Goal: Information Seeking & Learning: Find specific fact

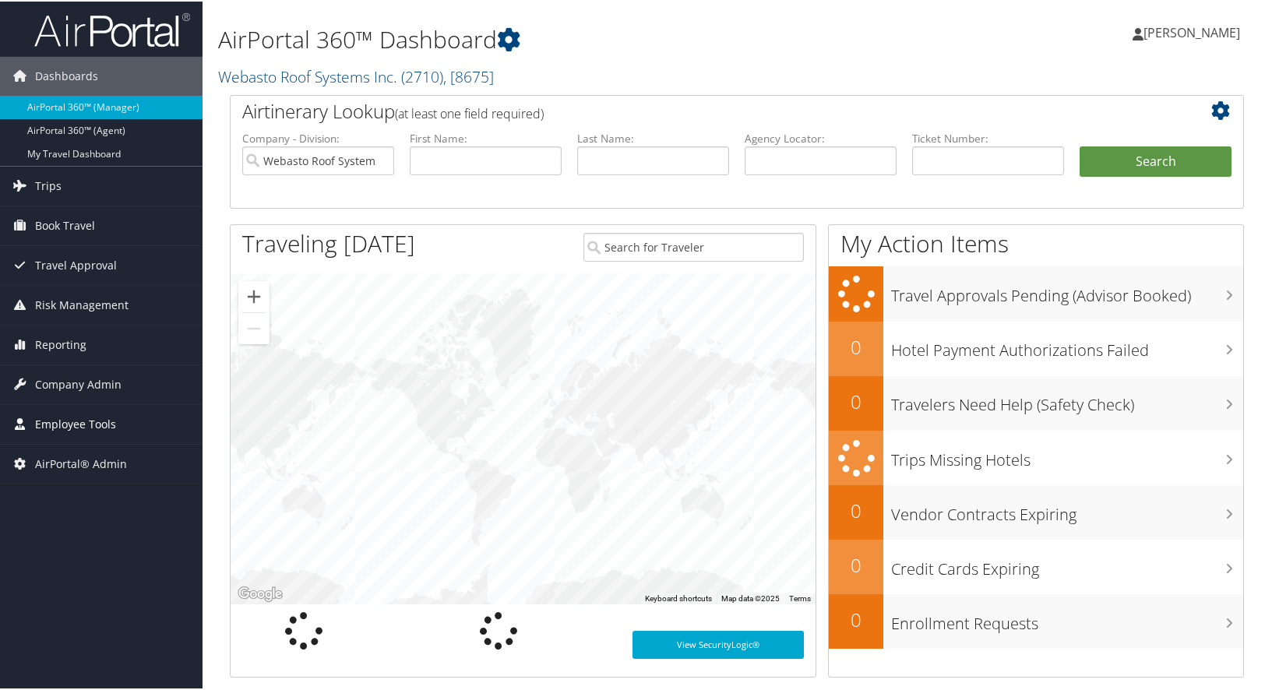
click at [59, 417] on span "Employee Tools" at bounding box center [75, 422] width 81 height 39
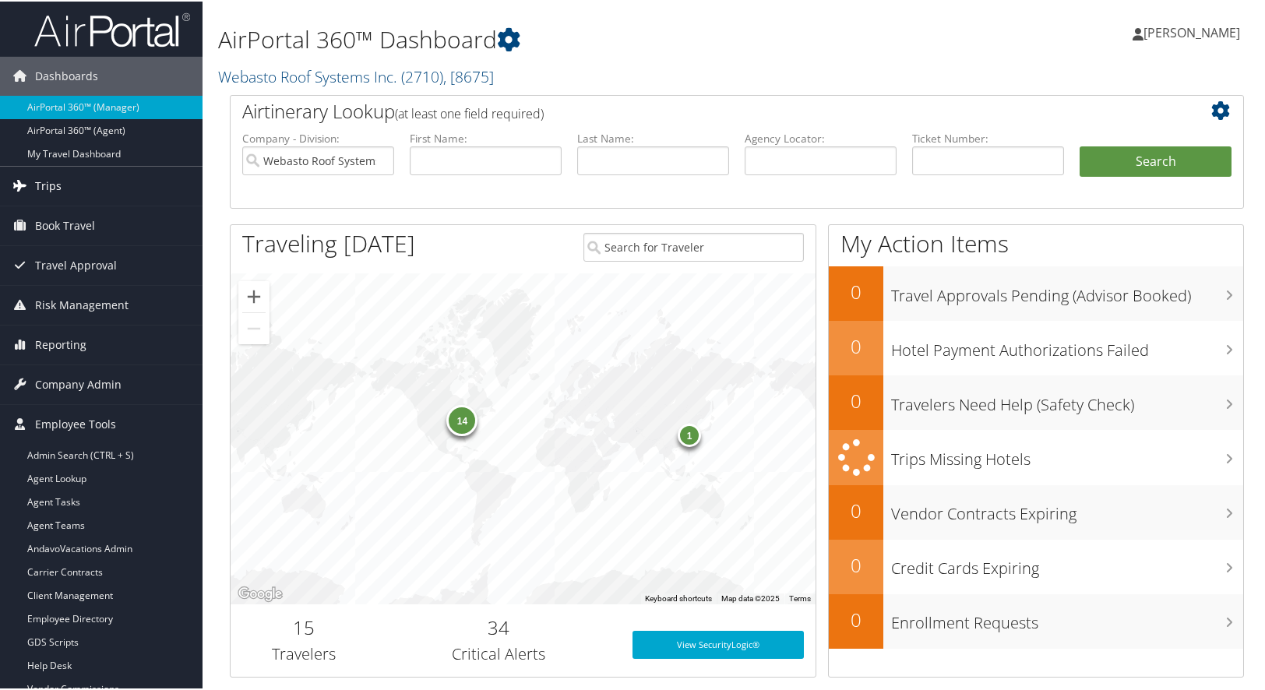
click at [58, 188] on span "Trips" at bounding box center [48, 184] width 26 height 39
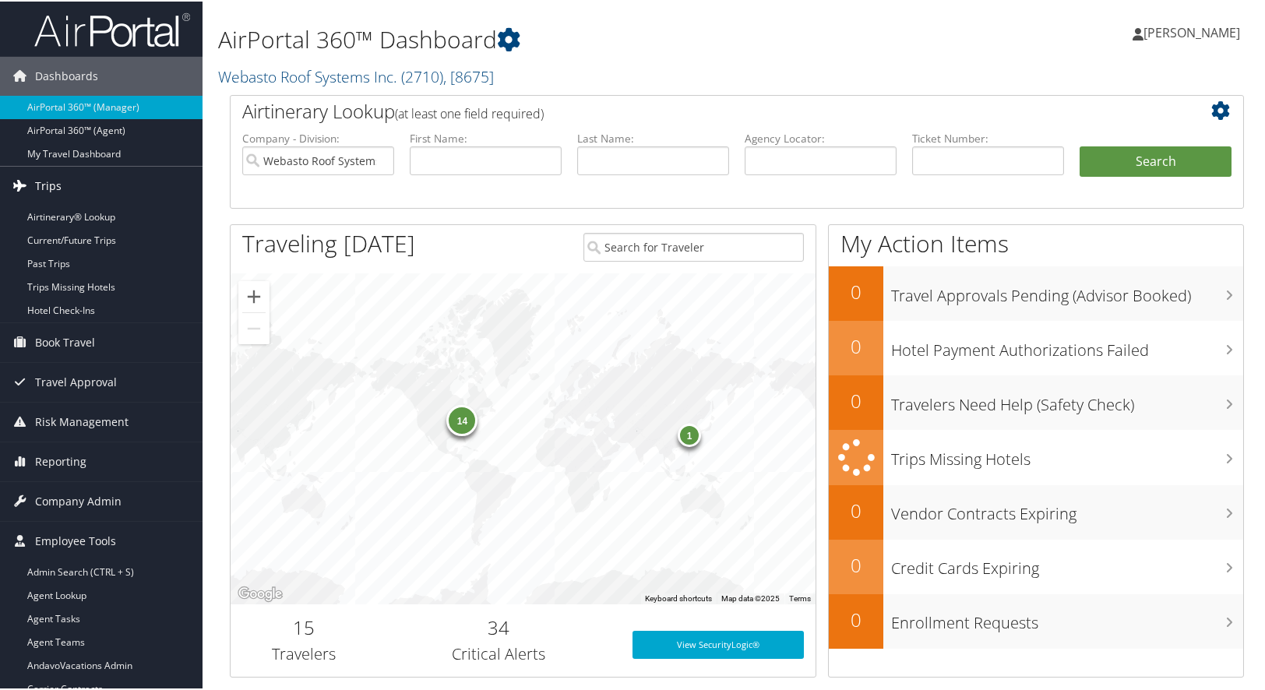
click at [57, 185] on span "Trips" at bounding box center [48, 184] width 26 height 39
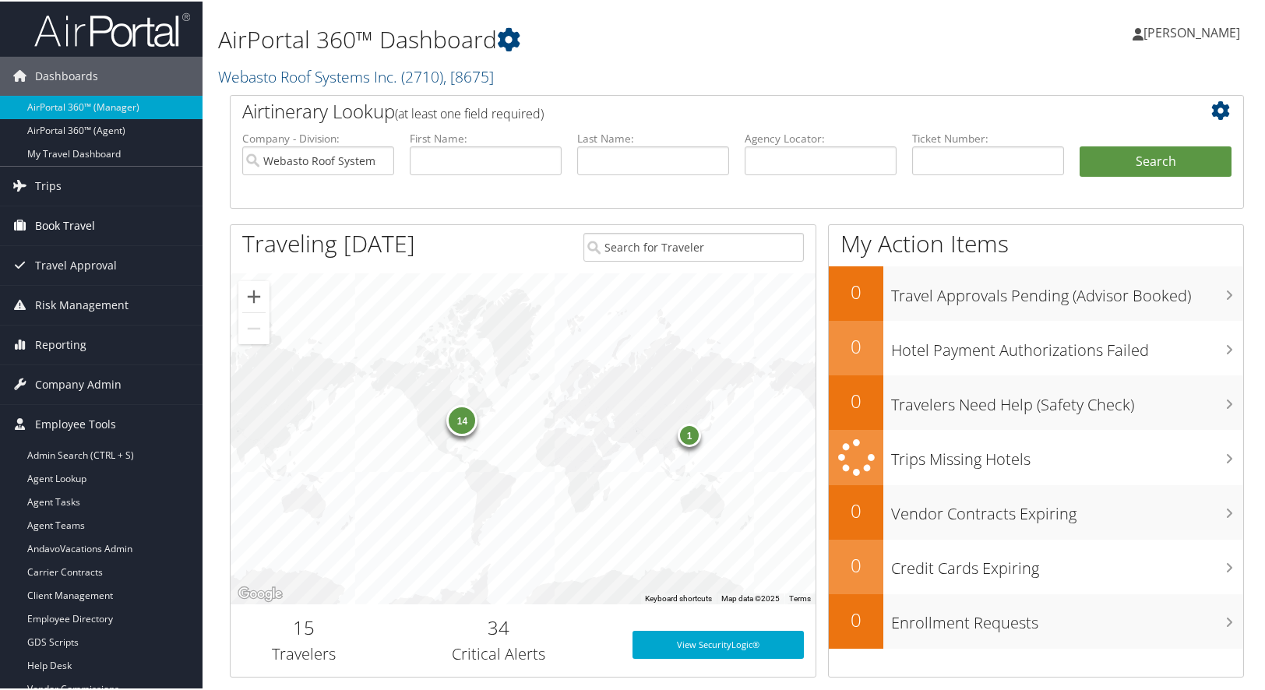
click at [45, 221] on span "Book Travel" at bounding box center [65, 224] width 60 height 39
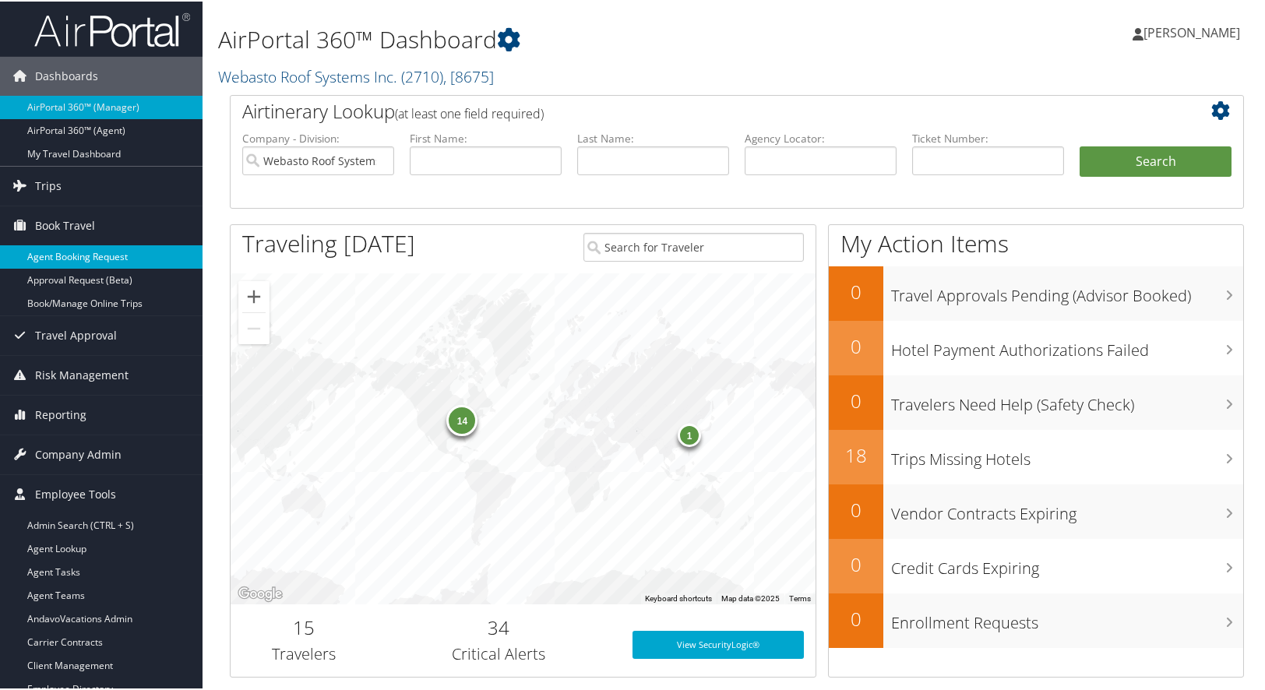
click at [55, 251] on link "Agent Booking Request" at bounding box center [101, 255] width 202 height 23
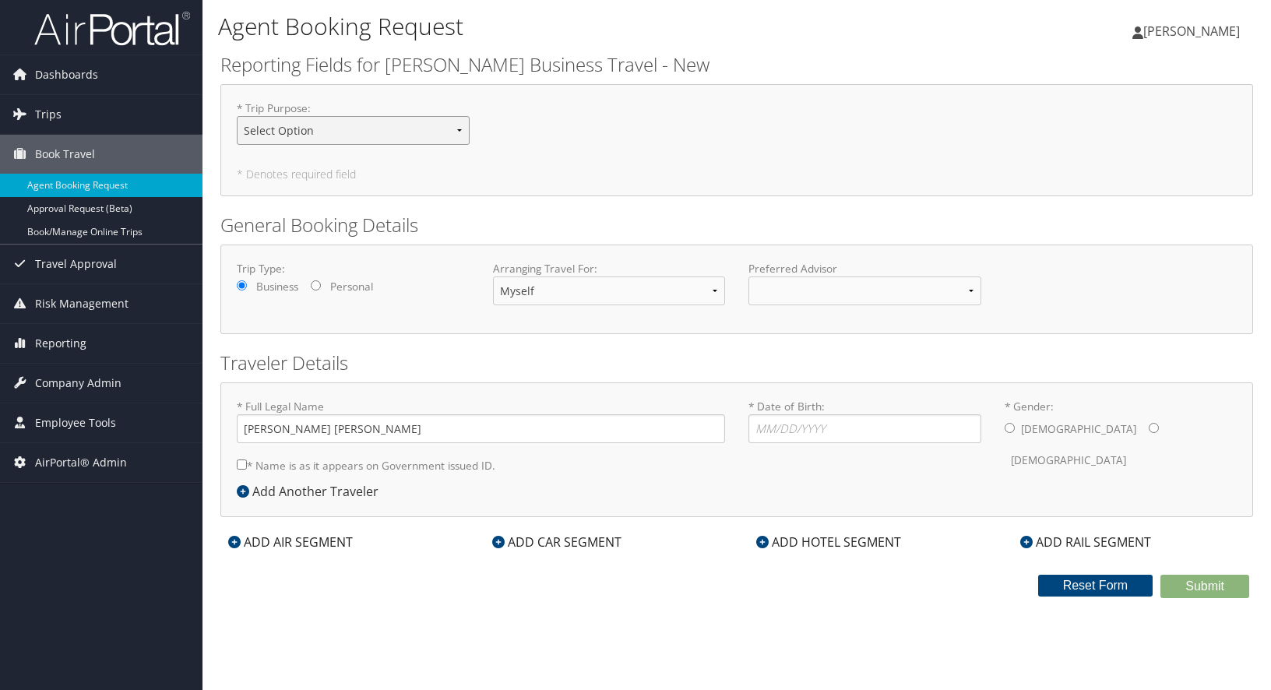
click at [462, 130] on select "Select Option Business Personal" at bounding box center [353, 130] width 233 height 29
select select "Business"
click at [237, 116] on select "Select Option Business Personal" at bounding box center [353, 130] width 233 height 29
click at [54, 233] on link "Book/Manage Online Trips" at bounding box center [101, 231] width 202 height 23
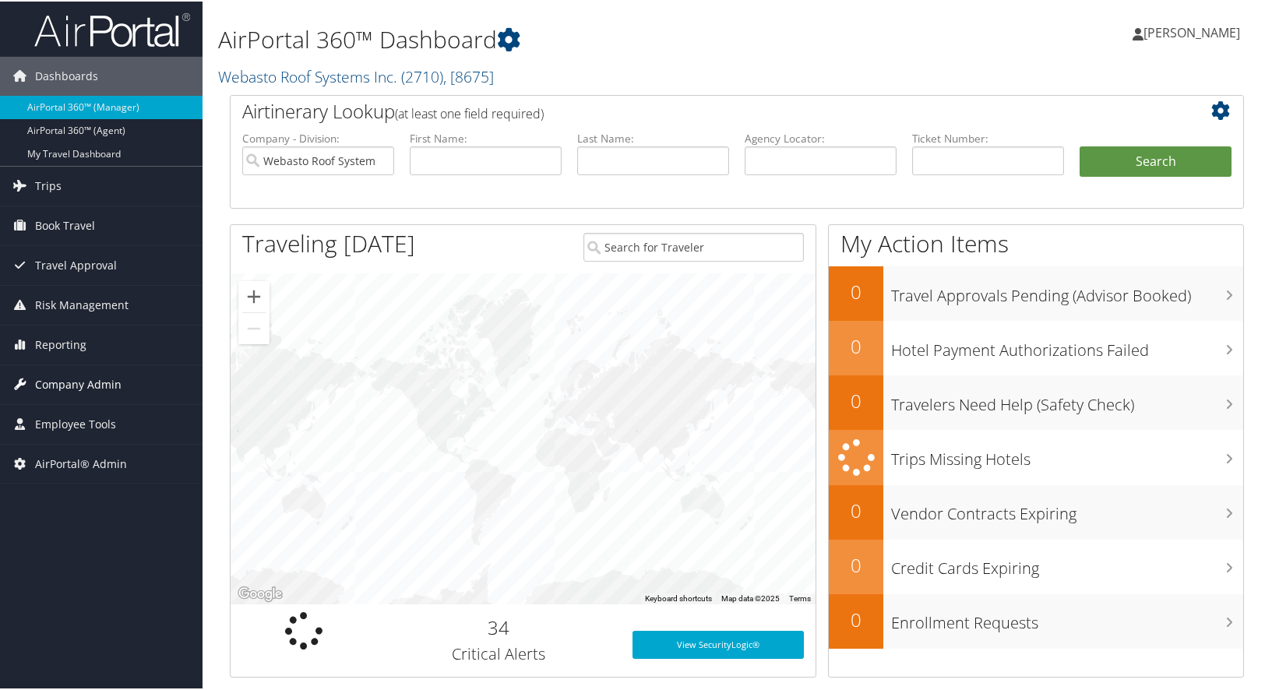
click at [66, 377] on span "Company Admin" at bounding box center [78, 383] width 86 height 39
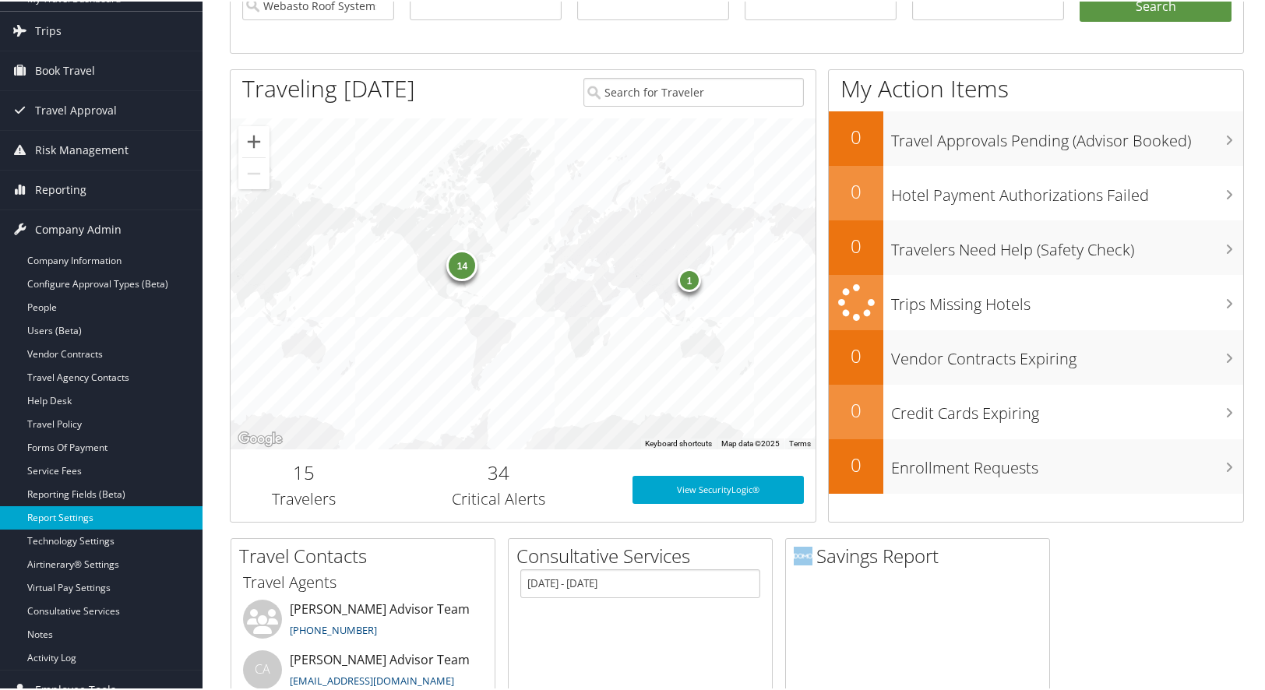
scroll to position [156, 0]
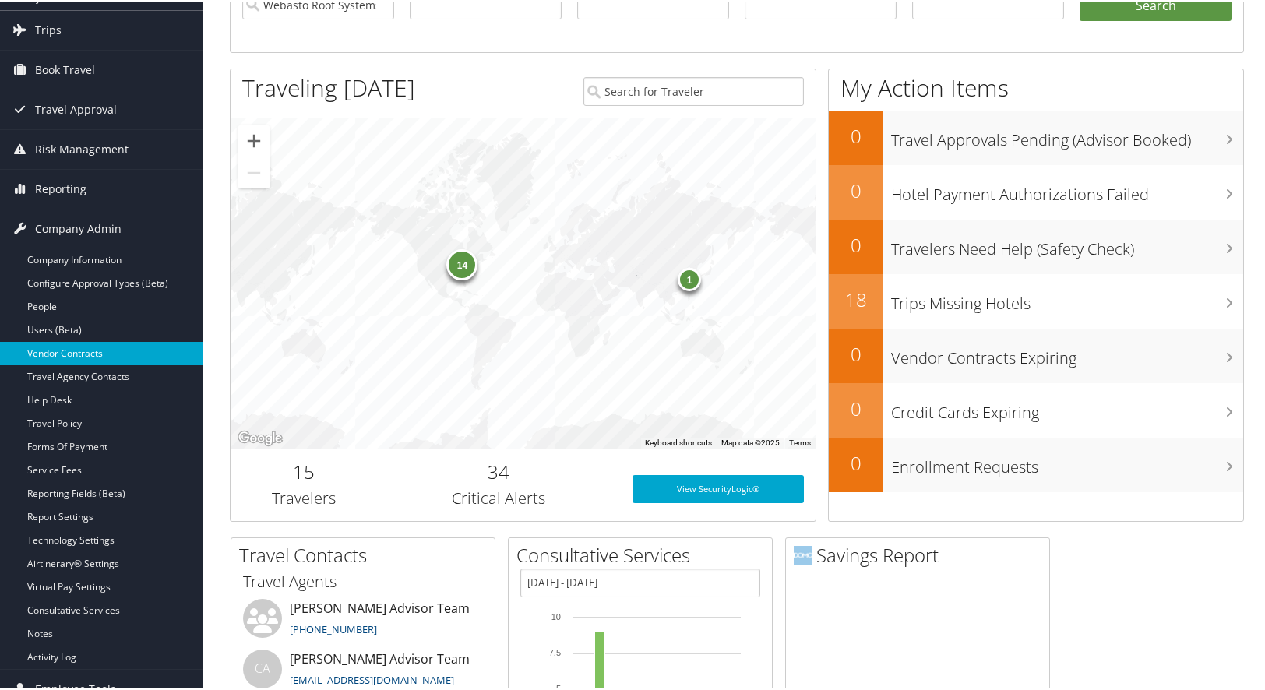
click at [70, 345] on link "Vendor Contracts" at bounding box center [101, 351] width 202 height 23
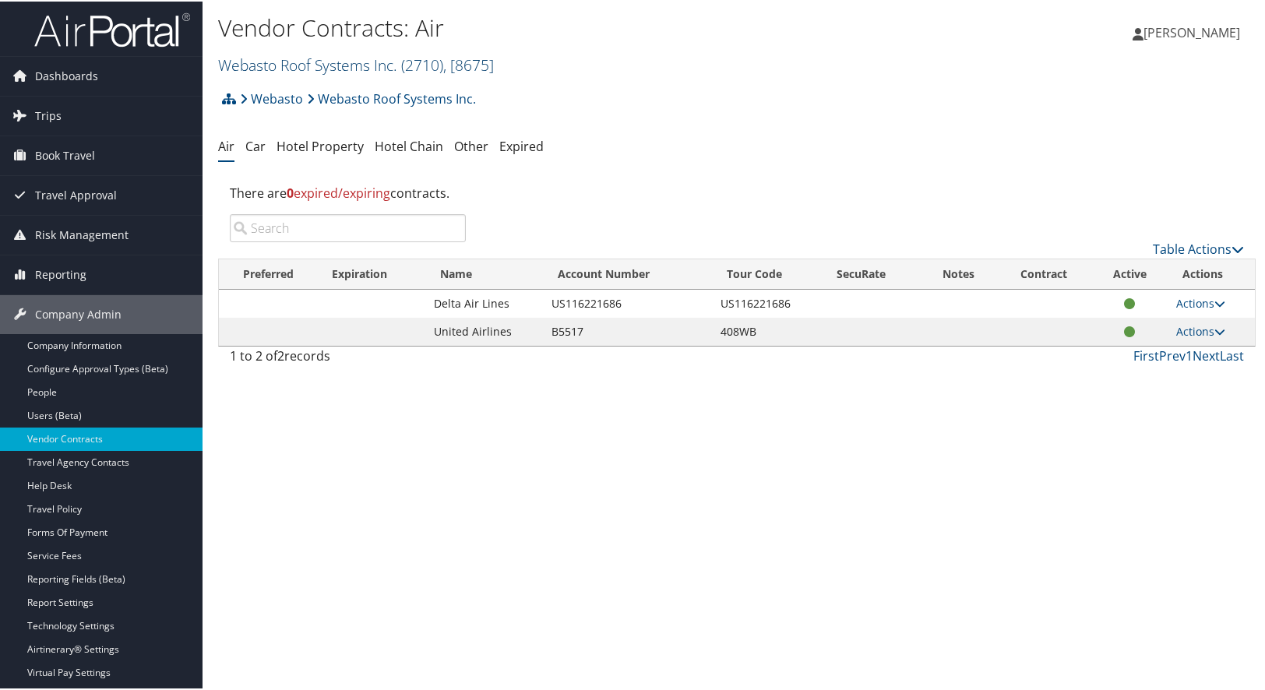
click at [326, 61] on link "Webasto Roof Systems Inc. ( 2710 ) , [ 8675 ]" at bounding box center [356, 63] width 276 height 21
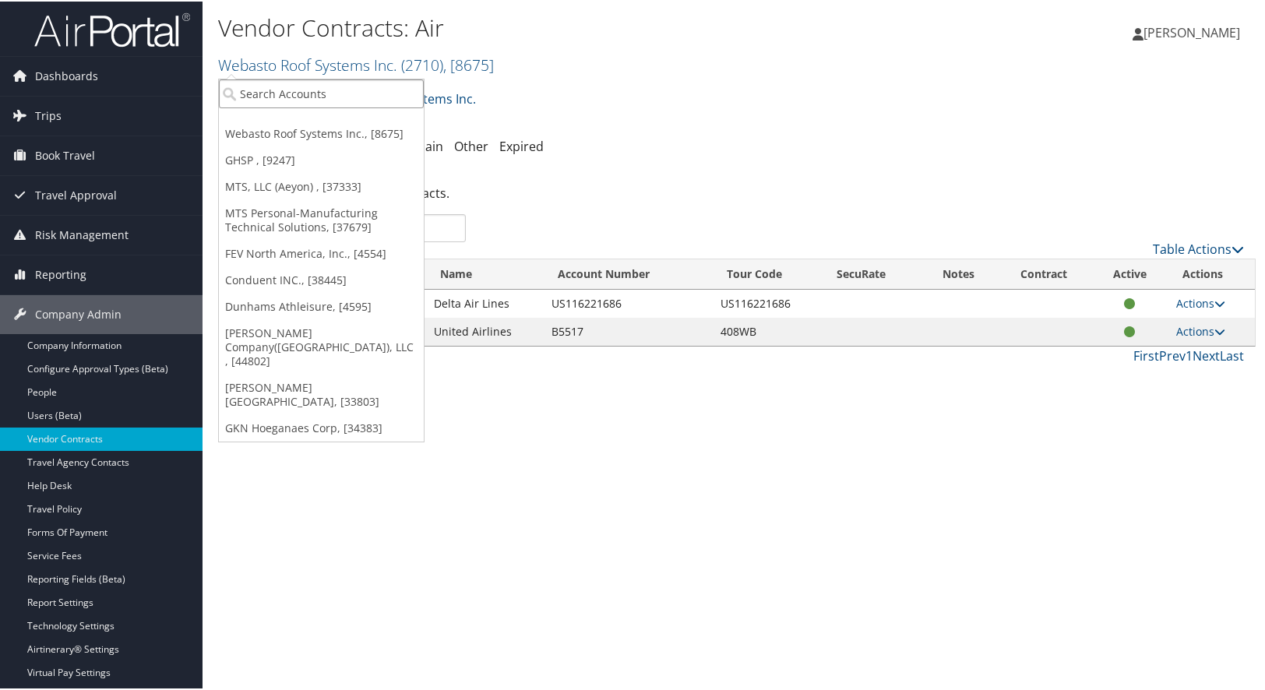
click at [294, 94] on input "search" at bounding box center [321, 92] width 205 height 29
type input "huf"
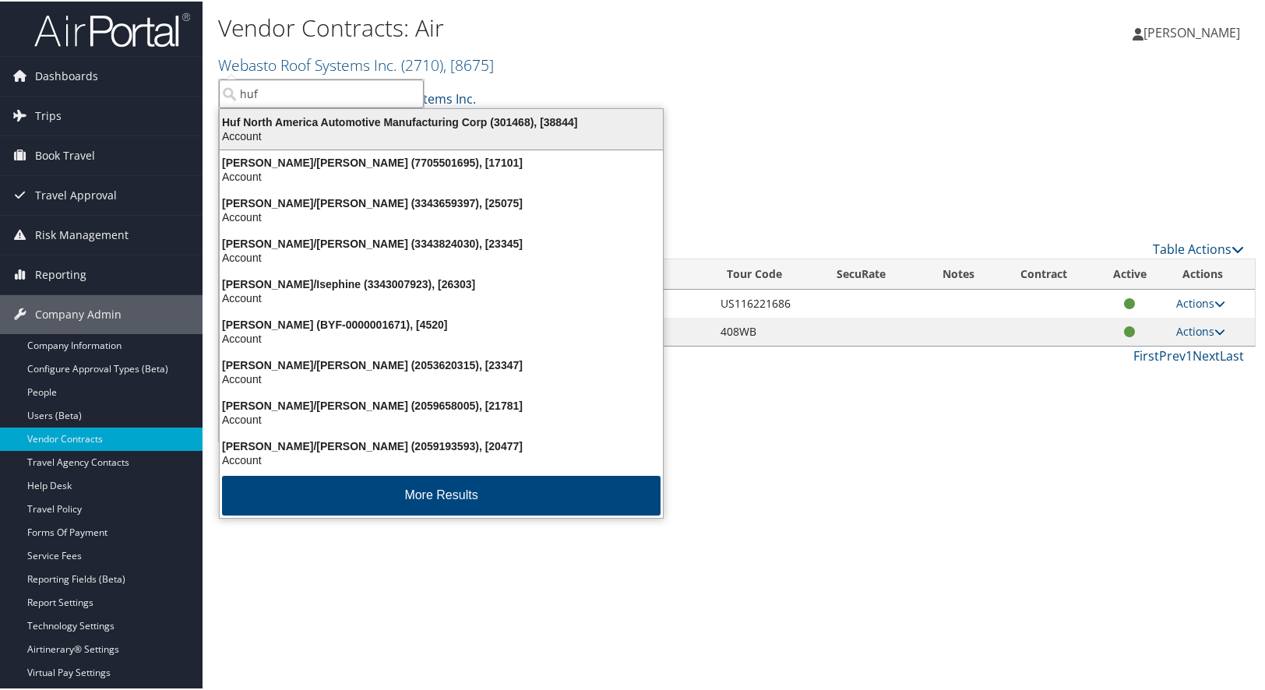
click at [274, 124] on div "Huf North America Automotive Manufacturing Corp (301468), [38844]" at bounding box center [441, 121] width 462 height 14
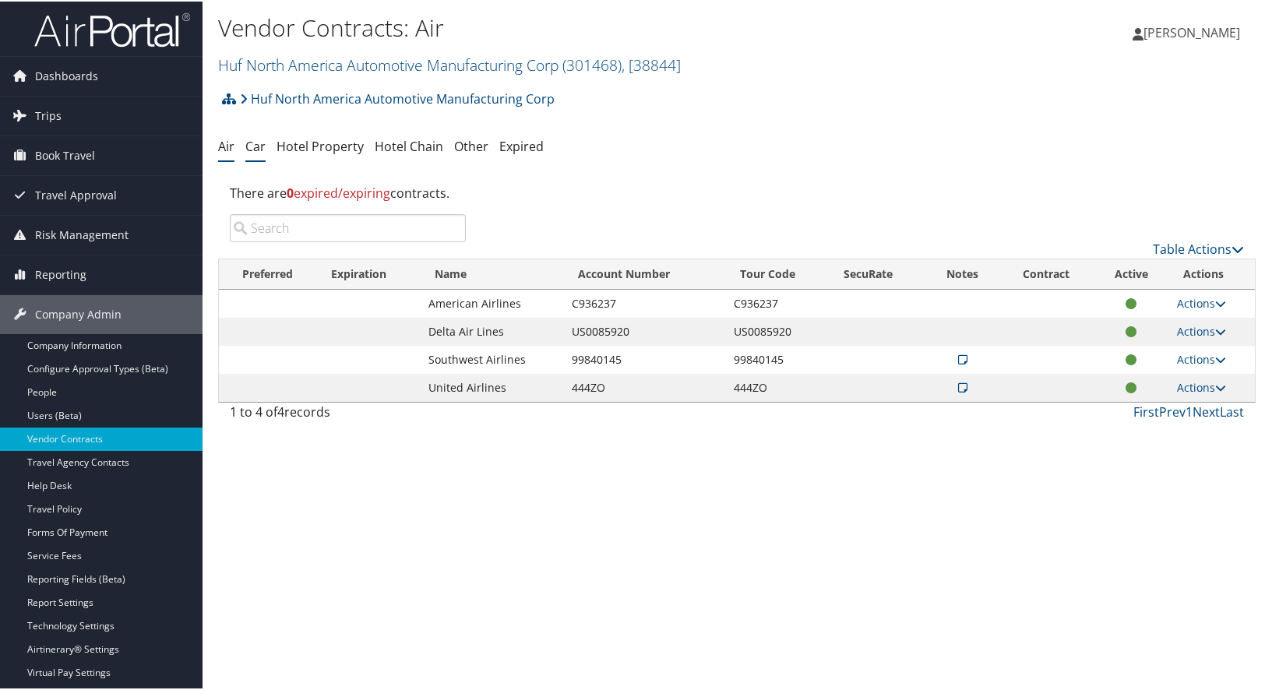
click at [260, 145] on link "Car" at bounding box center [255, 144] width 20 height 17
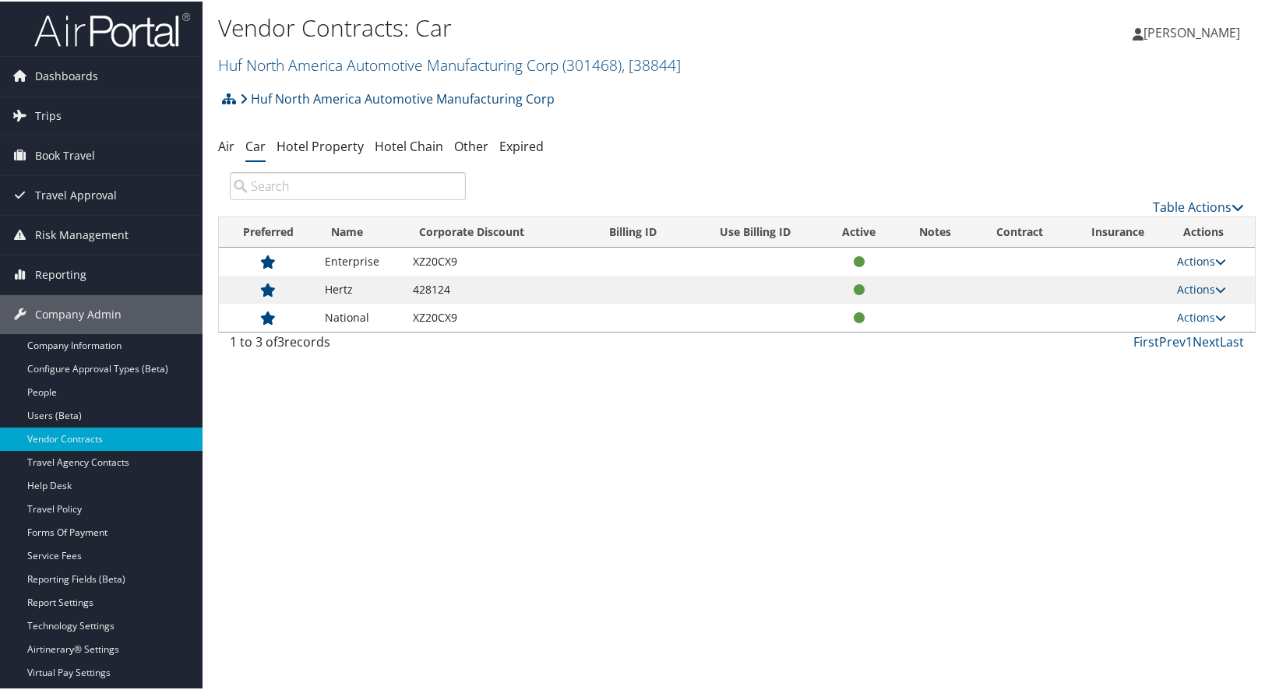
click at [1206, 259] on link "Actions" at bounding box center [1201, 259] width 49 height 15
click at [1159, 283] on link "View Contracts" at bounding box center [1165, 282] width 104 height 26
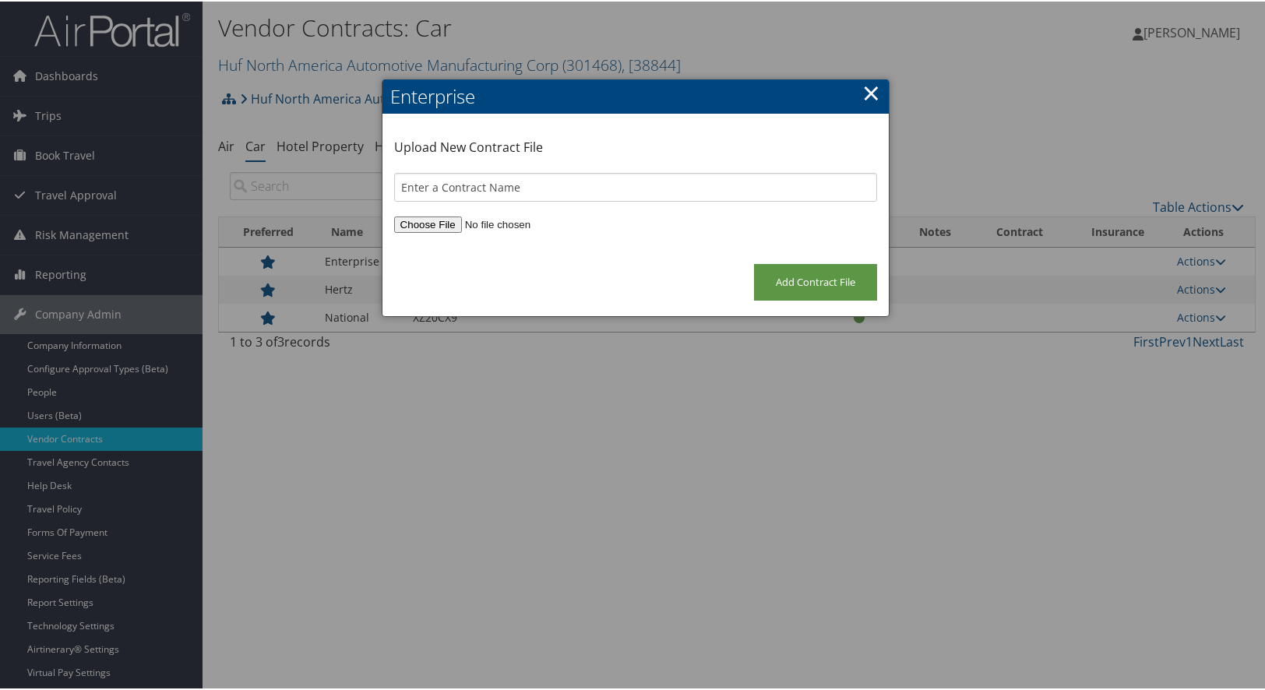
click at [872, 94] on link "×" at bounding box center [871, 91] width 18 height 31
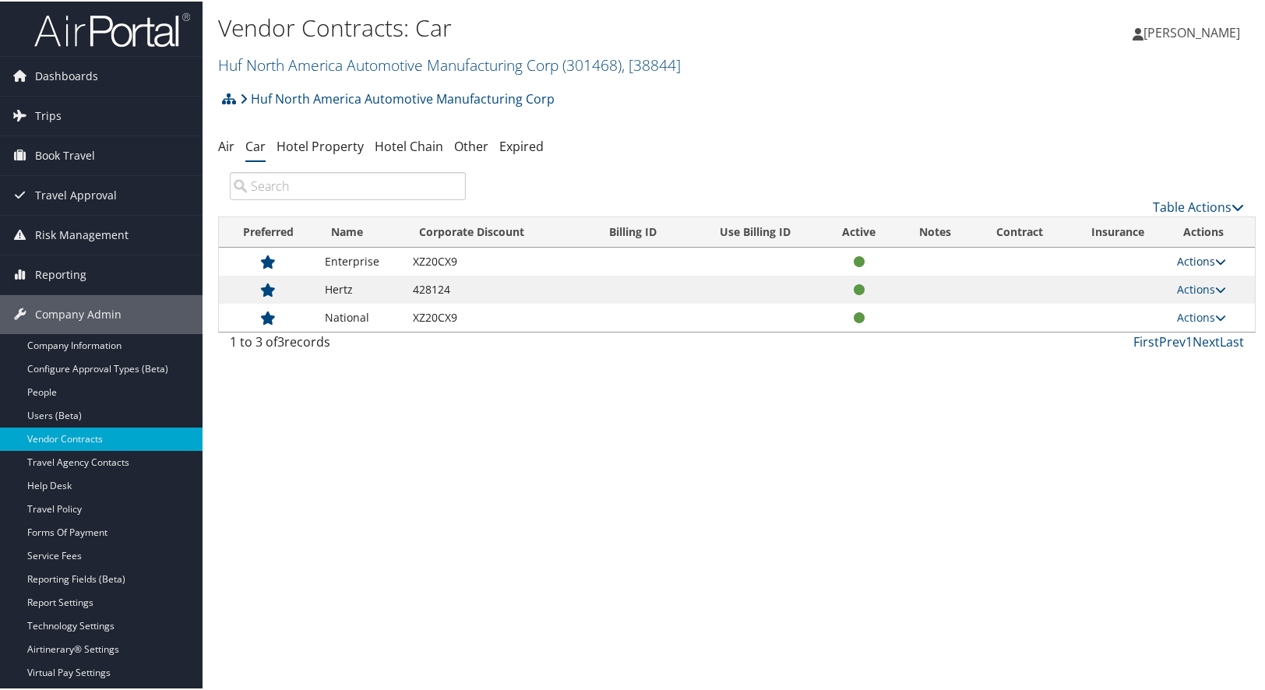
click at [1177, 263] on link "Actions" at bounding box center [1201, 259] width 49 height 15
click at [1160, 314] on link "Edit Contract" at bounding box center [1165, 309] width 104 height 26
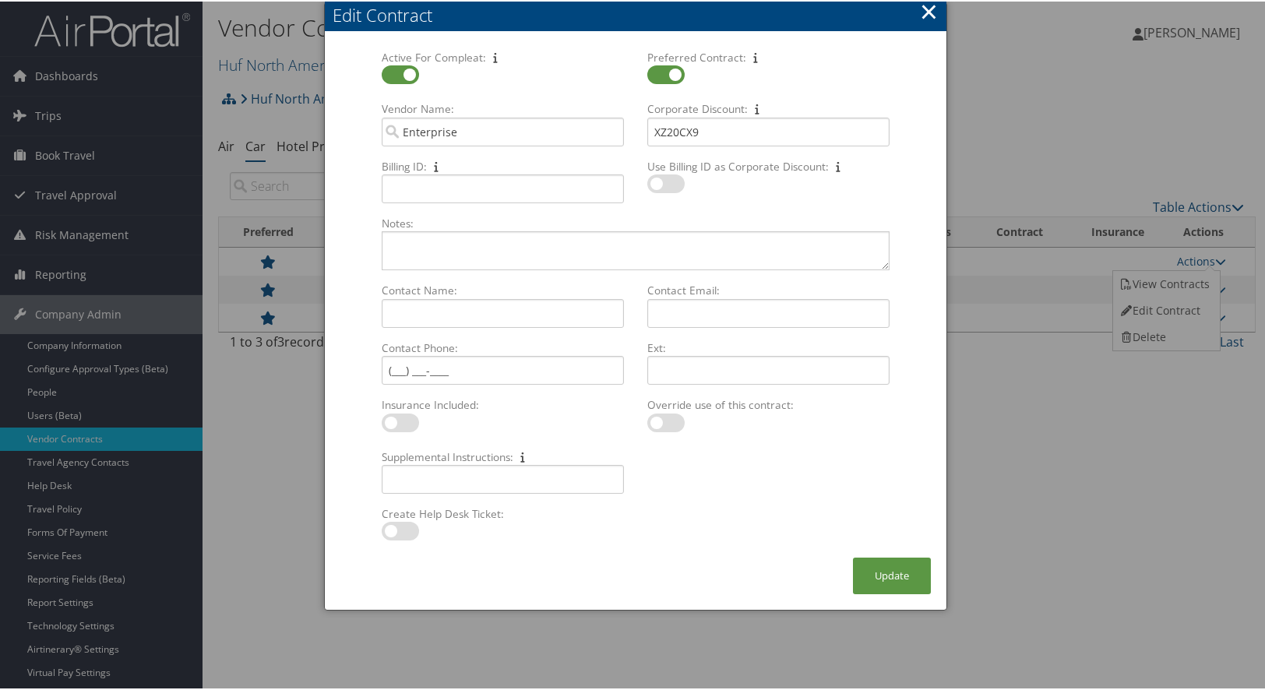
click at [926, 11] on button "×" at bounding box center [929, 10] width 18 height 31
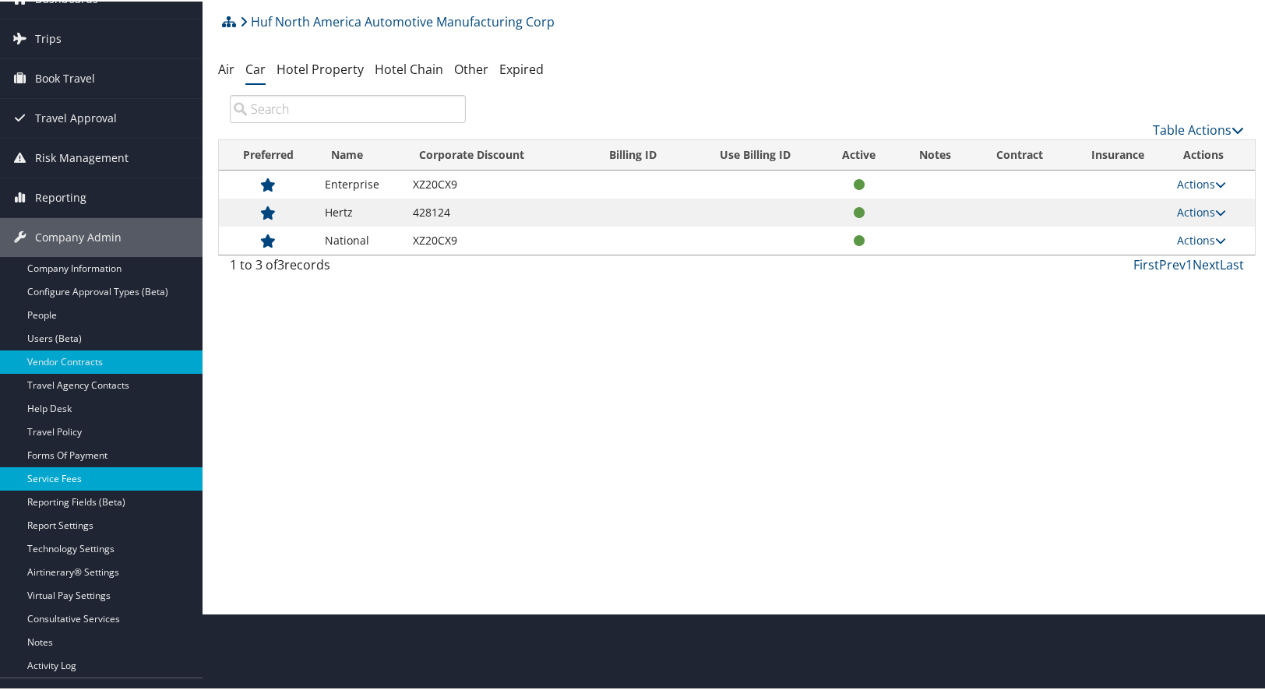
scroll to position [78, 0]
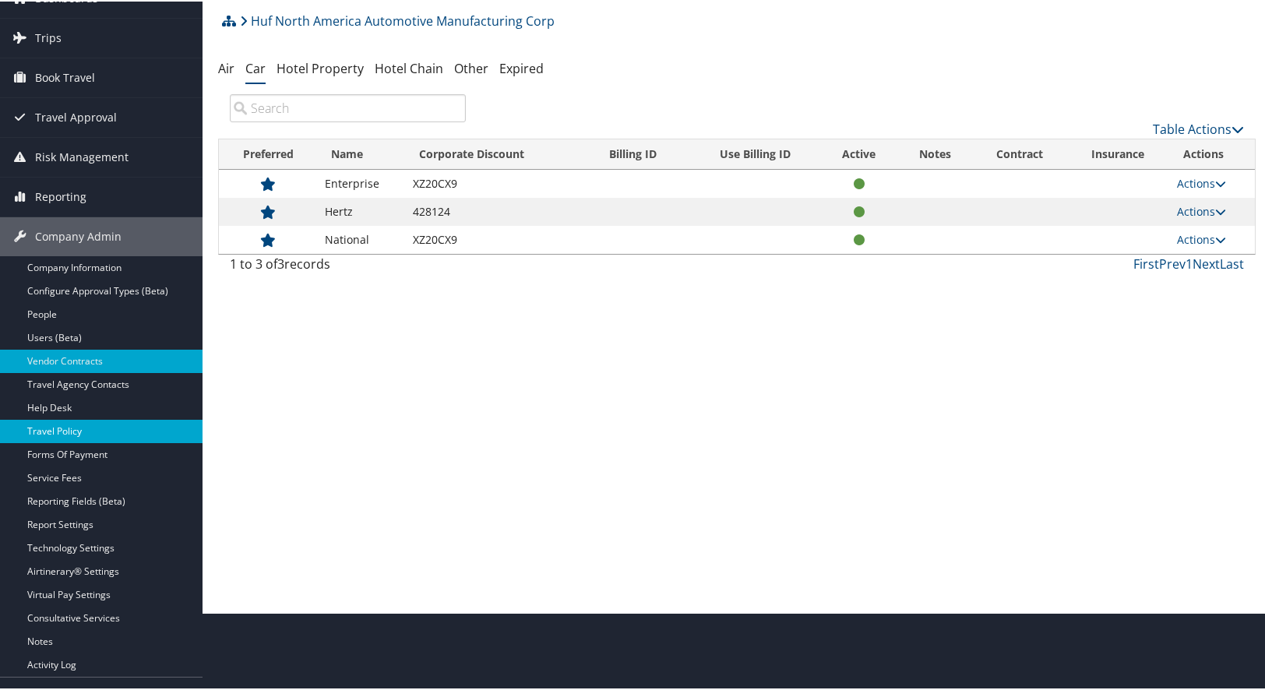
click at [71, 428] on link "Travel Policy" at bounding box center [101, 429] width 202 height 23
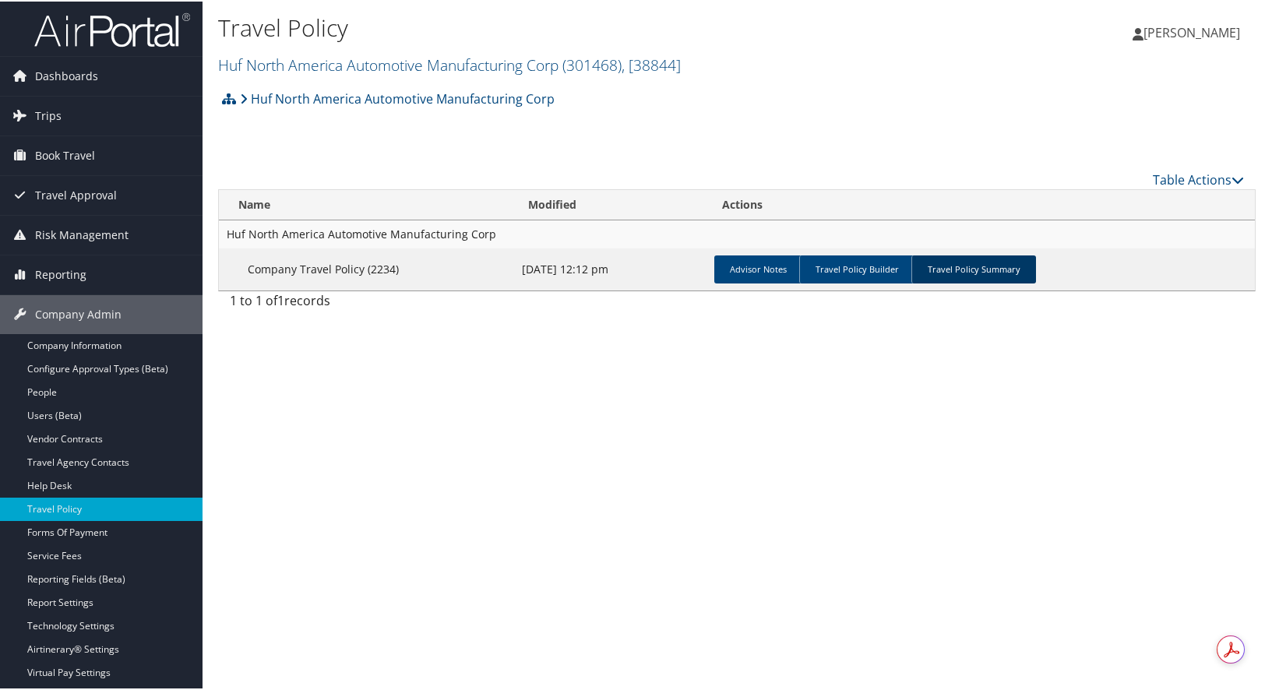
click at [951, 265] on link "Travel Policy Summary" at bounding box center [973, 268] width 125 height 28
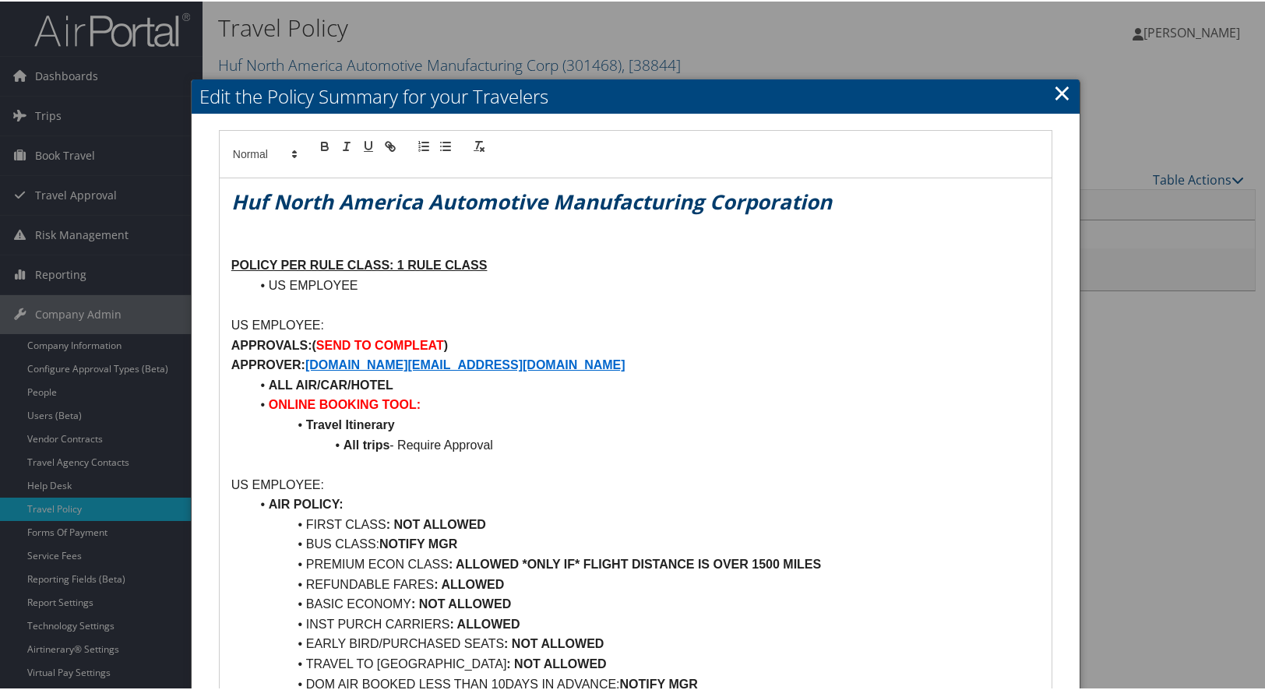
click at [1061, 91] on link "×" at bounding box center [1062, 91] width 18 height 31
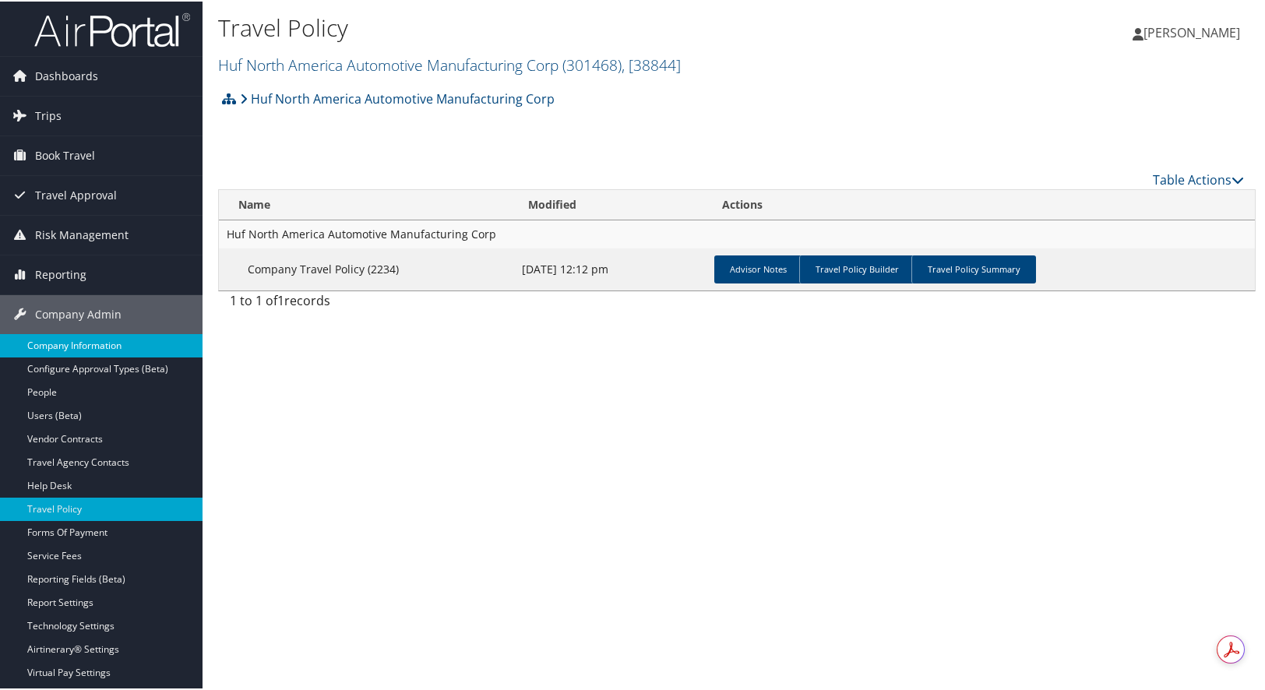
click at [100, 344] on link "Company Information" at bounding box center [101, 344] width 202 height 23
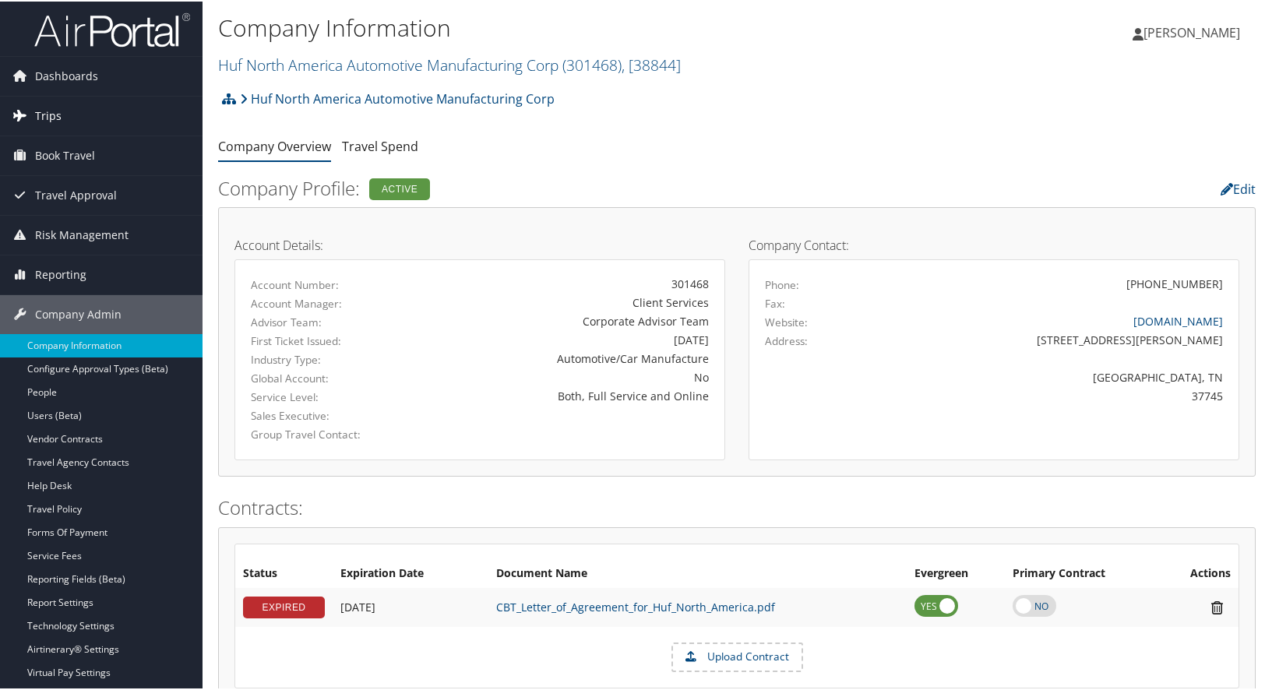
click at [44, 112] on span "Trips" at bounding box center [48, 114] width 26 height 39
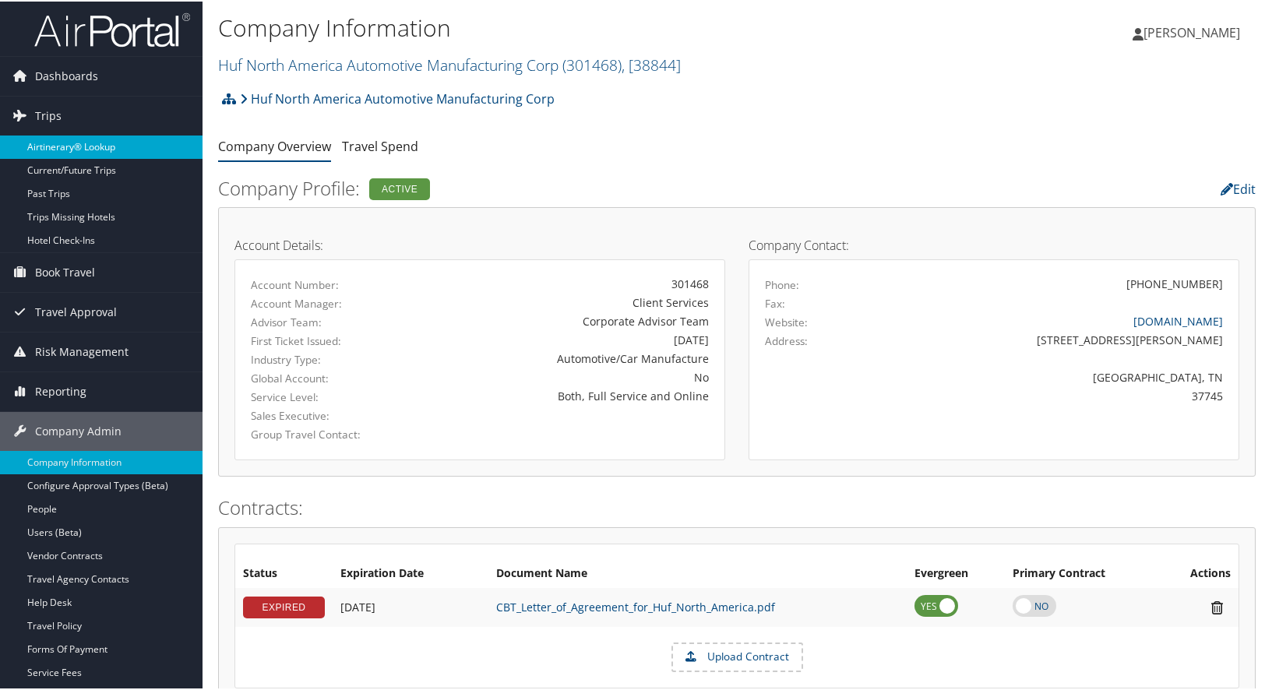
click at [69, 146] on link "Airtinerary® Lookup" at bounding box center [101, 145] width 202 height 23
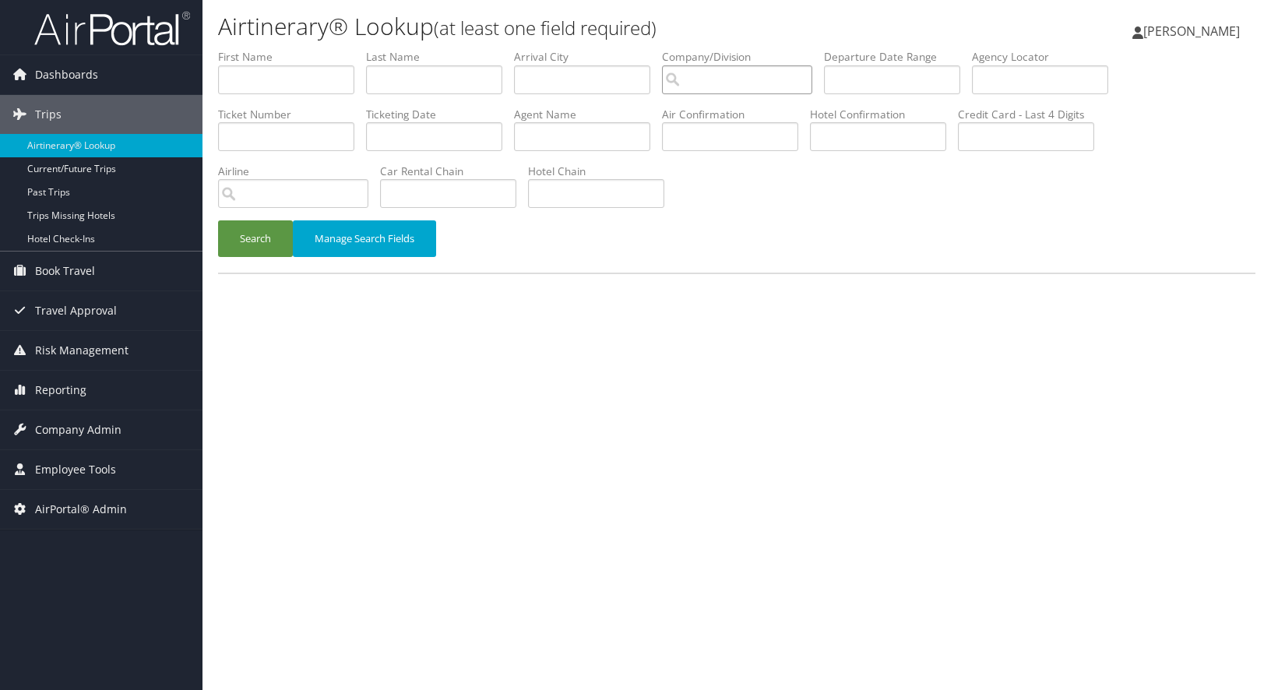
click at [733, 70] on input "search" at bounding box center [737, 79] width 150 height 29
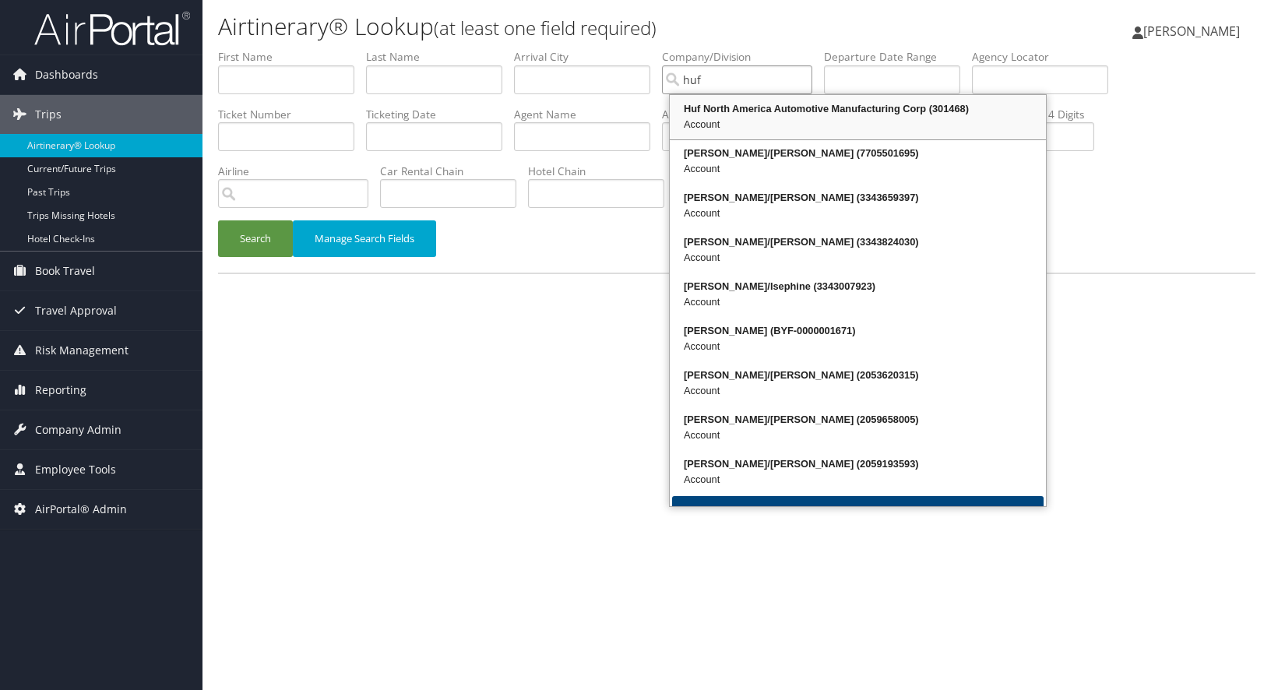
click at [713, 118] on div "Account" at bounding box center [857, 125] width 371 height 16
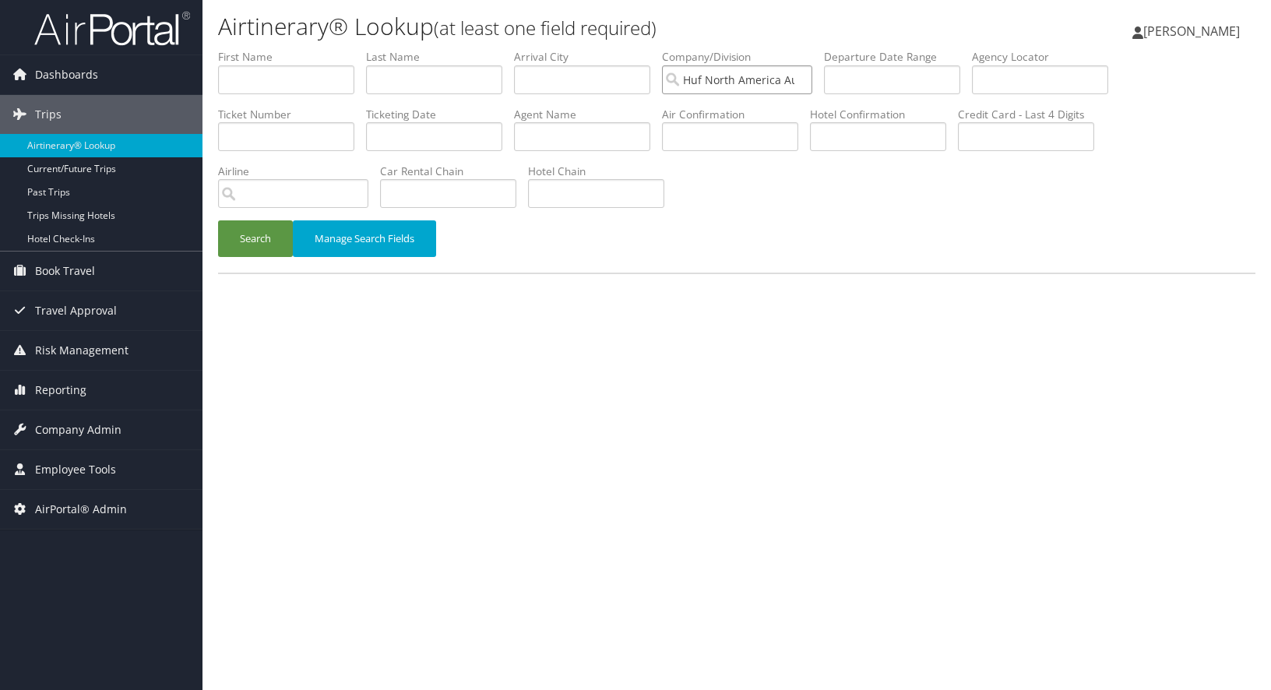
type input "Huf North America Automotive Manufacturing Corp"
click at [456, 195] on input "text" at bounding box center [448, 193] width 136 height 29
type input "ET"
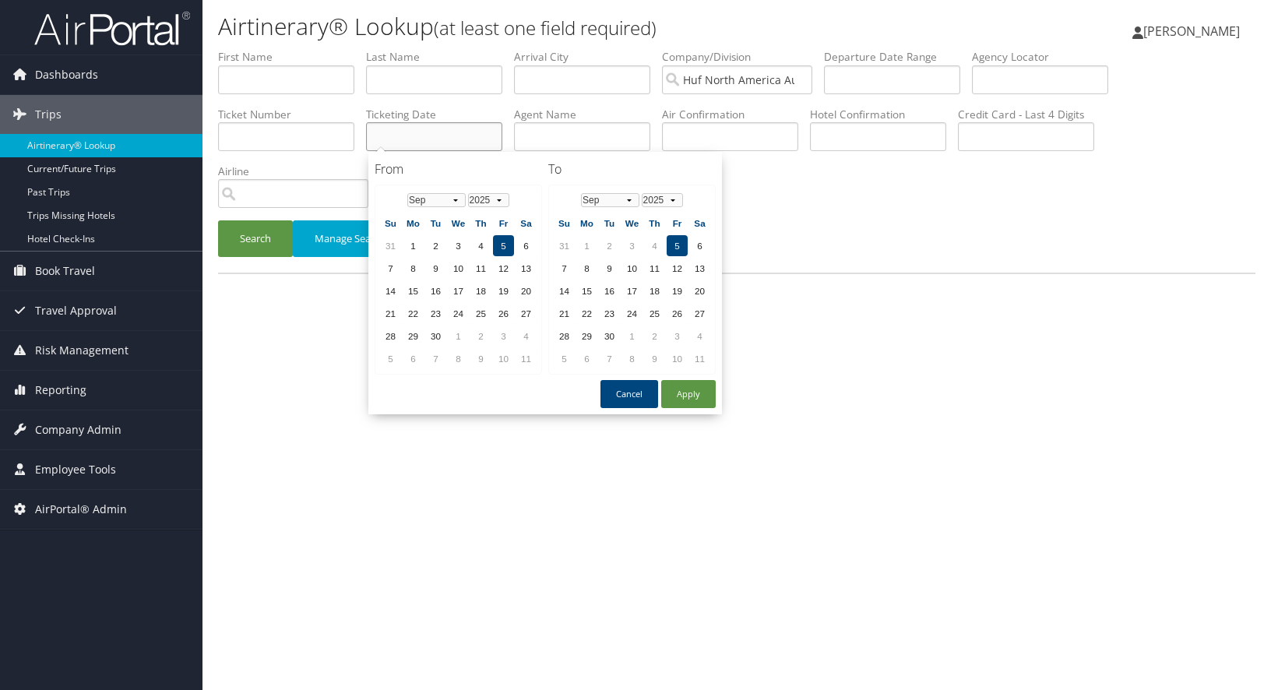
click at [391, 137] on input "text" at bounding box center [434, 136] width 136 height 29
click at [455, 200] on select "Jan Feb Mar Apr May Jun Jul Aug Sep Oct Nov Dec" at bounding box center [436, 200] width 58 height 14
click at [481, 246] on td "1" at bounding box center [480, 245] width 21 height 21
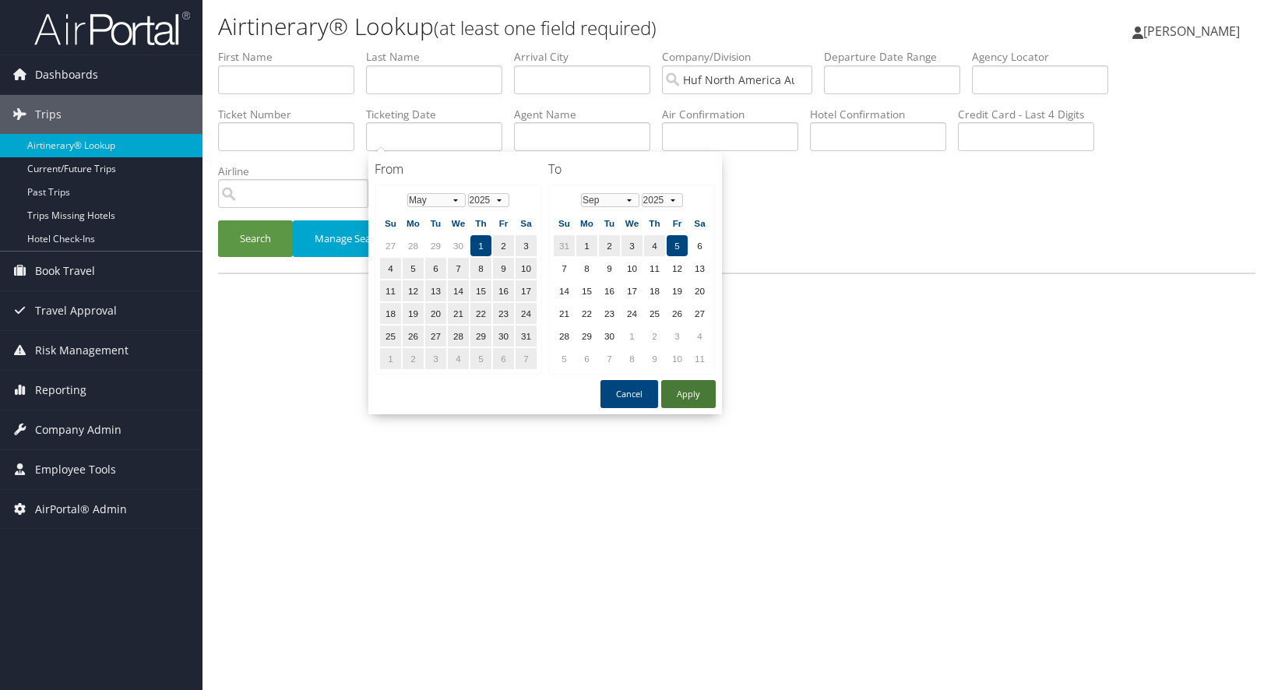
click at [697, 390] on button "Apply" at bounding box center [688, 394] width 55 height 28
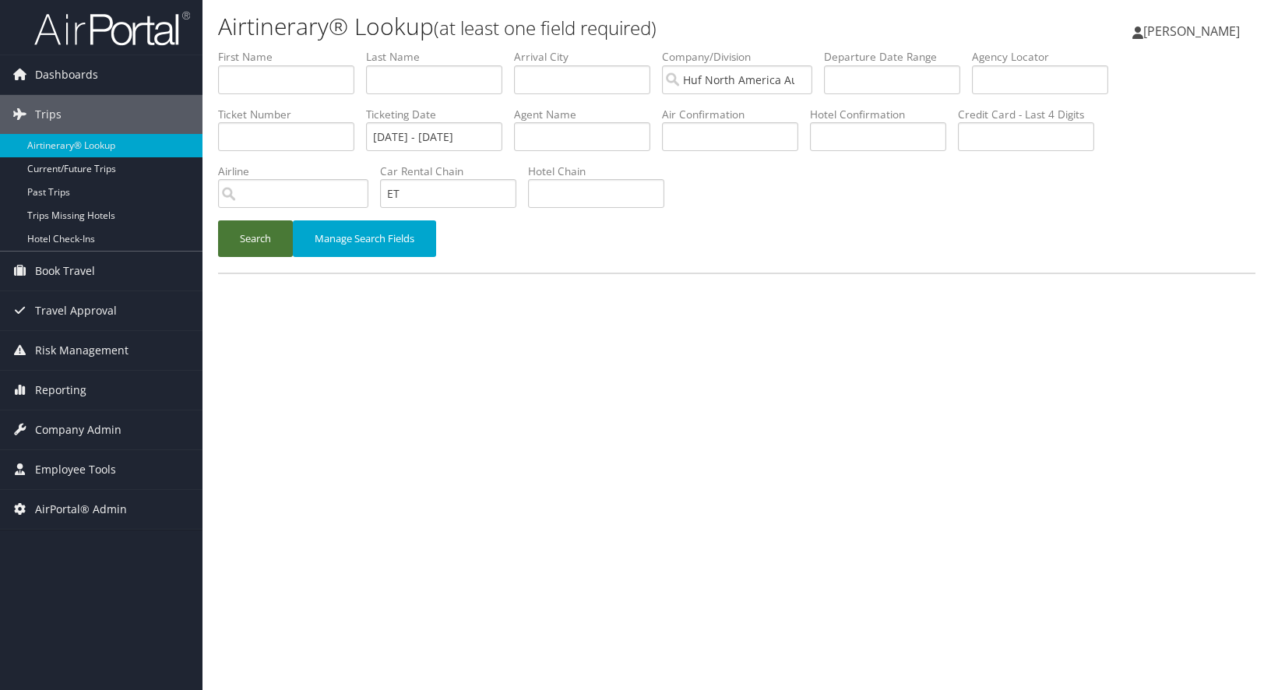
click at [251, 228] on button "Search" at bounding box center [255, 238] width 75 height 37
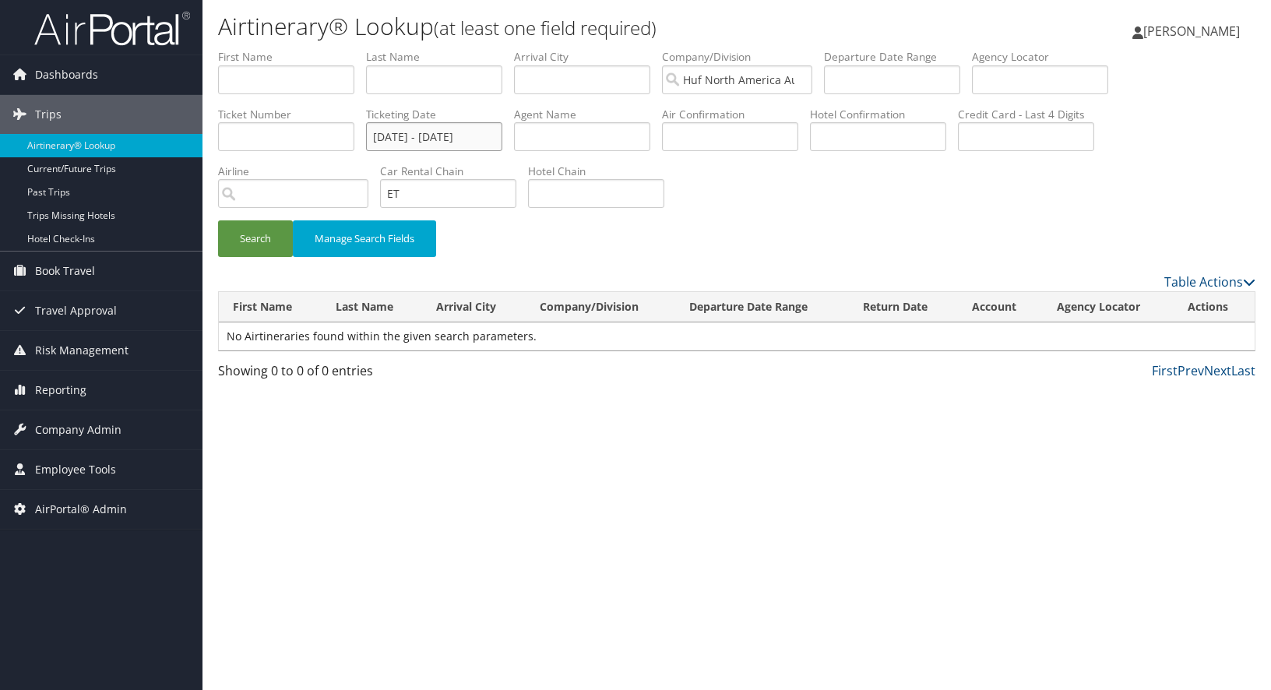
click at [378, 133] on input "05/01/2025 - 09/05/2025" at bounding box center [434, 136] width 136 height 29
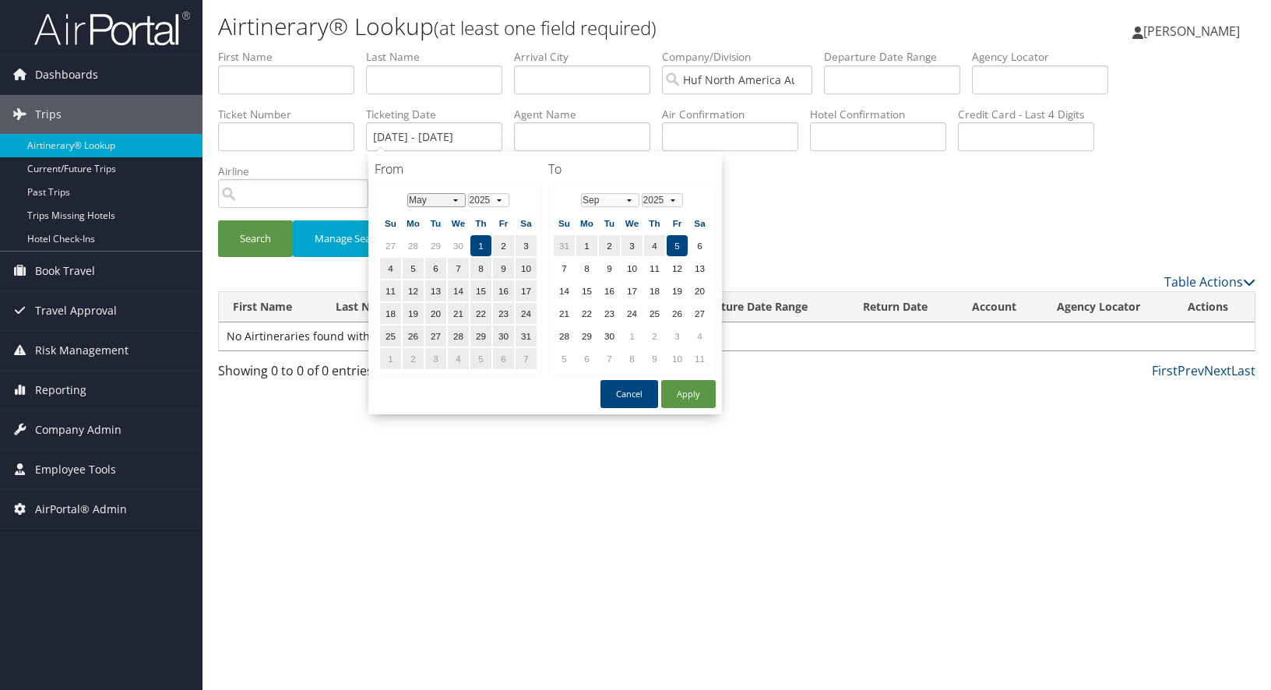
click at [458, 200] on select "Jan Feb Mar Apr May Jun Jul Aug Sep Oct Nov Dec" at bounding box center [436, 200] width 58 height 14
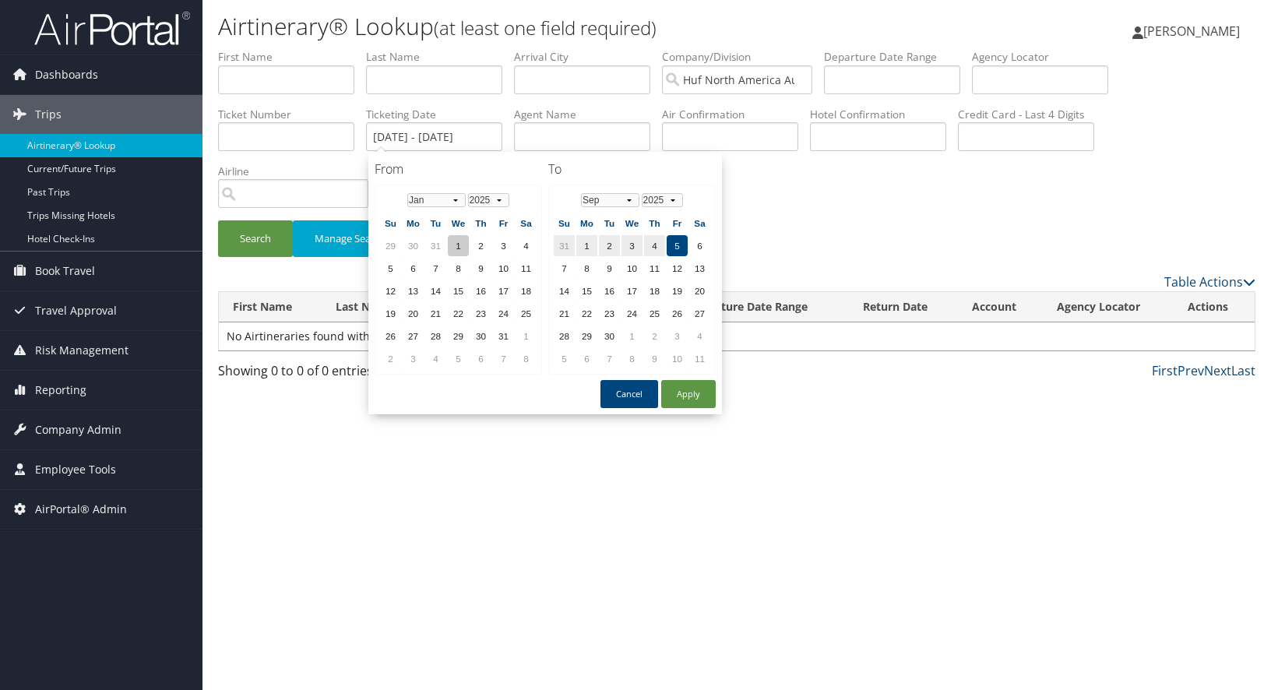
click at [454, 252] on td "1" at bounding box center [458, 245] width 21 height 21
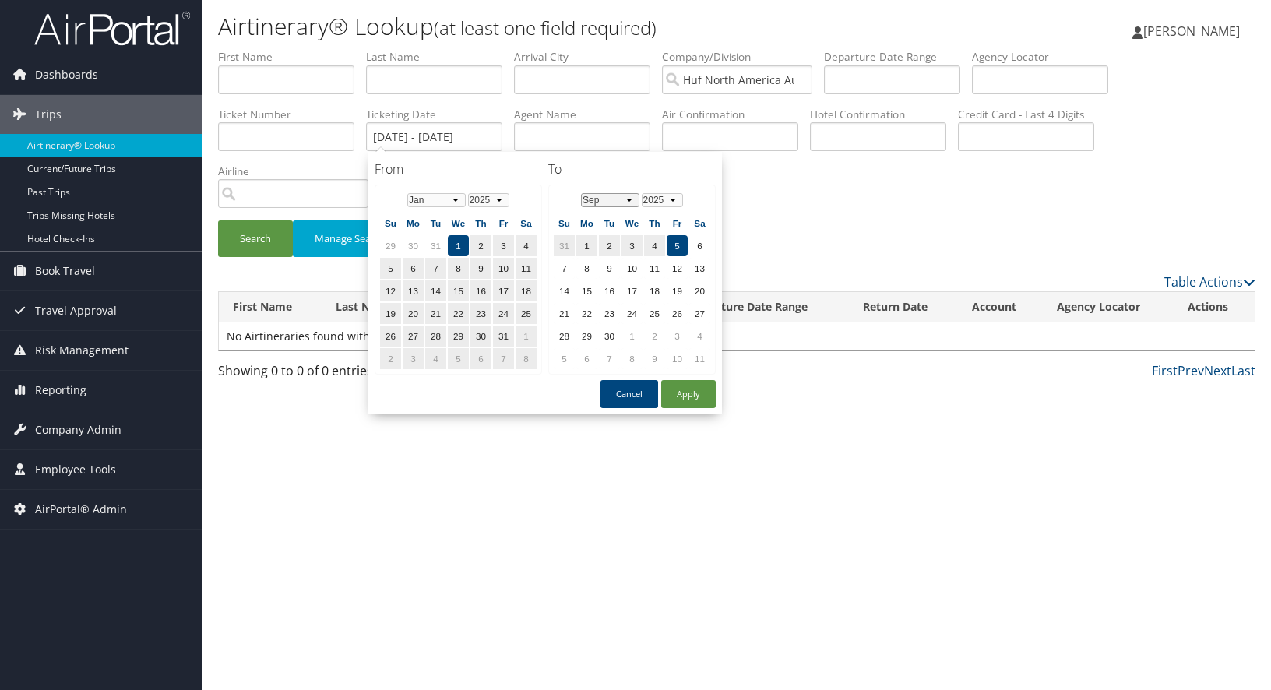
click at [632, 198] on select "Jan Feb Mar Apr May Jun Jul Aug Sep Oct Nov Dec" at bounding box center [610, 200] width 58 height 14
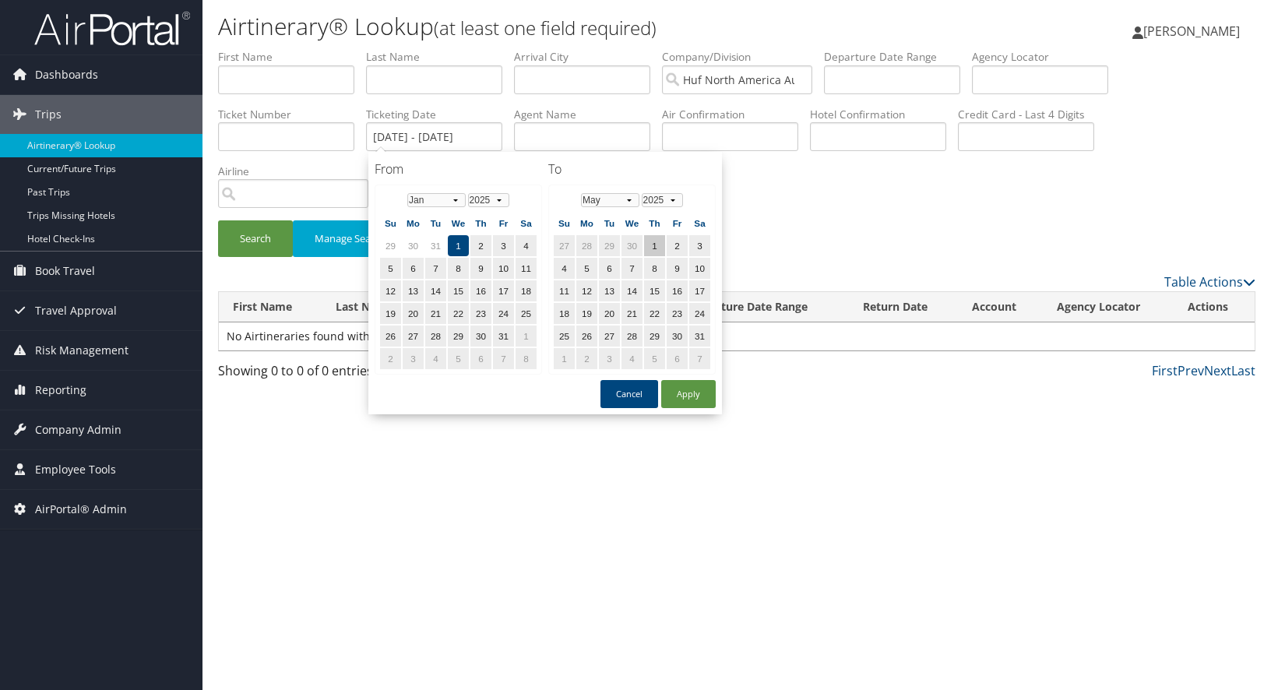
click at [650, 245] on td "1" at bounding box center [654, 245] width 21 height 21
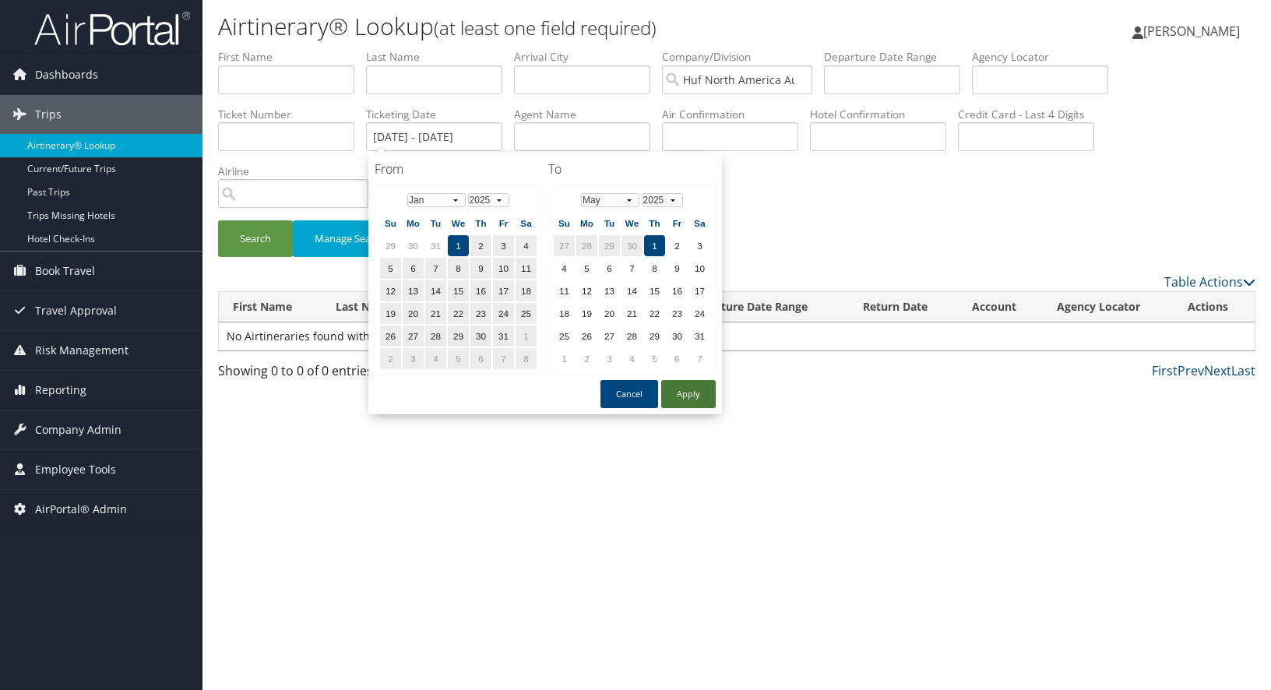
click at [678, 393] on button "Apply" at bounding box center [688, 394] width 55 height 28
type input "01/01/2025 - 05/01/2025"
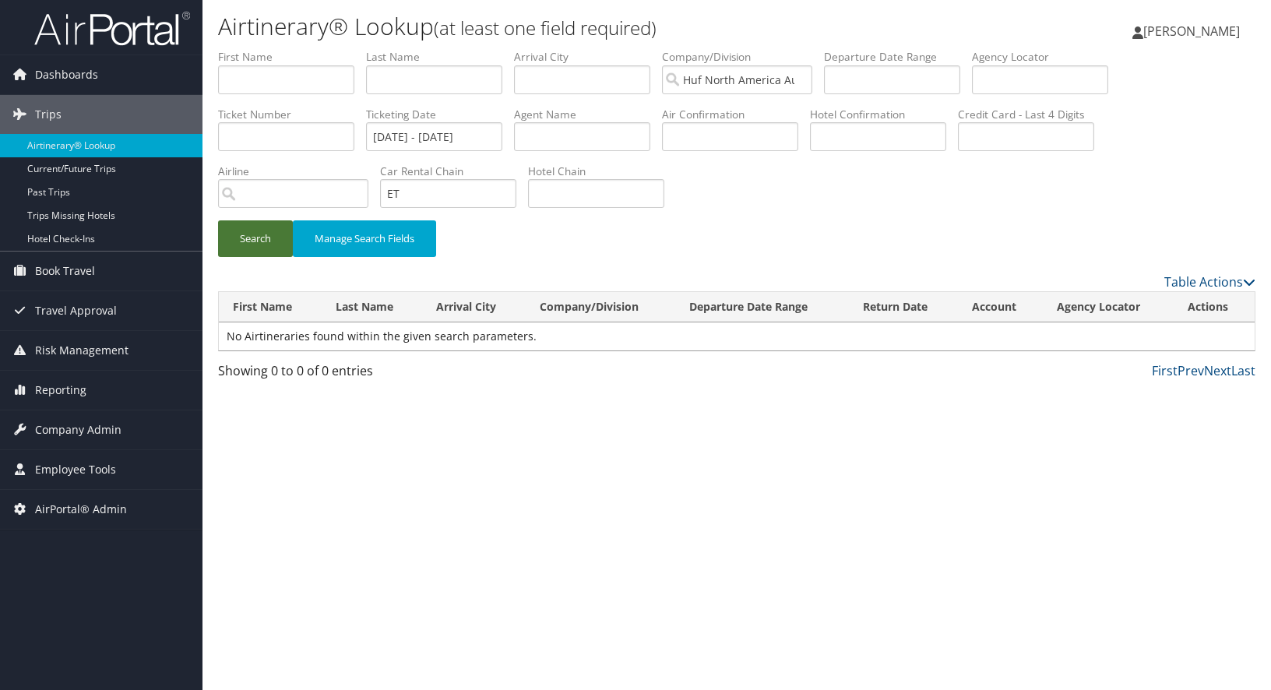
click at [238, 243] on button "Search" at bounding box center [255, 238] width 75 height 37
drag, startPoint x: 413, startPoint y: 196, endPoint x: 395, endPoint y: 195, distance: 17.9
click at [395, 195] on input "ET" at bounding box center [448, 193] width 136 height 29
type input "Enterprise"
click at [273, 242] on button "Search" at bounding box center [255, 238] width 75 height 37
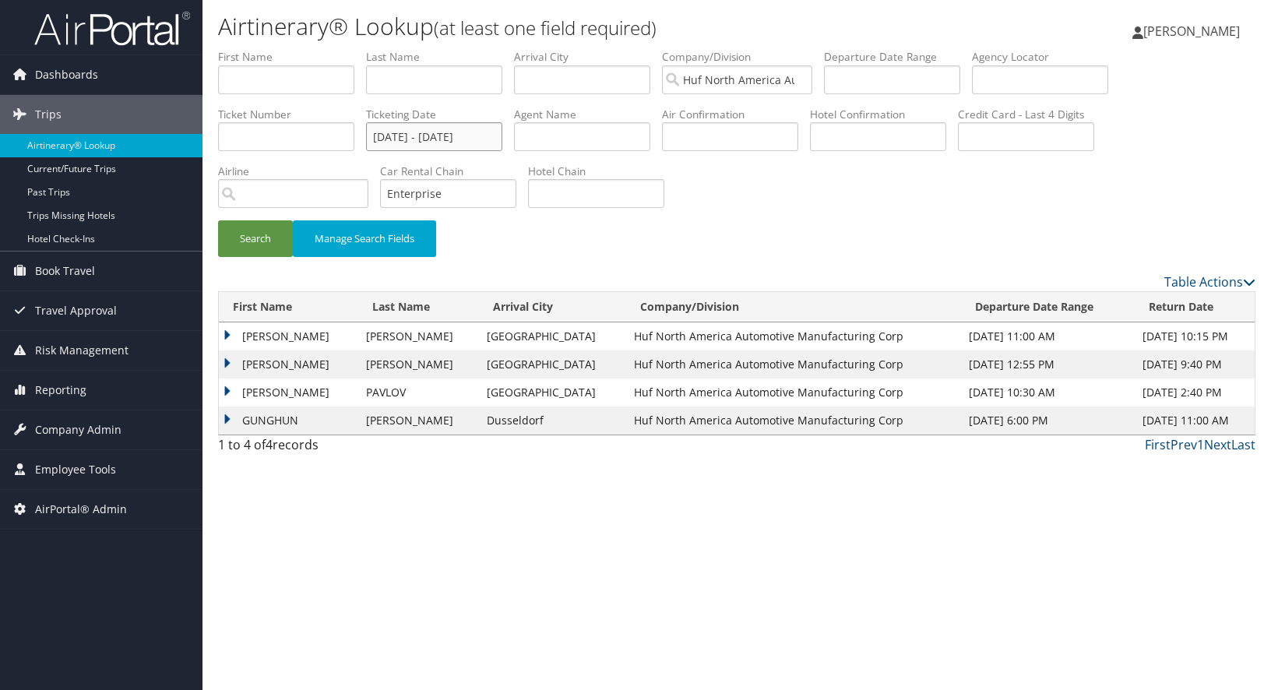
click at [403, 140] on input "01/01/2025 - 05/01/2025" at bounding box center [434, 136] width 136 height 29
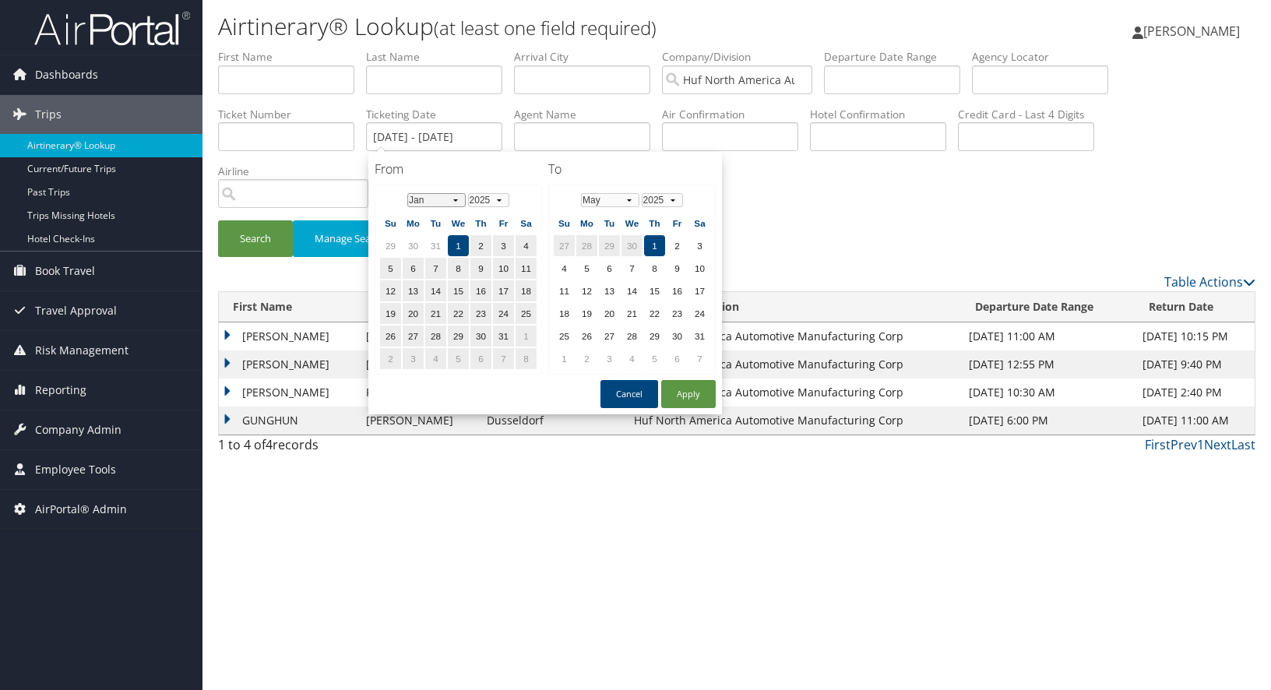
click at [456, 199] on select "Jan Feb Mar Apr May Jun Jul Aug Sep Oct Nov Dec" at bounding box center [436, 200] width 58 height 14
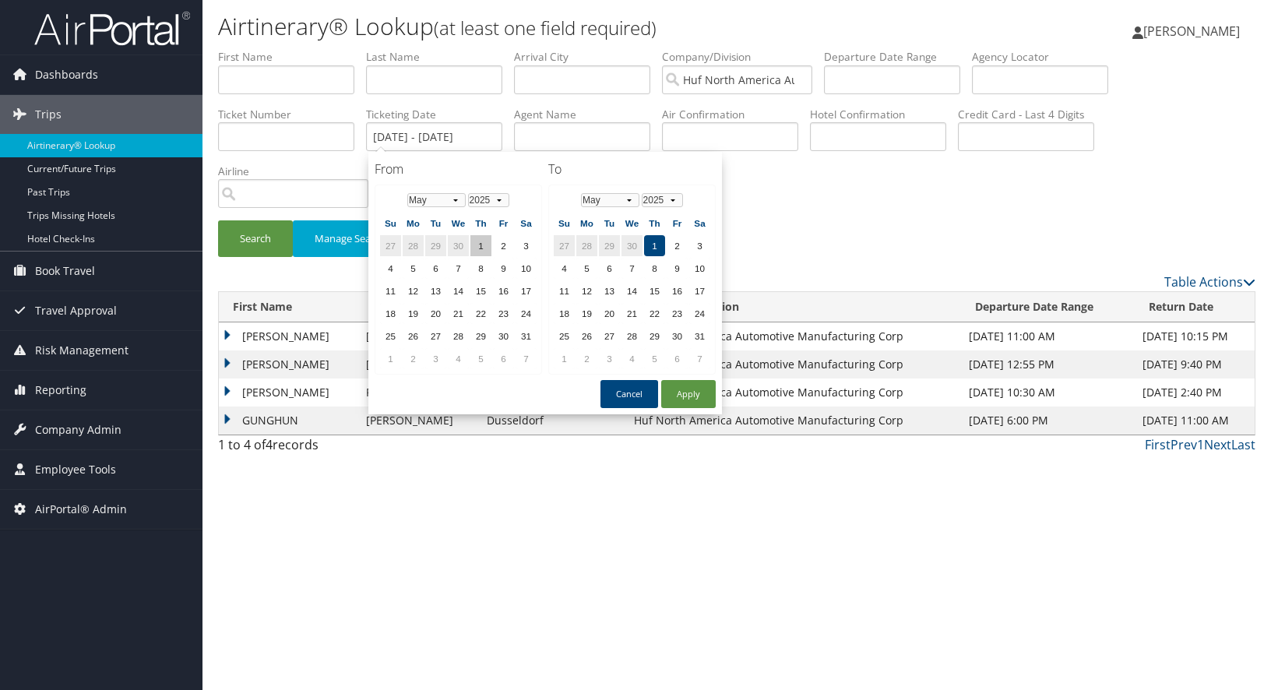
click at [477, 240] on td "1" at bounding box center [480, 245] width 21 height 21
click at [630, 199] on select "Jan Feb Mar Apr May Jun Jul Aug Sep Oct Nov Dec" at bounding box center [610, 200] width 58 height 14
click at [590, 240] on td "1" at bounding box center [586, 245] width 21 height 21
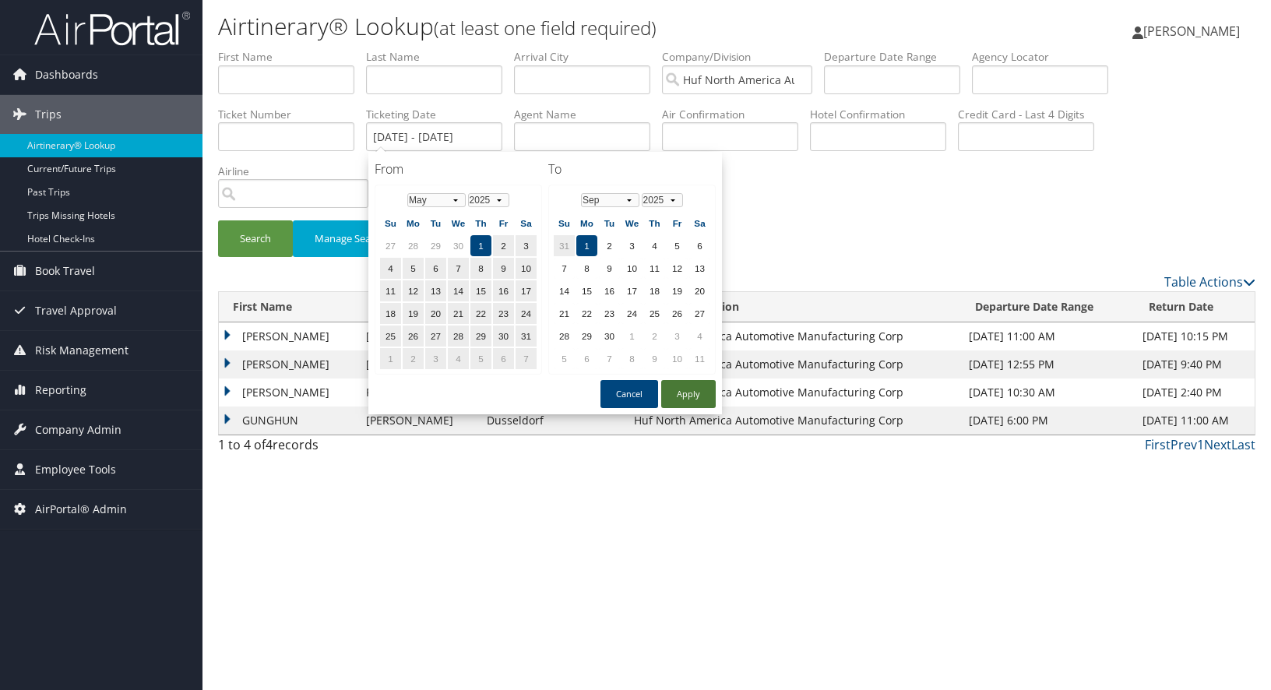
click at [687, 394] on button "Apply" at bounding box center [688, 394] width 55 height 28
type input "05/01/2025 - 09/01/2025"
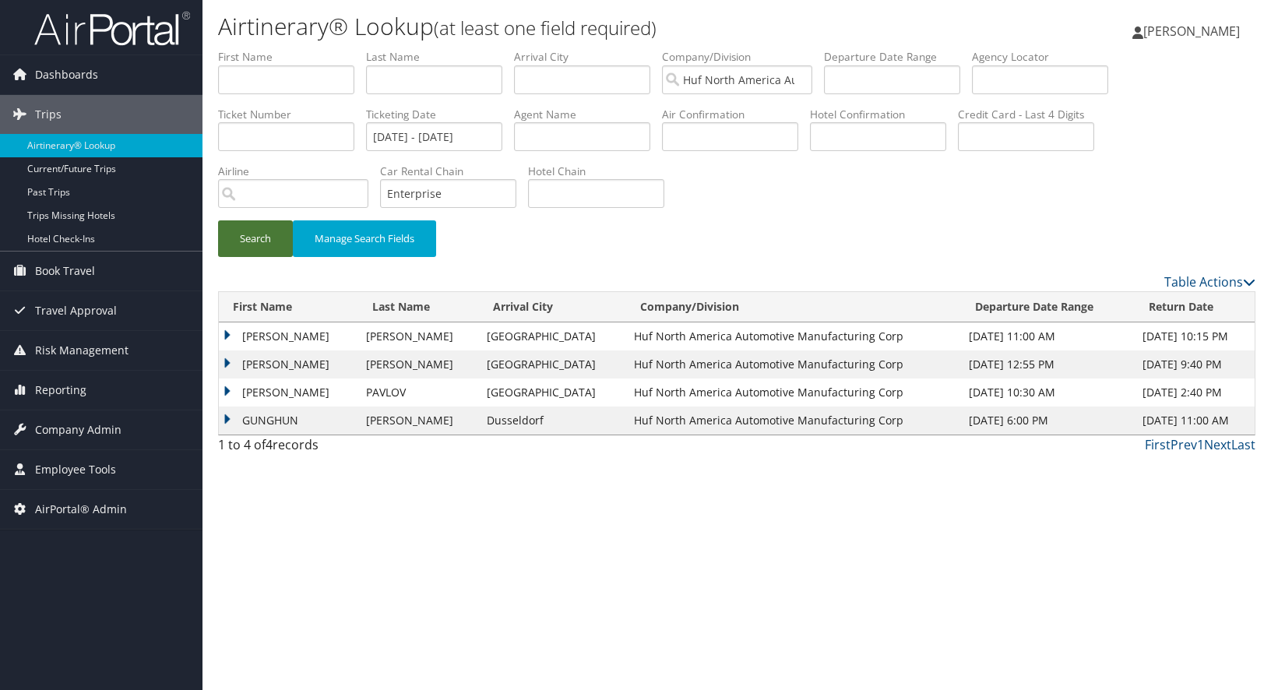
click at [250, 238] on button "Search" at bounding box center [255, 238] width 75 height 37
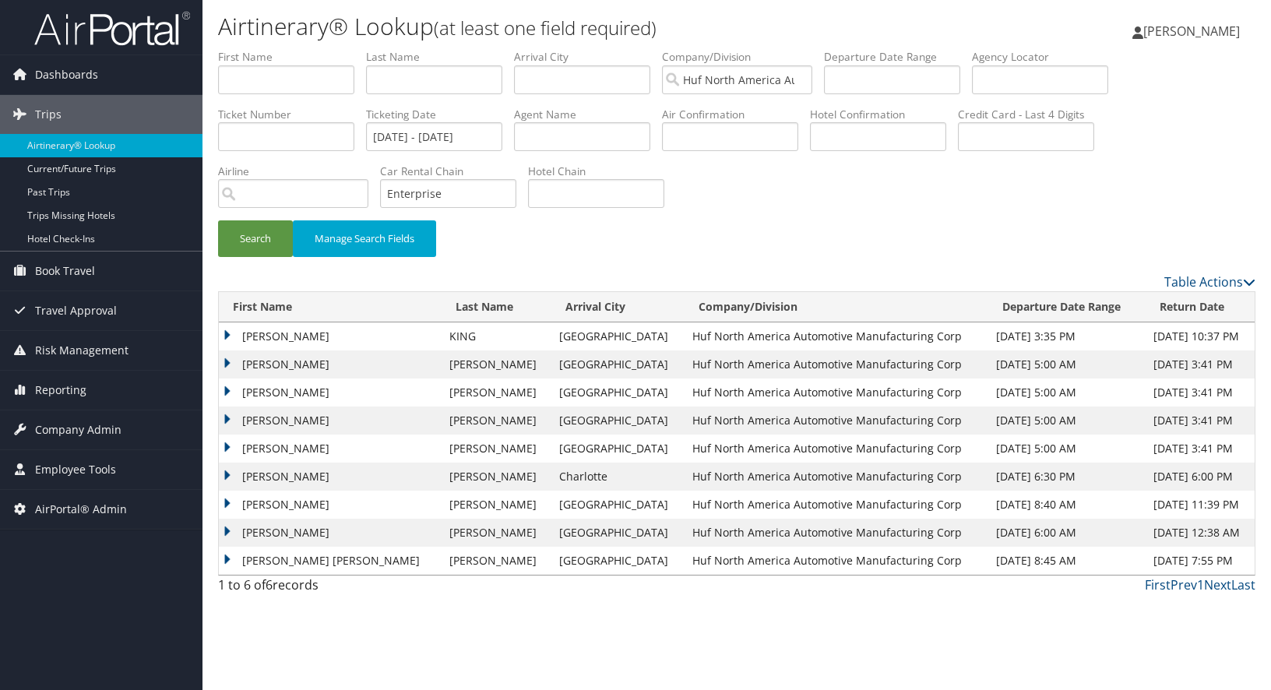
click at [226, 558] on td "PAMELA SUE" at bounding box center [330, 561] width 223 height 28
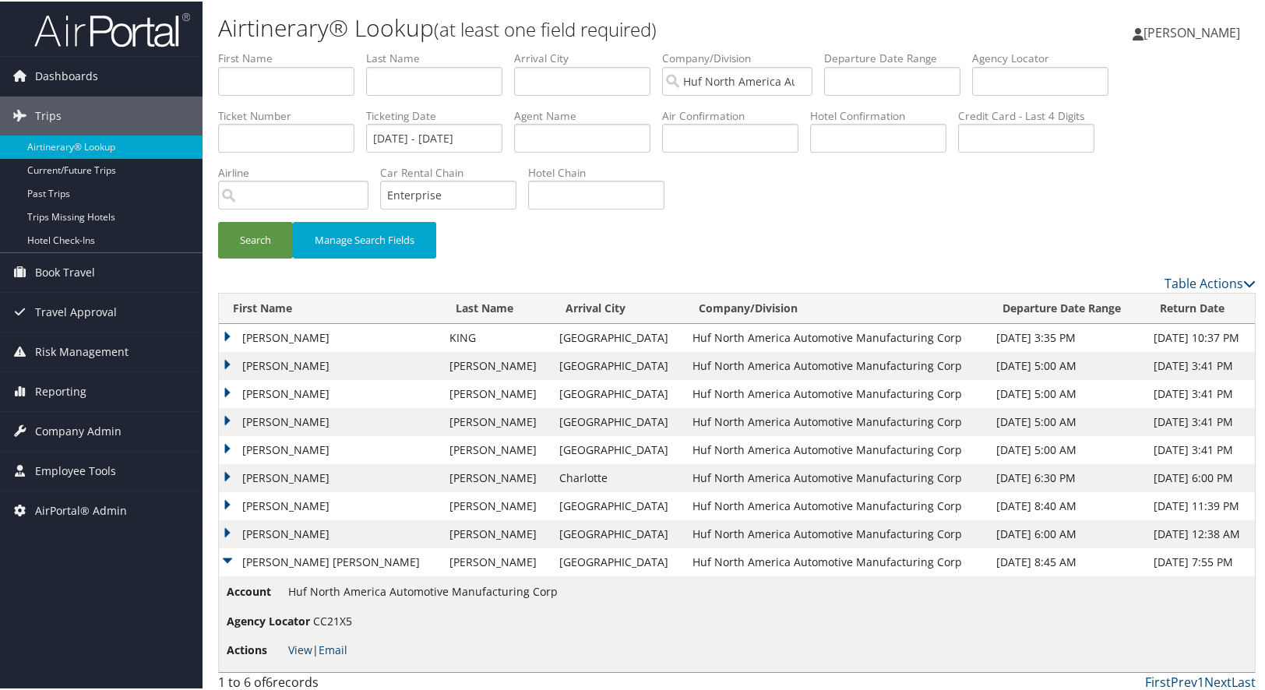
click at [333, 616] on span "CC21X5" at bounding box center [332, 619] width 39 height 15
copy span "CC21X5"
click at [229, 560] on td "PAMELA SUE" at bounding box center [330, 561] width 223 height 28
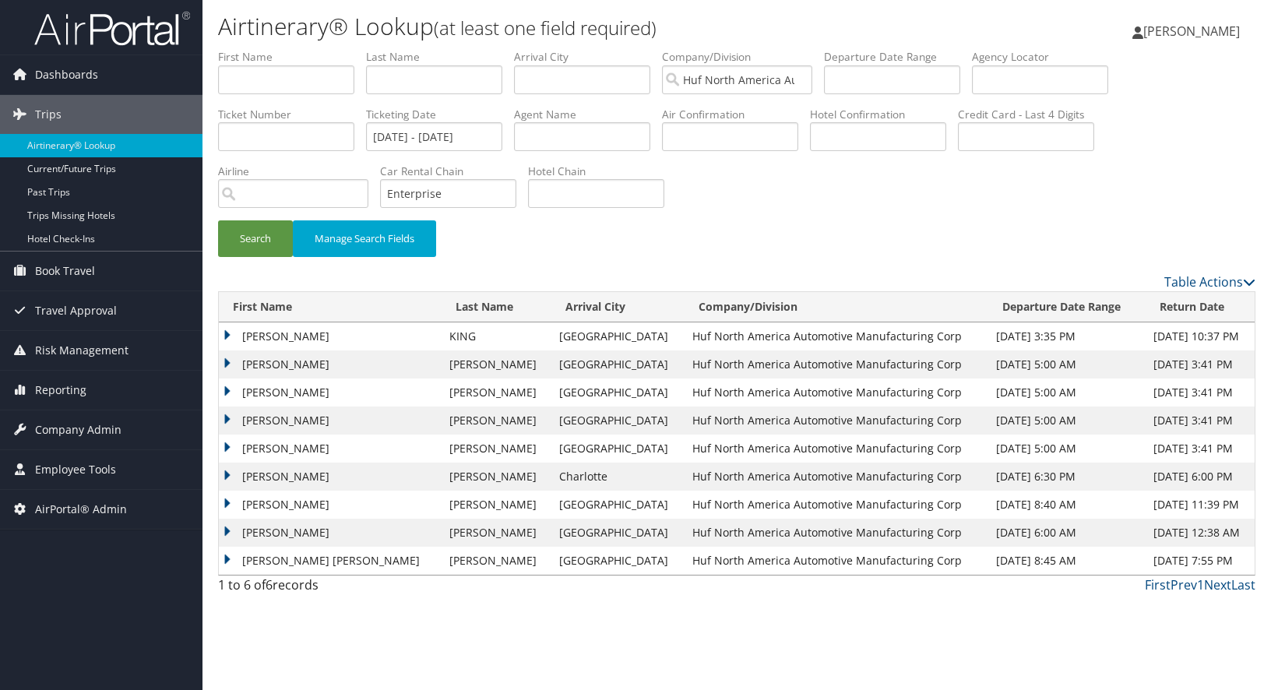
click at [225, 533] on td "STEPHEN LAWRENCE" at bounding box center [330, 533] width 223 height 28
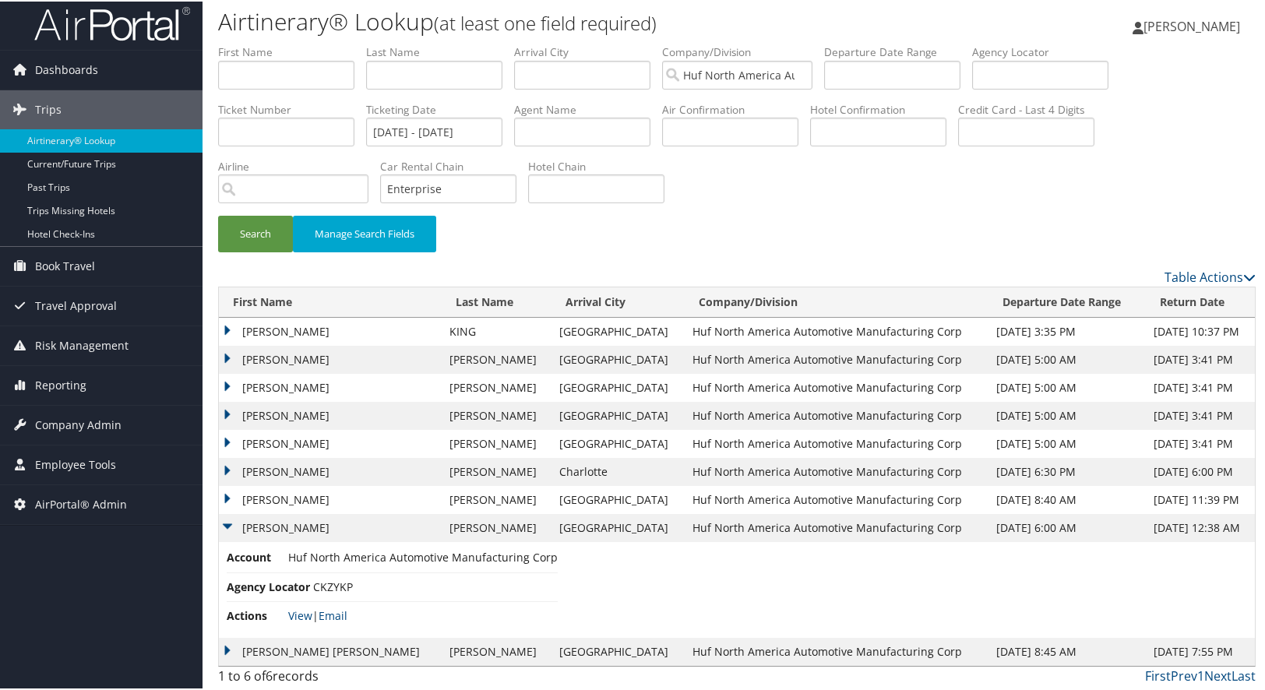
scroll to position [8, 0]
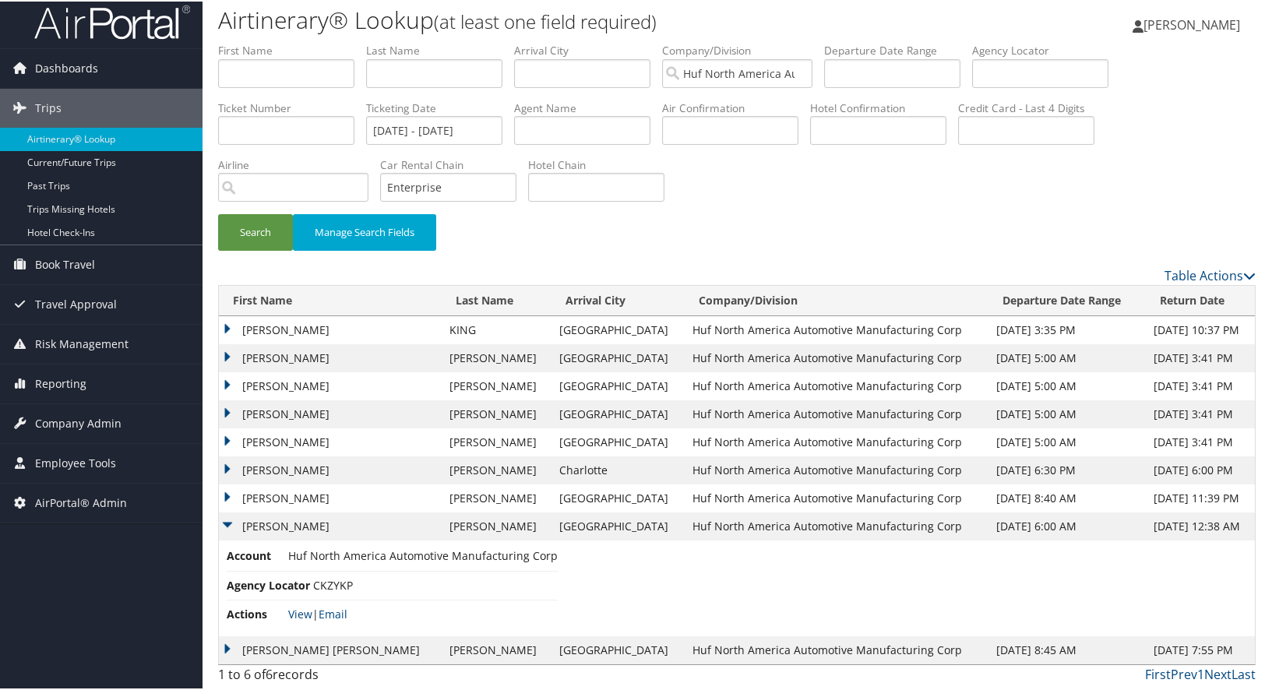
click at [227, 495] on td "MEYER GREGORY" at bounding box center [330, 497] width 223 height 28
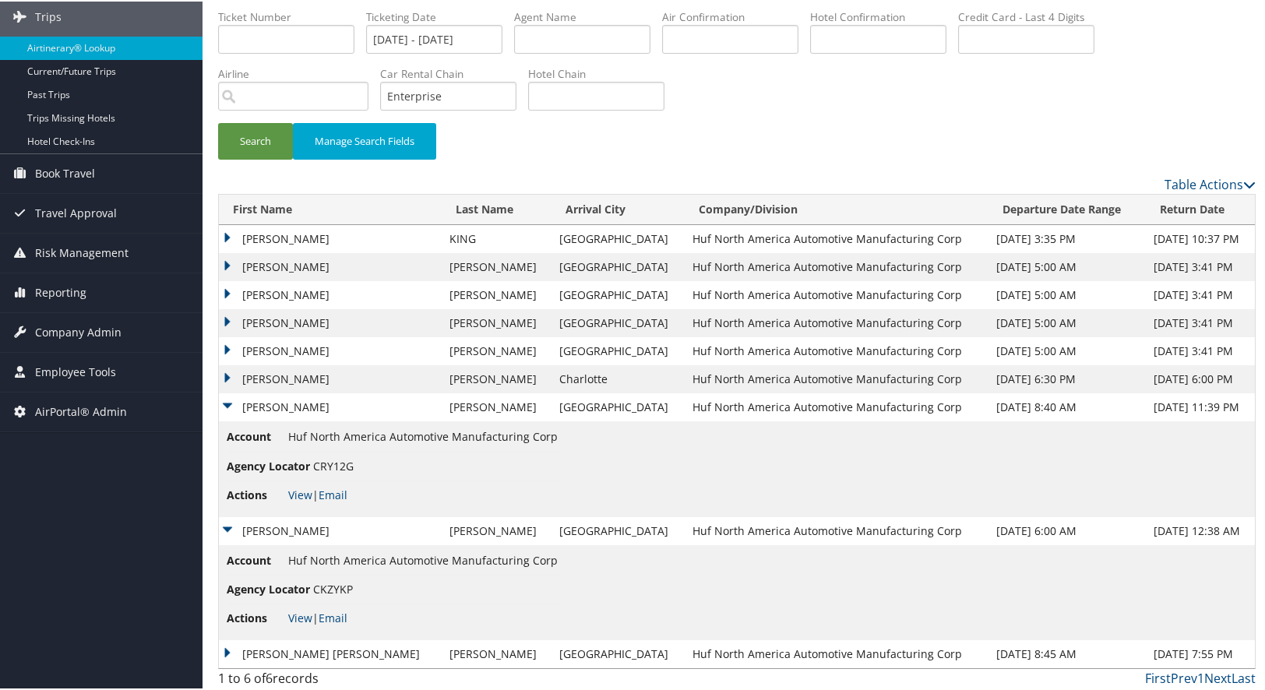
scroll to position [103, 0]
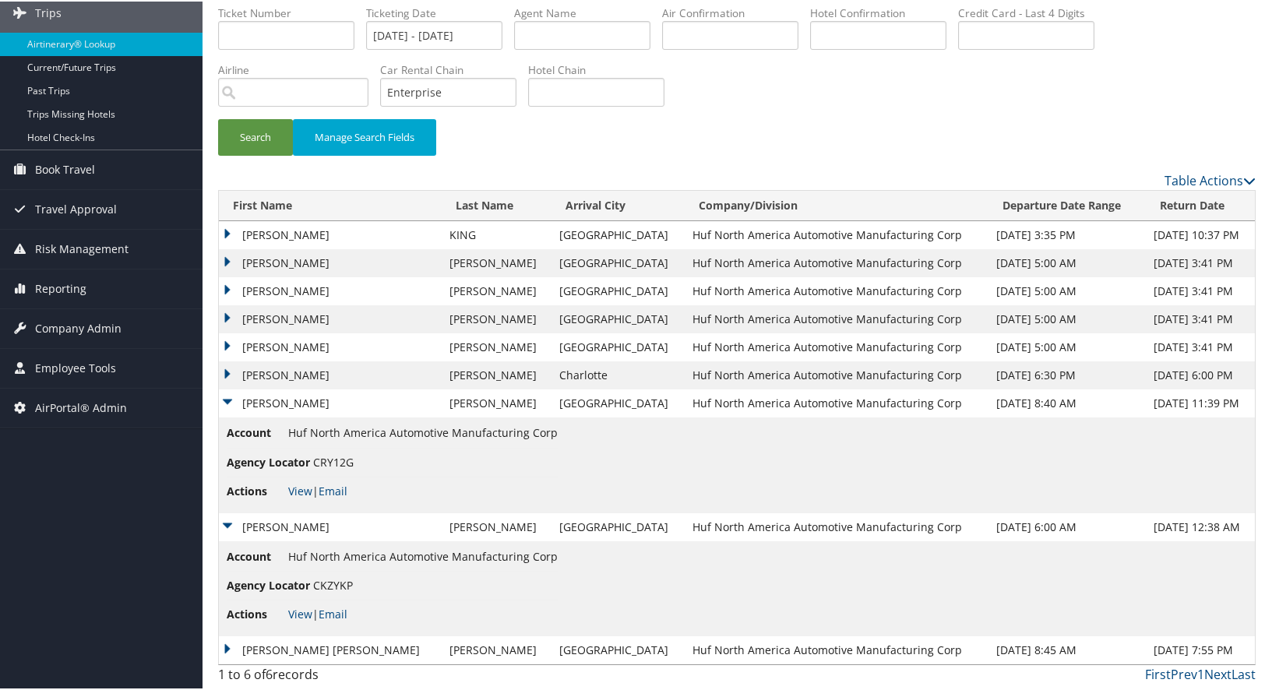
click at [331, 461] on span "CRY12G" at bounding box center [333, 460] width 40 height 15
copy span "CRY12G"
click at [333, 579] on span "CKZYKP" at bounding box center [333, 583] width 40 height 15
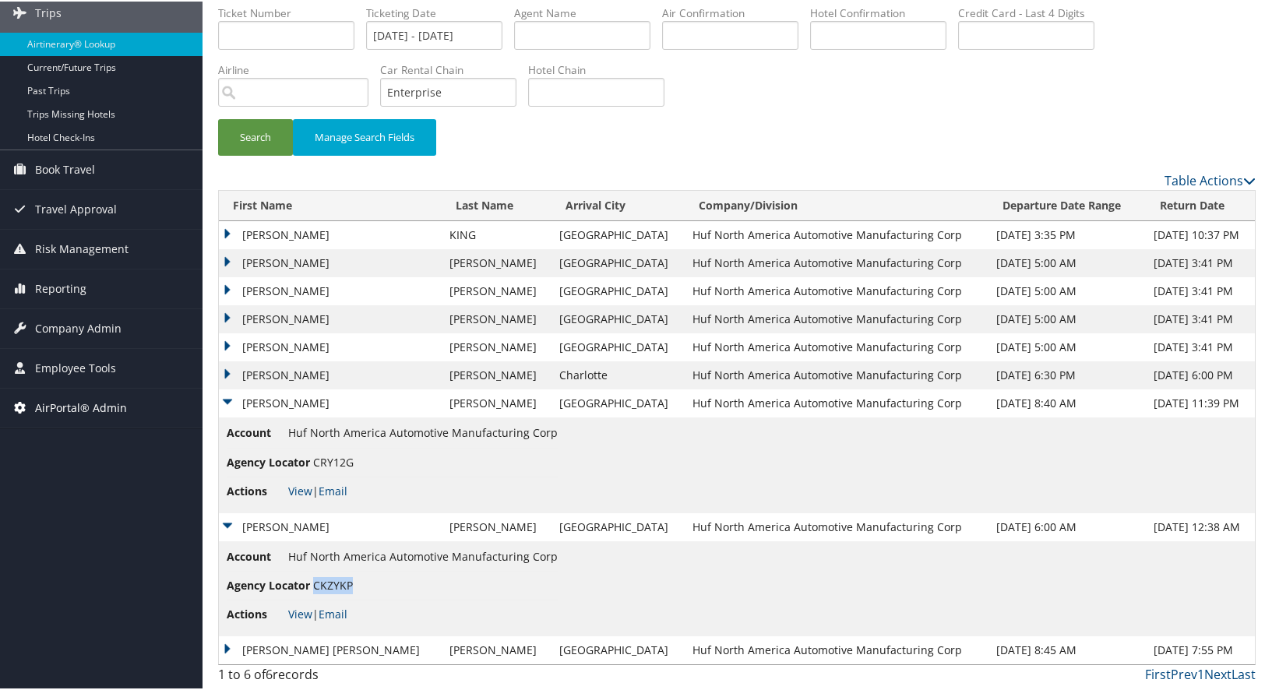
copy span "CKZYKP"
click at [224, 370] on td "DIRK RUDOLPH" at bounding box center [330, 374] width 223 height 28
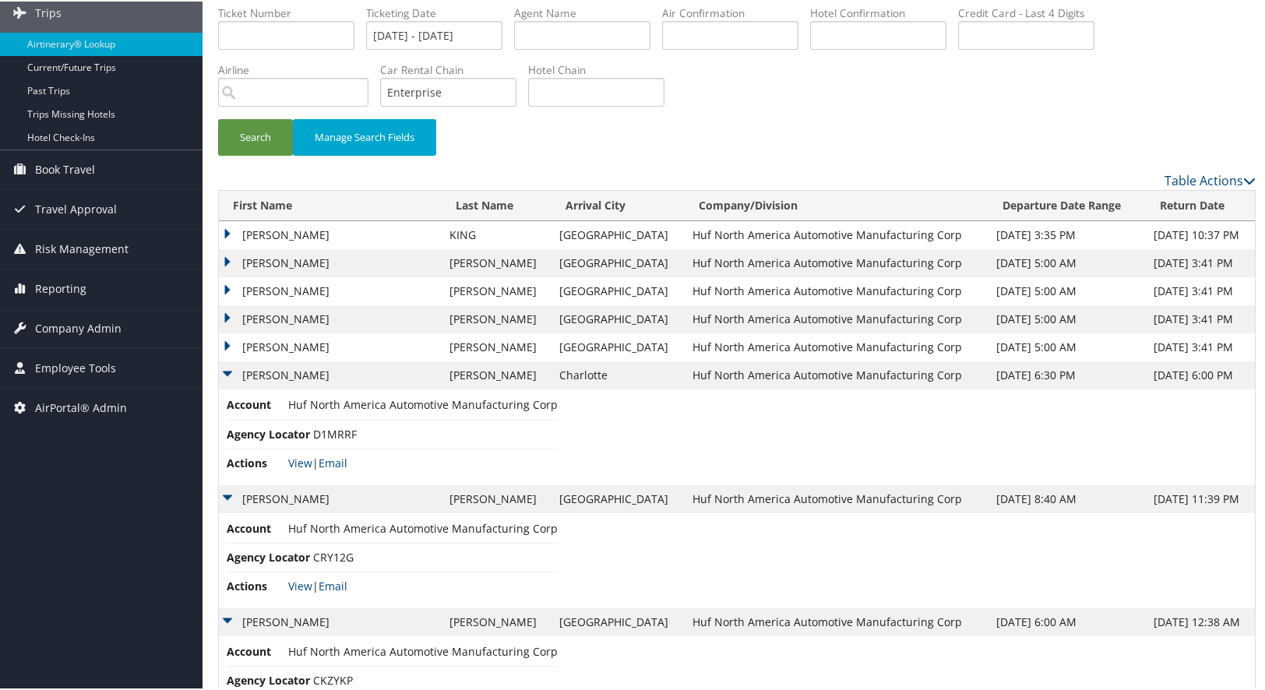
click at [338, 438] on span "D1MRRF" at bounding box center [335, 432] width 44 height 15
copy span "D1MRRF"
click at [224, 340] on td "GIOVANNI MIGUEL" at bounding box center [330, 346] width 223 height 28
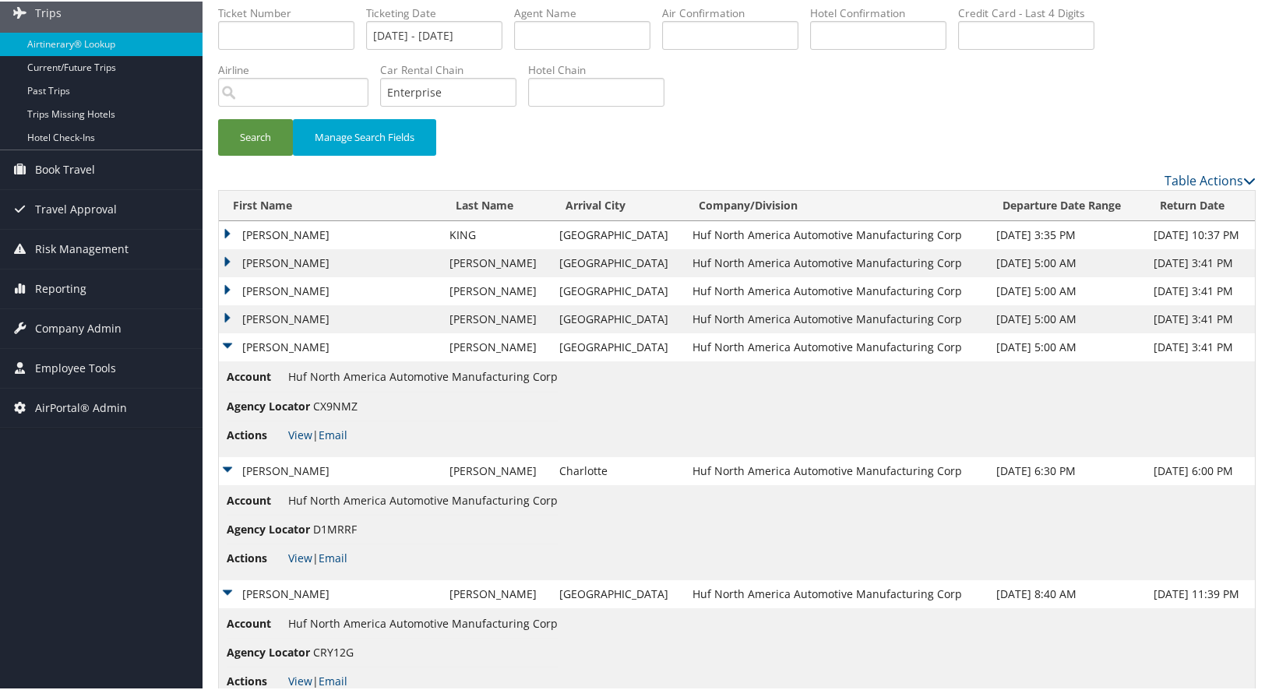
click at [323, 404] on span "CX9NMZ" at bounding box center [335, 404] width 44 height 15
copy span "CX9NMZ"
click at [226, 233] on td "GREGORY ALAN" at bounding box center [330, 234] width 223 height 28
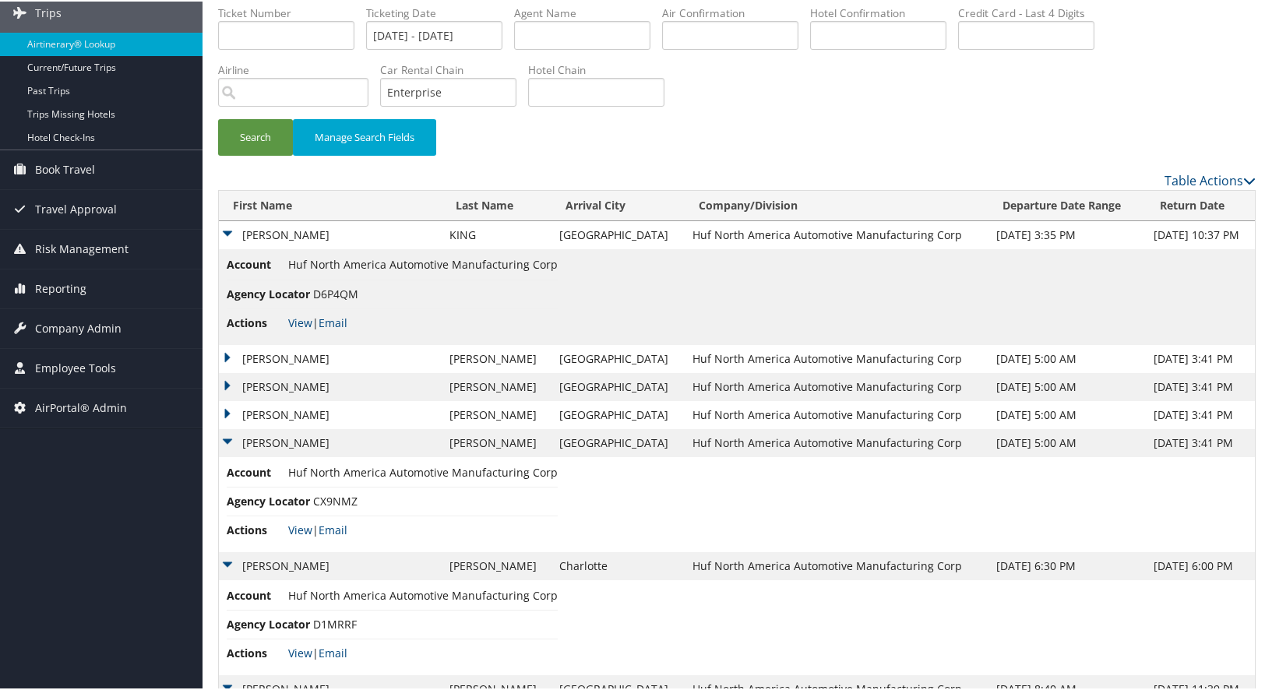
click at [333, 290] on span "D6P4QM" at bounding box center [335, 292] width 45 height 15
copy span "D6P4QM"
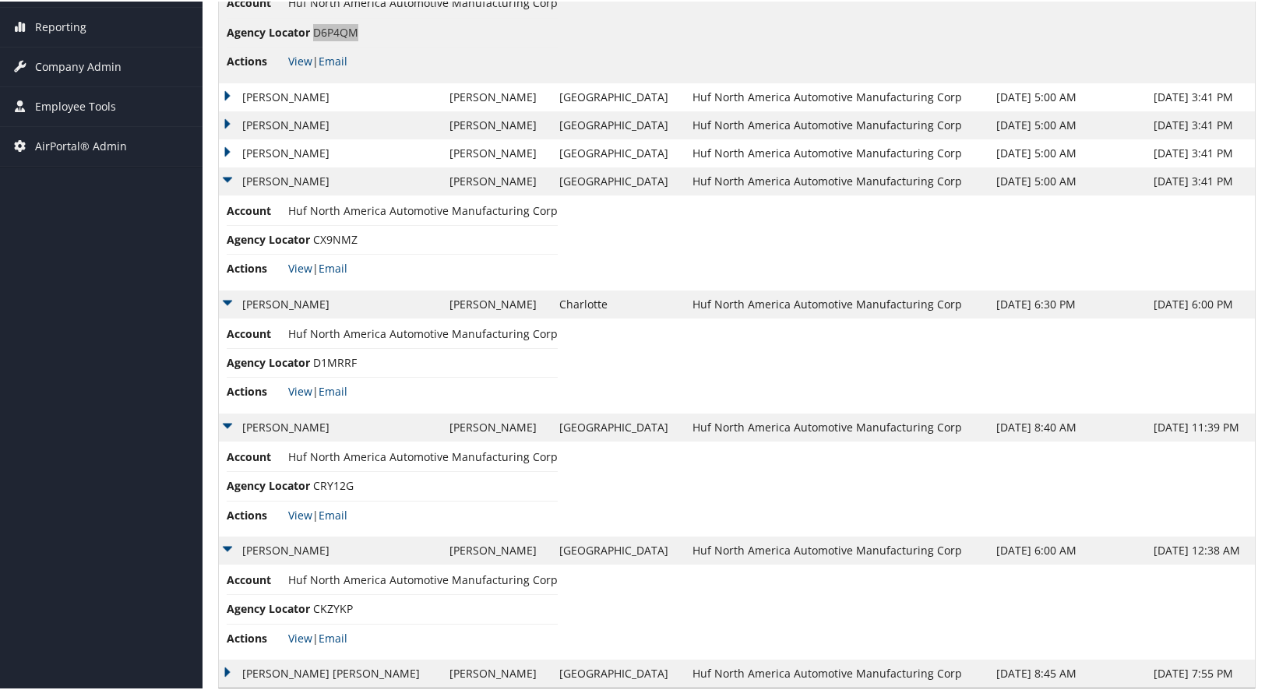
scroll to position [388, 0]
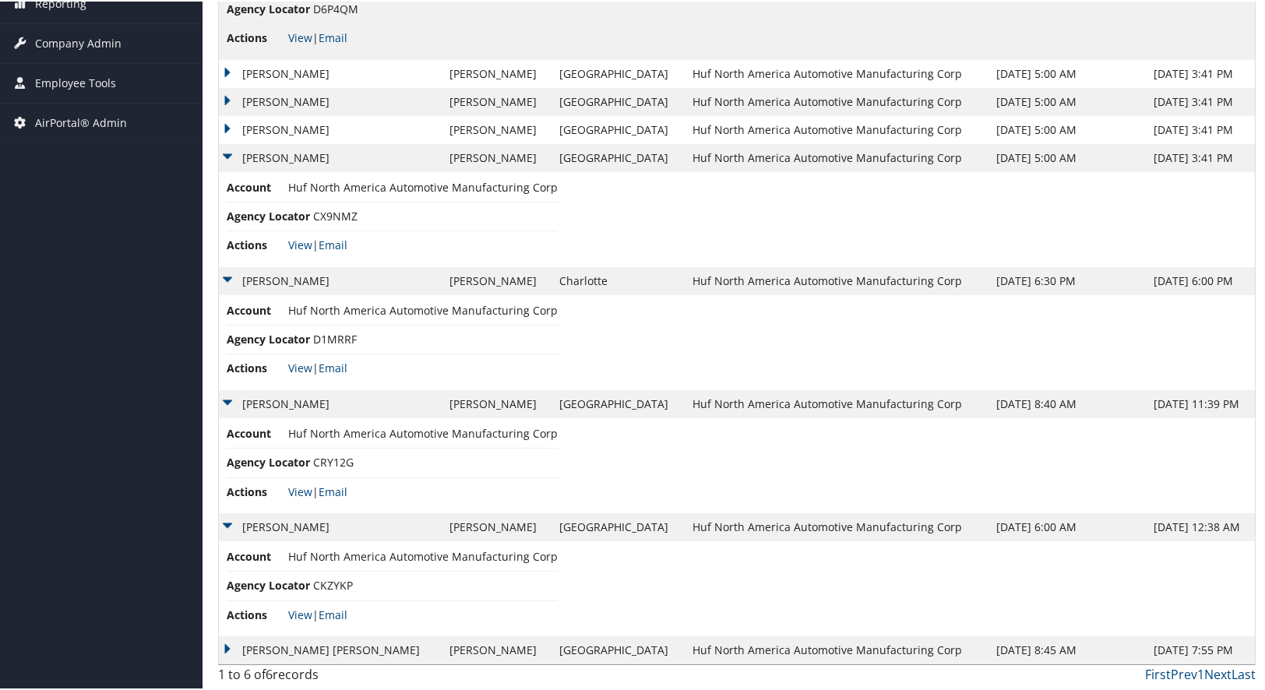
click at [224, 153] on td "GIOVANNI MIGUEL" at bounding box center [330, 157] width 223 height 28
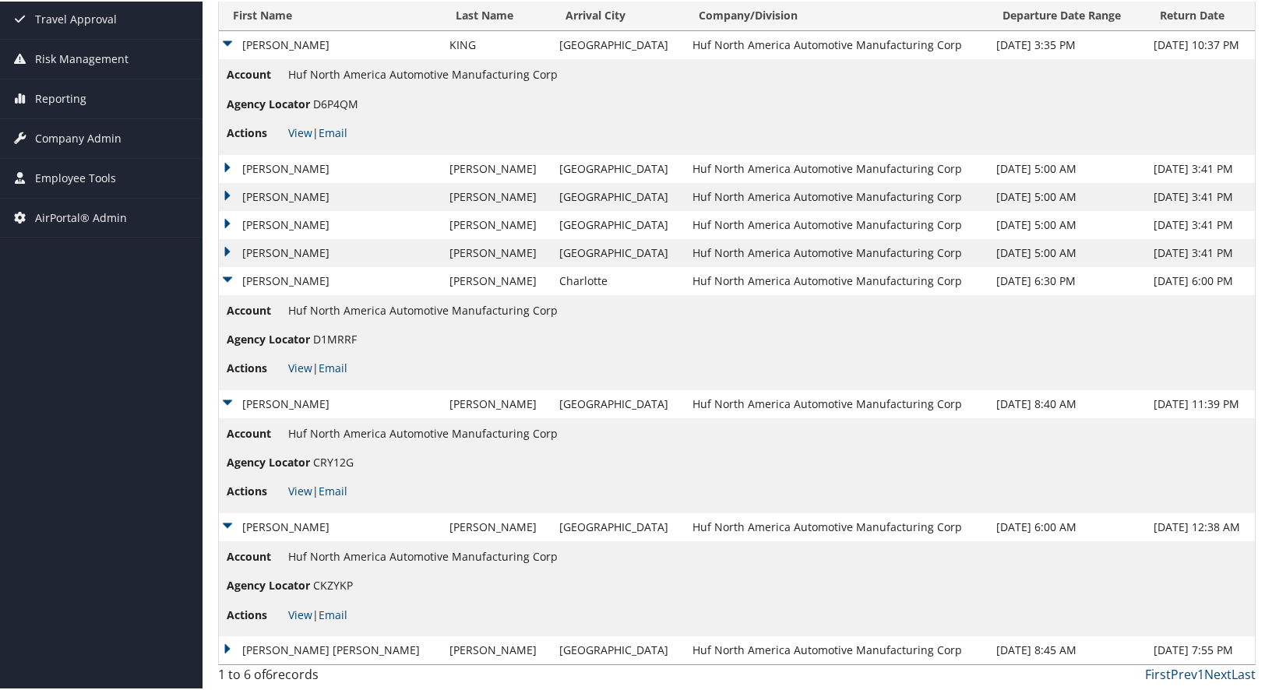
click at [227, 276] on td "DIRK RUDOLPH" at bounding box center [330, 280] width 223 height 28
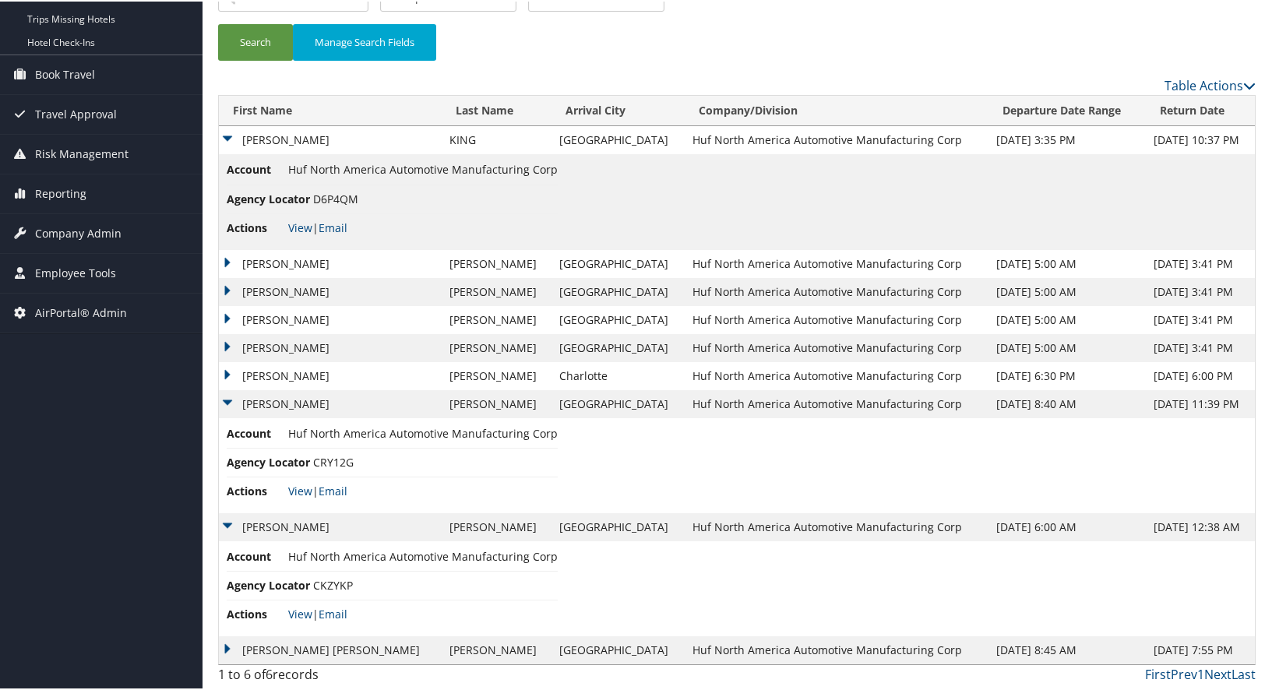
scroll to position [198, 0]
click at [229, 397] on td "MEYER GREGORY" at bounding box center [330, 403] width 223 height 28
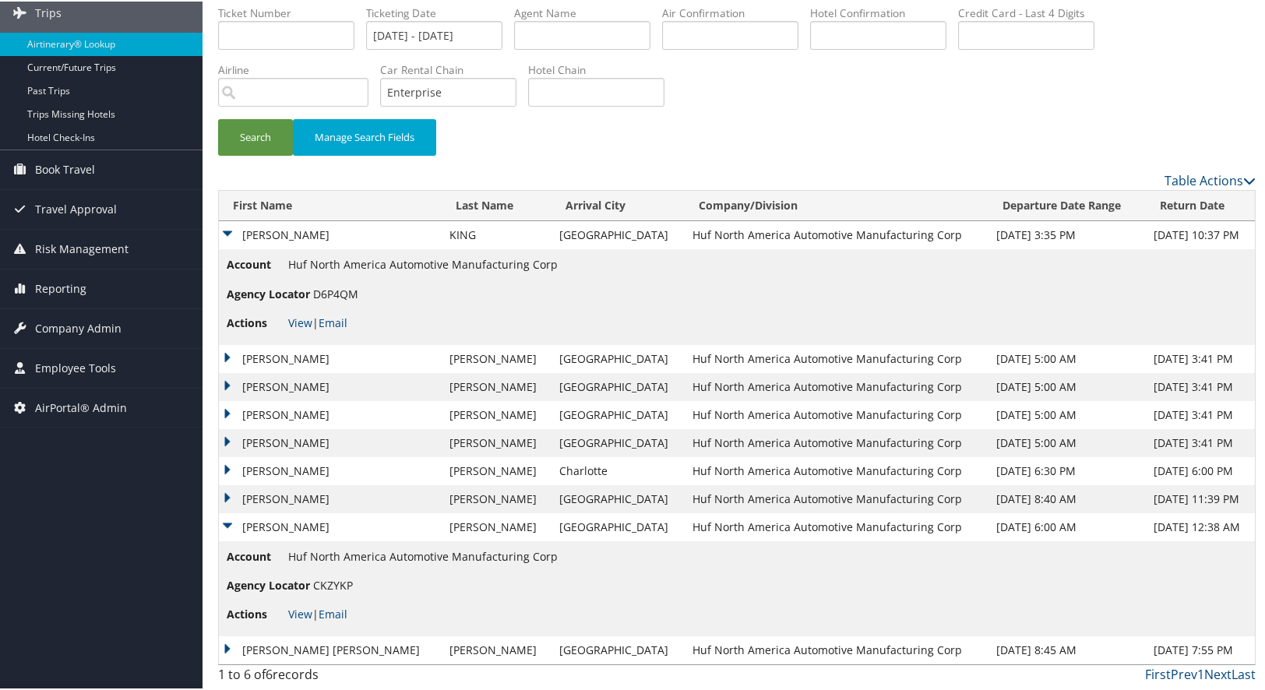
scroll to position [103, 0]
click at [225, 522] on td "STEPHEN LAWRENCE" at bounding box center [330, 526] width 223 height 28
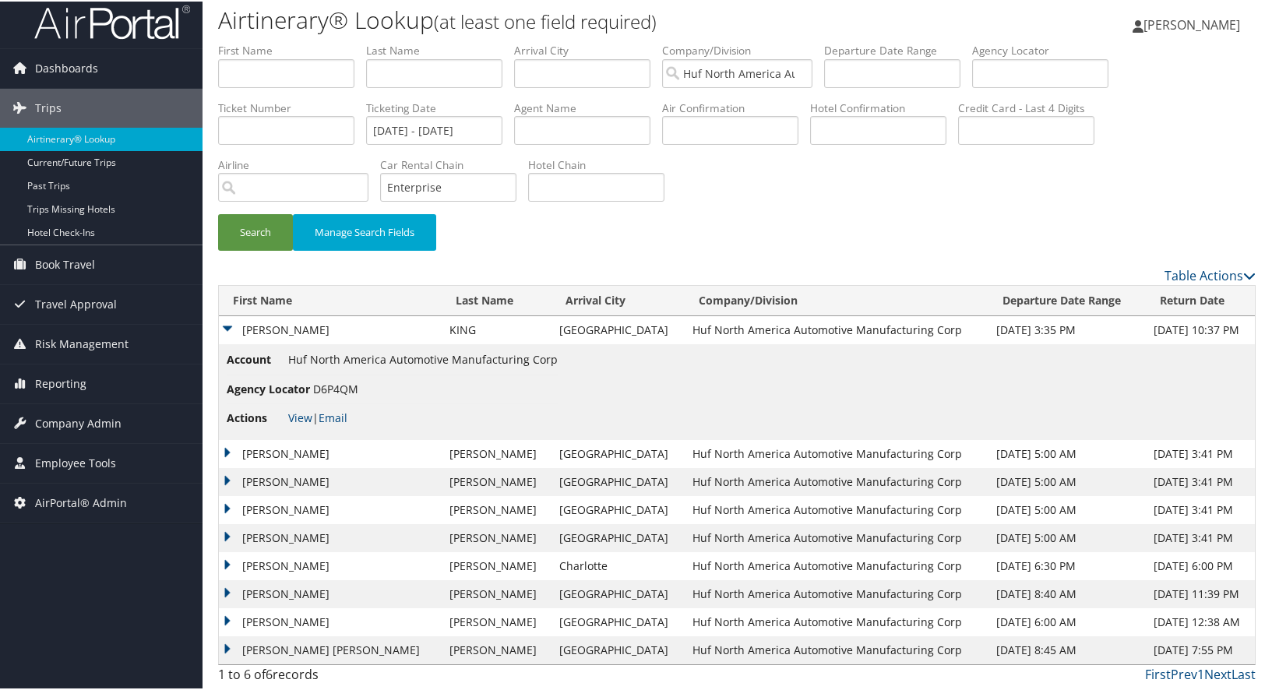
scroll to position [8, 0]
click at [227, 324] on td "GREGORY ALAN" at bounding box center [330, 329] width 223 height 28
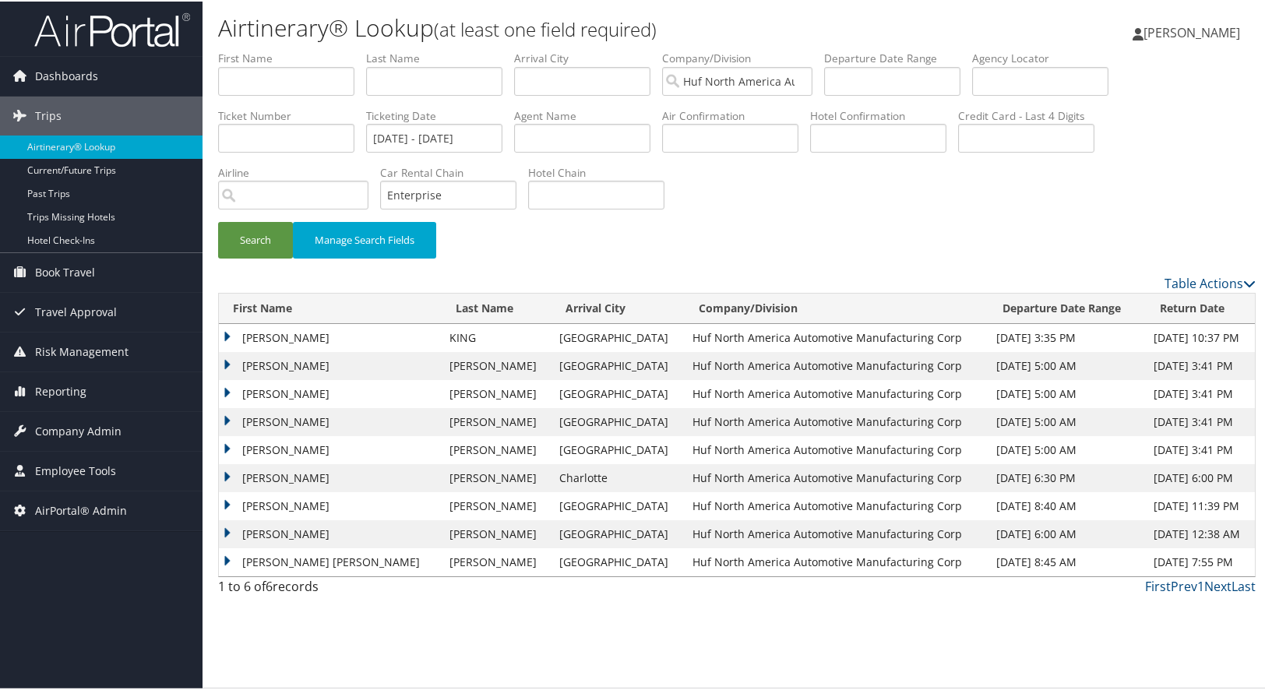
scroll to position [0, 0]
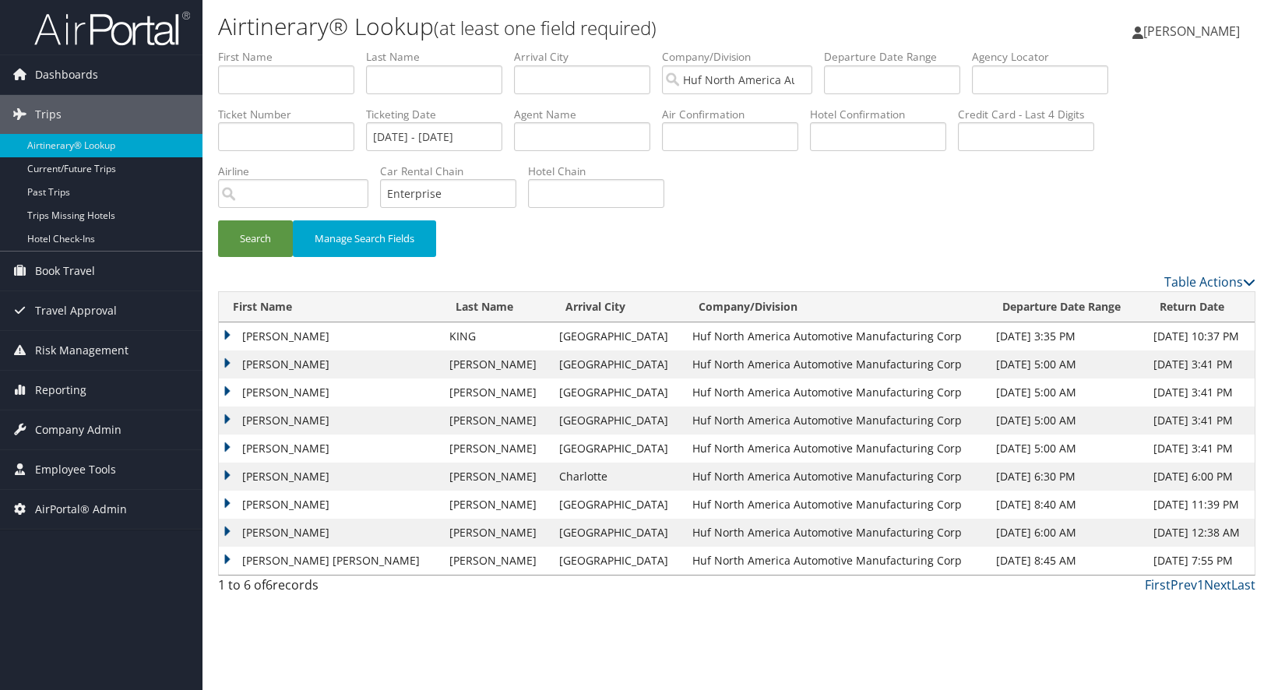
click at [1248, 140] on div "Search Manage Search Fields" at bounding box center [736, 161] width 1061 height 224
click at [55, 421] on span "Company Admin" at bounding box center [78, 429] width 86 height 39
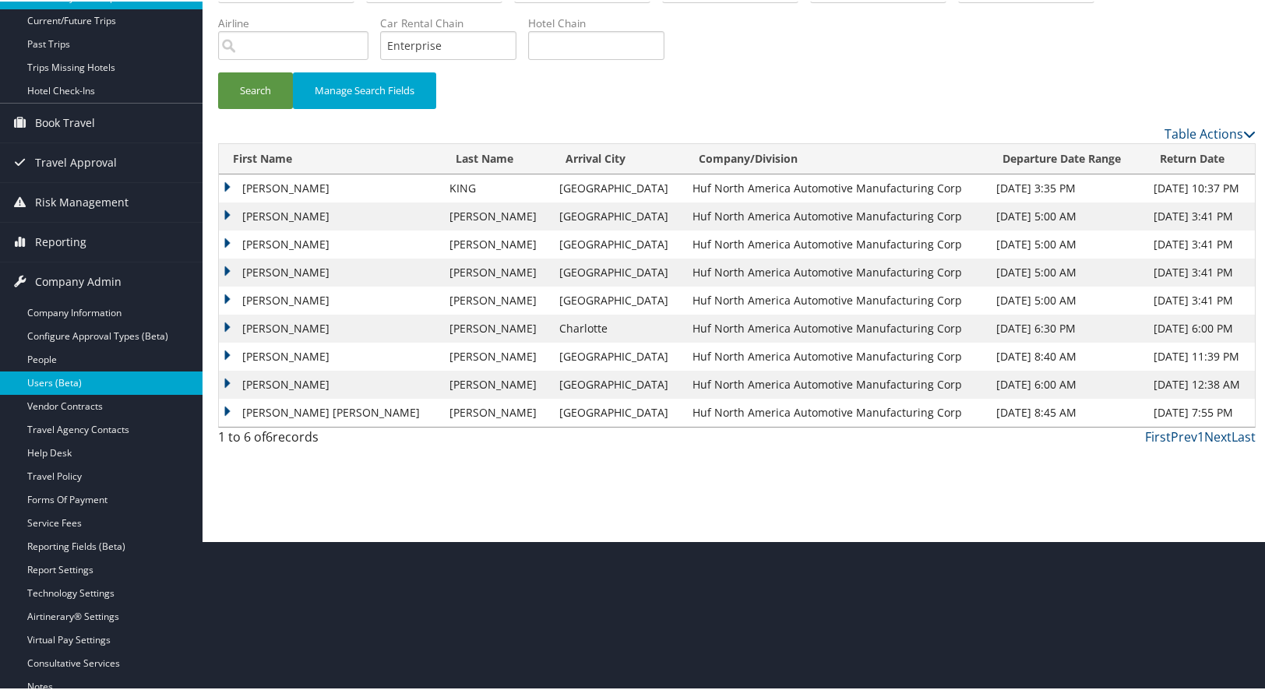
scroll to position [156, 0]
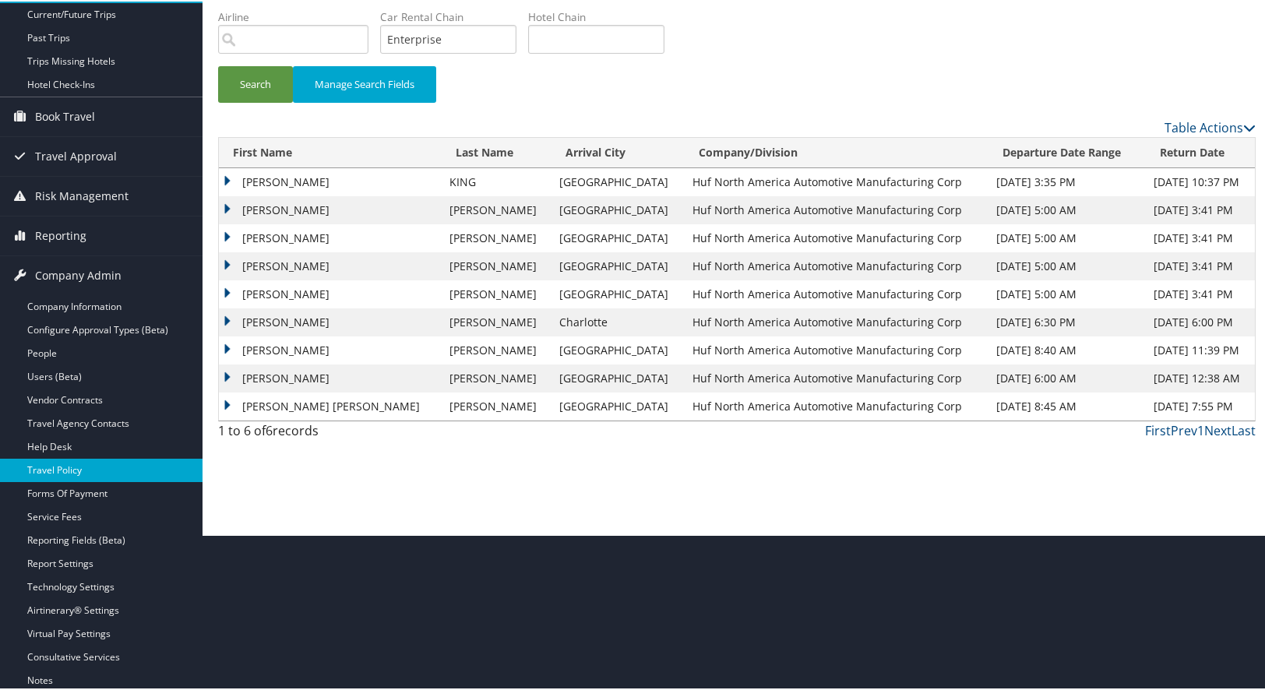
click at [48, 468] on link "Travel Policy" at bounding box center [101, 468] width 202 height 23
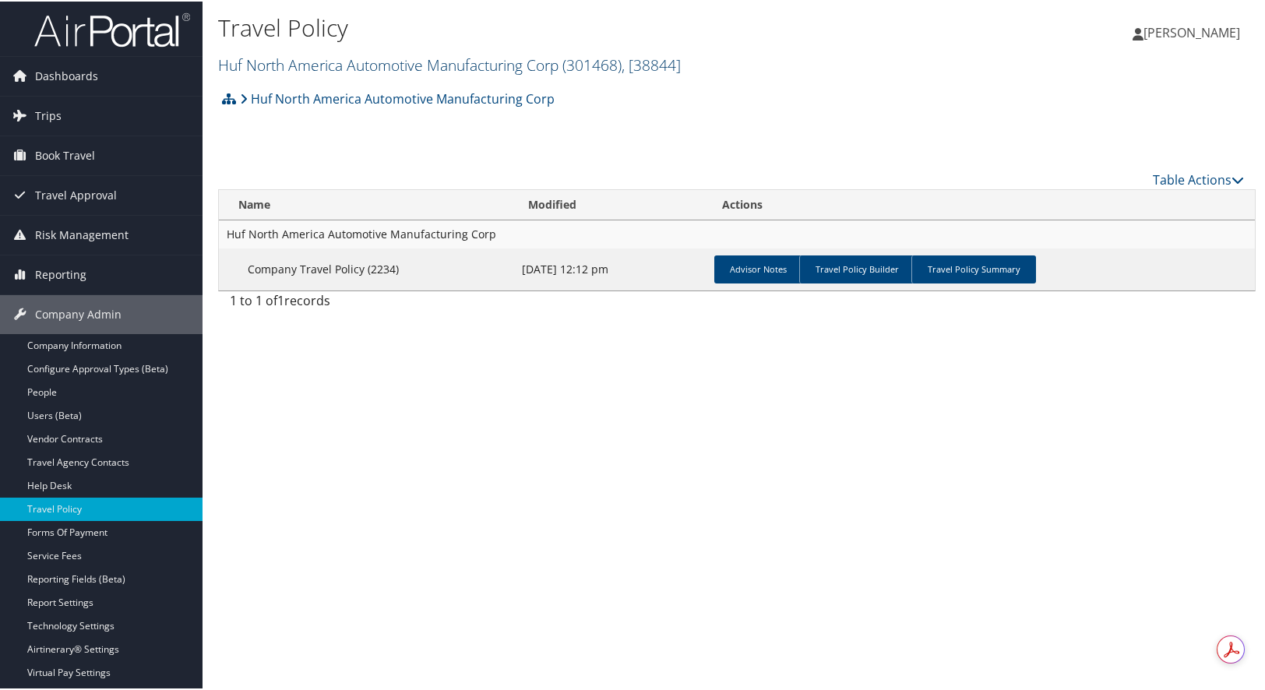
click at [398, 65] on link "Huf North America Automotive Manufacturing Corp ( 301468 ) , [ 38844 ]" at bounding box center [449, 63] width 463 height 21
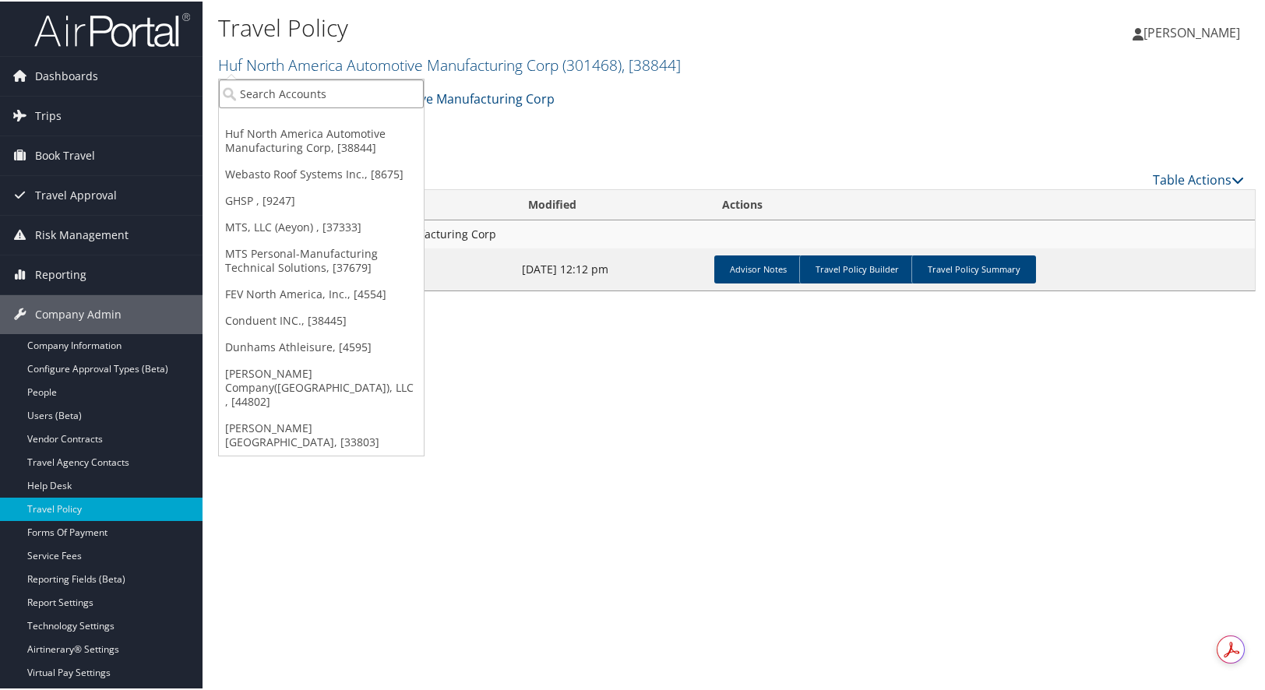
click at [357, 89] on input "search" at bounding box center [321, 92] width 205 height 29
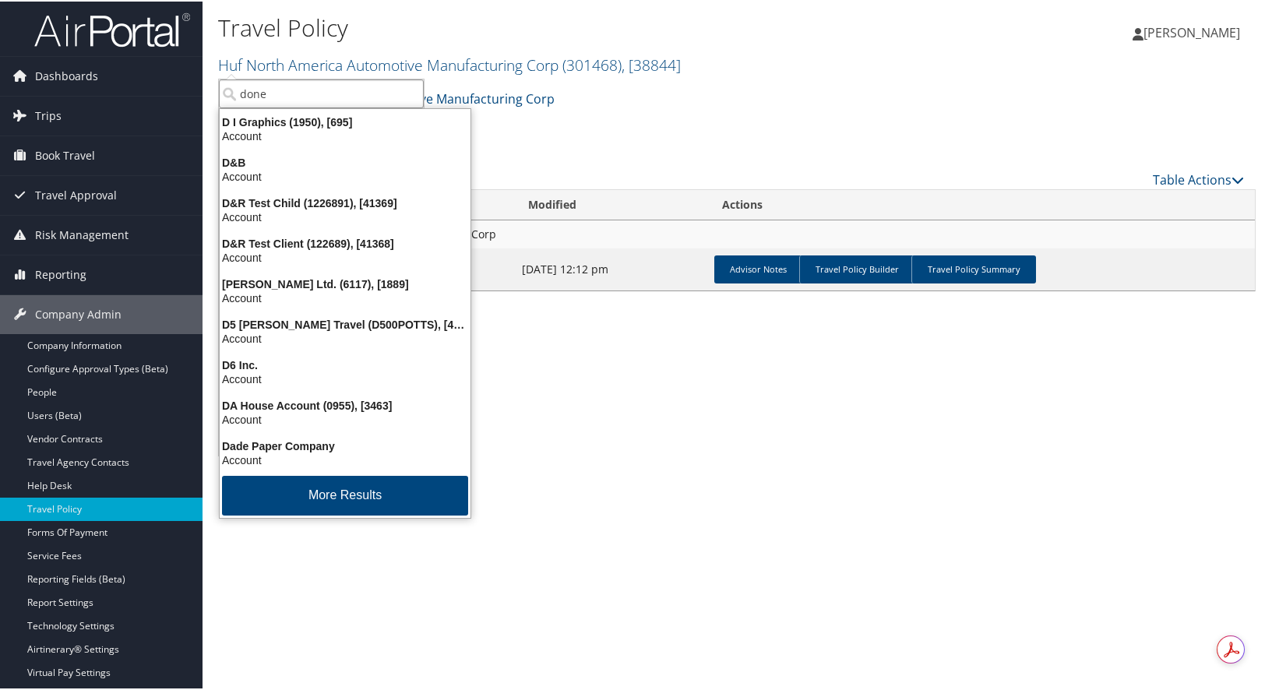
type input "doner"
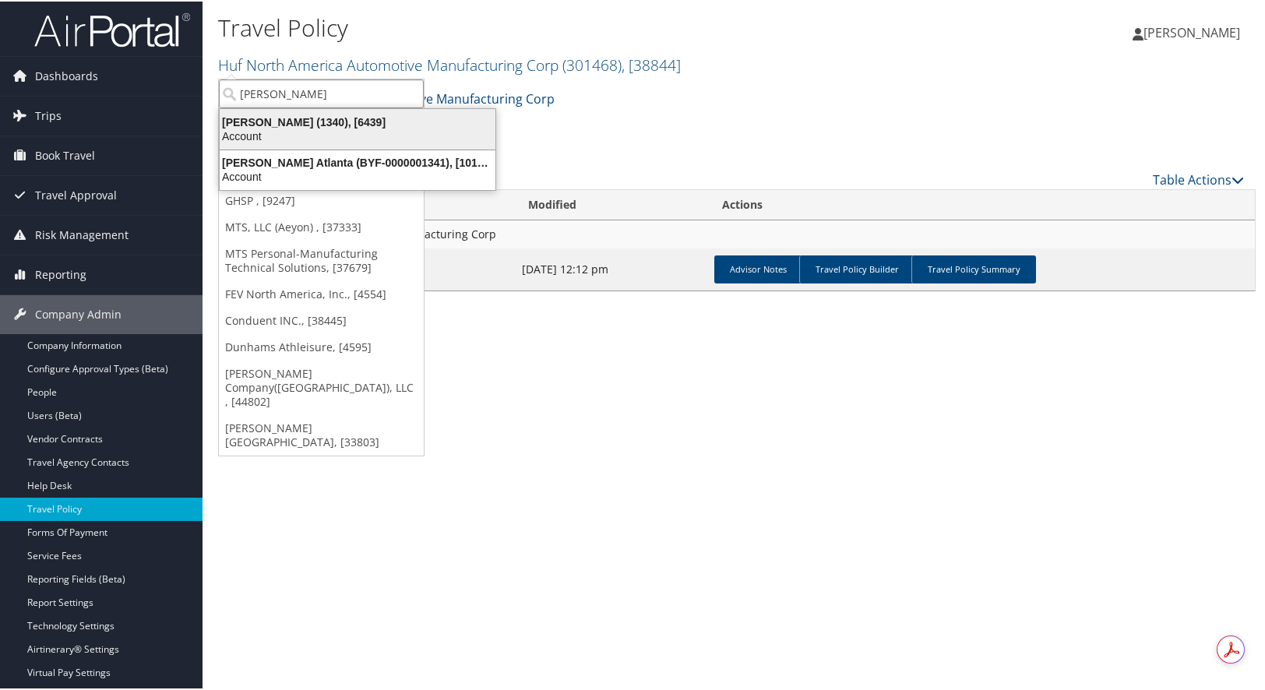
click at [256, 125] on div "Doner (1340), [6439]" at bounding box center [357, 121] width 294 height 14
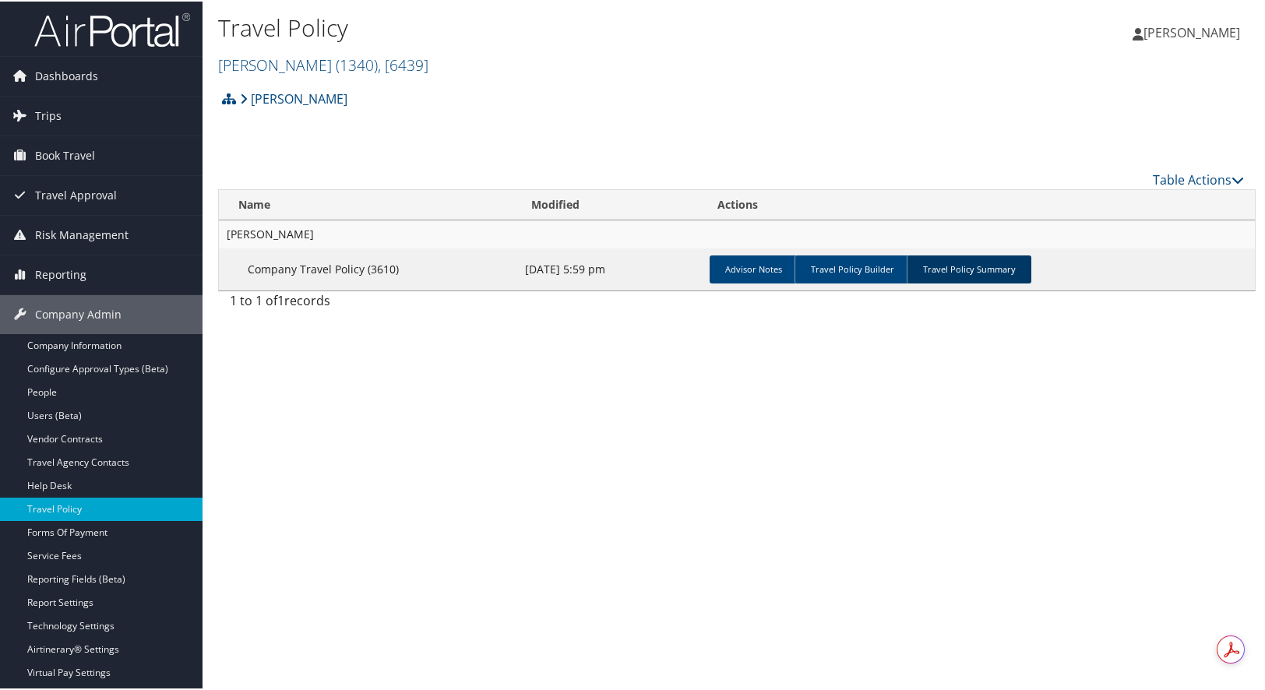
click at [977, 268] on link "Travel Policy Summary" at bounding box center [969, 268] width 125 height 28
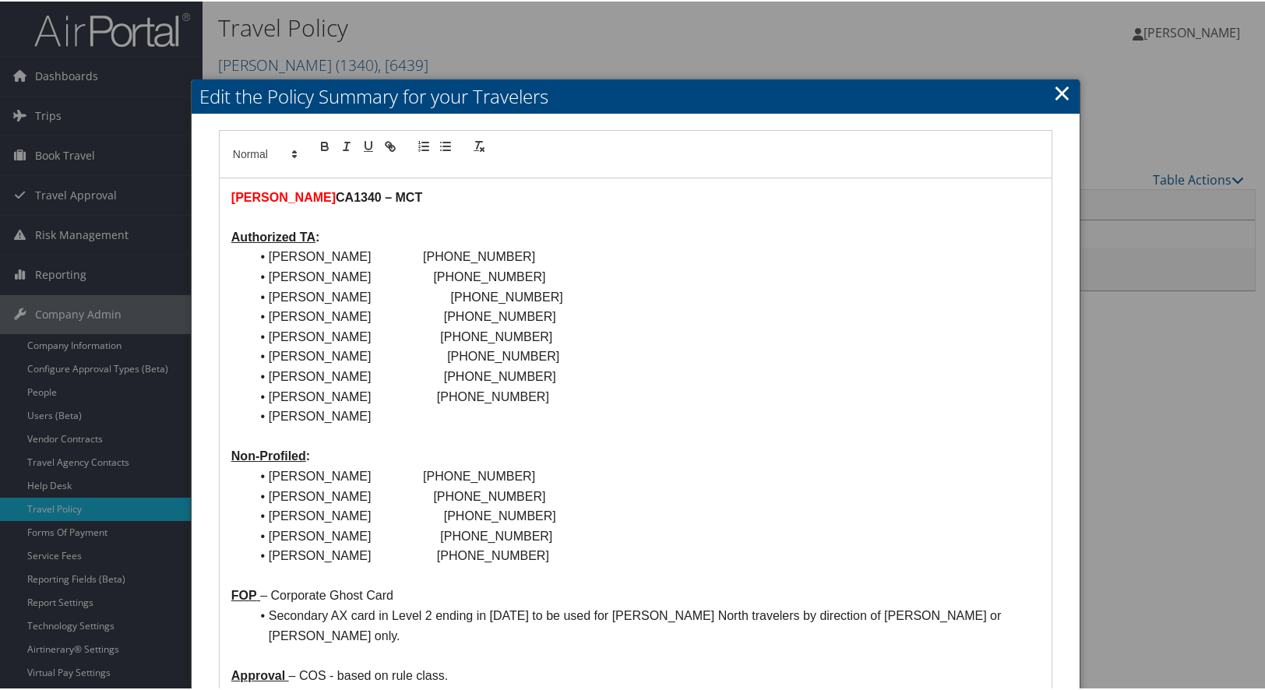
click at [1064, 95] on link "×" at bounding box center [1062, 91] width 18 height 31
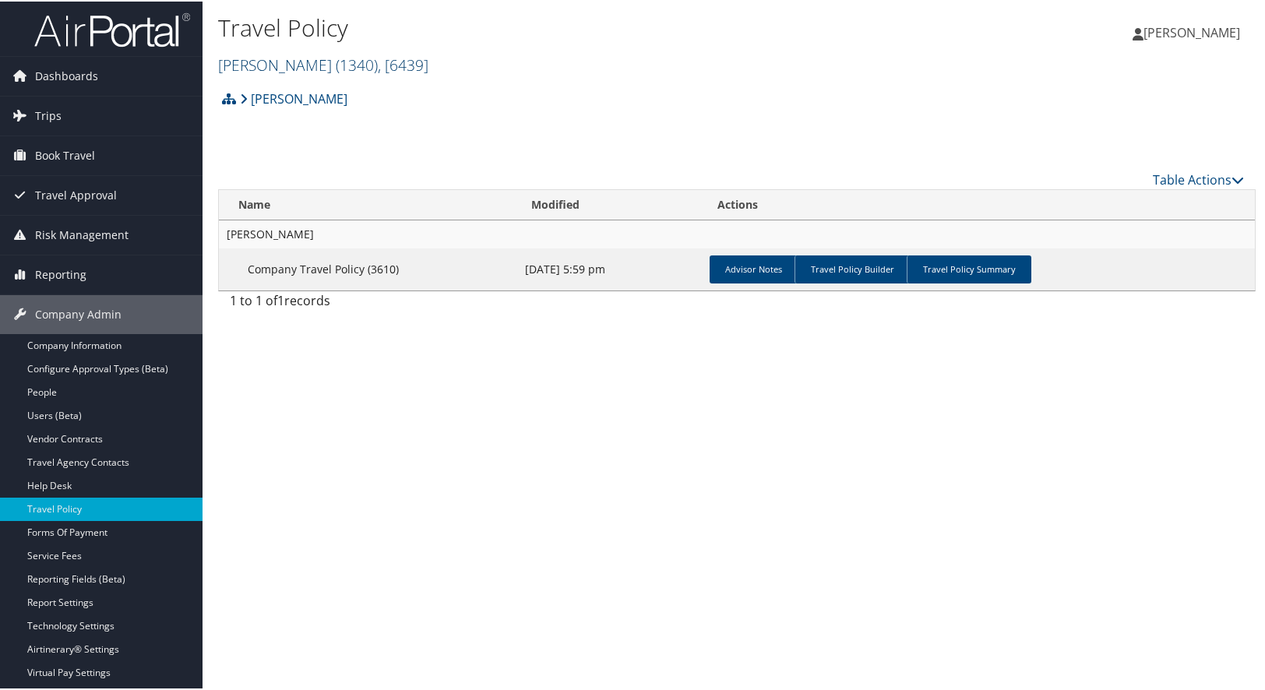
click at [255, 66] on link "Doner ( 1340 ) , [ 6439 ]" at bounding box center [323, 63] width 210 height 21
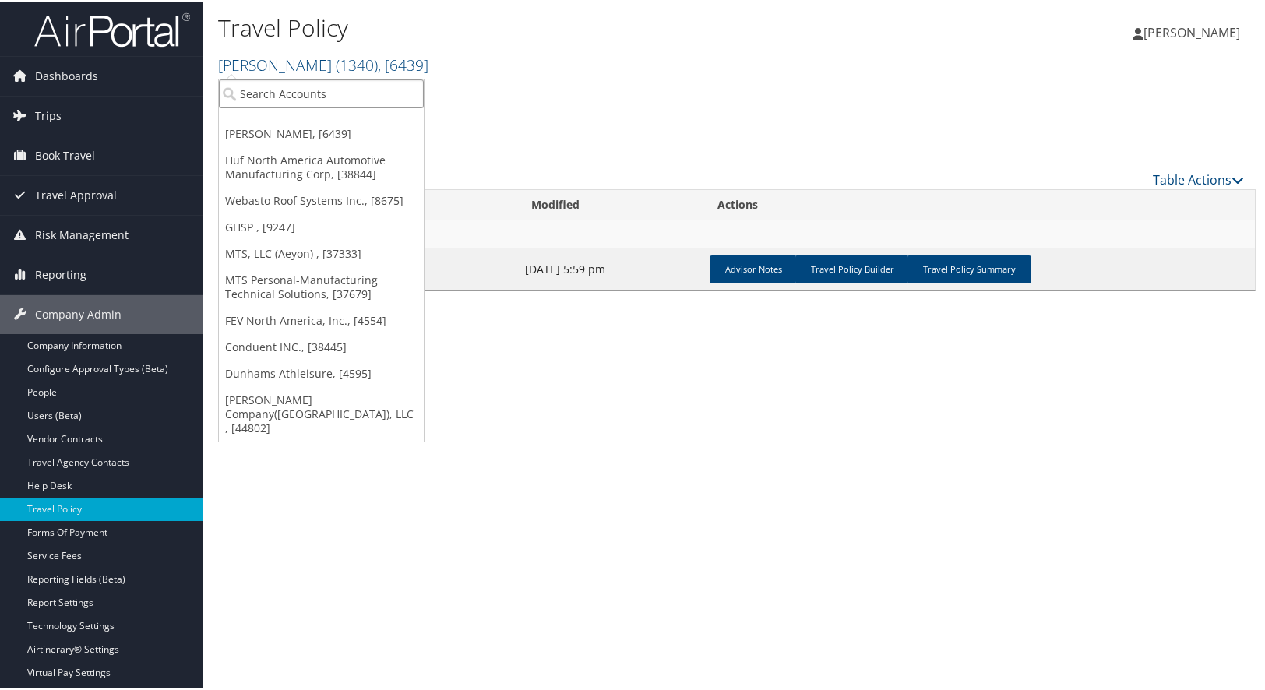
click at [267, 90] on input "search" at bounding box center [321, 92] width 205 height 29
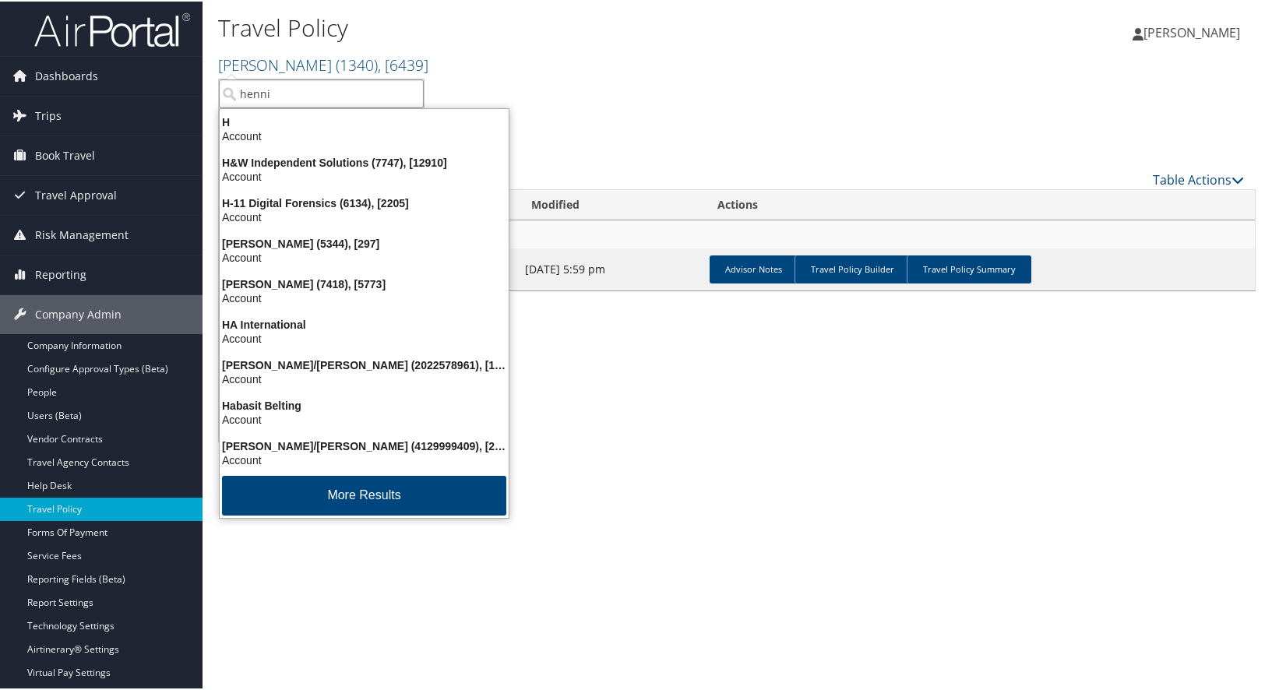
type input "hennig"
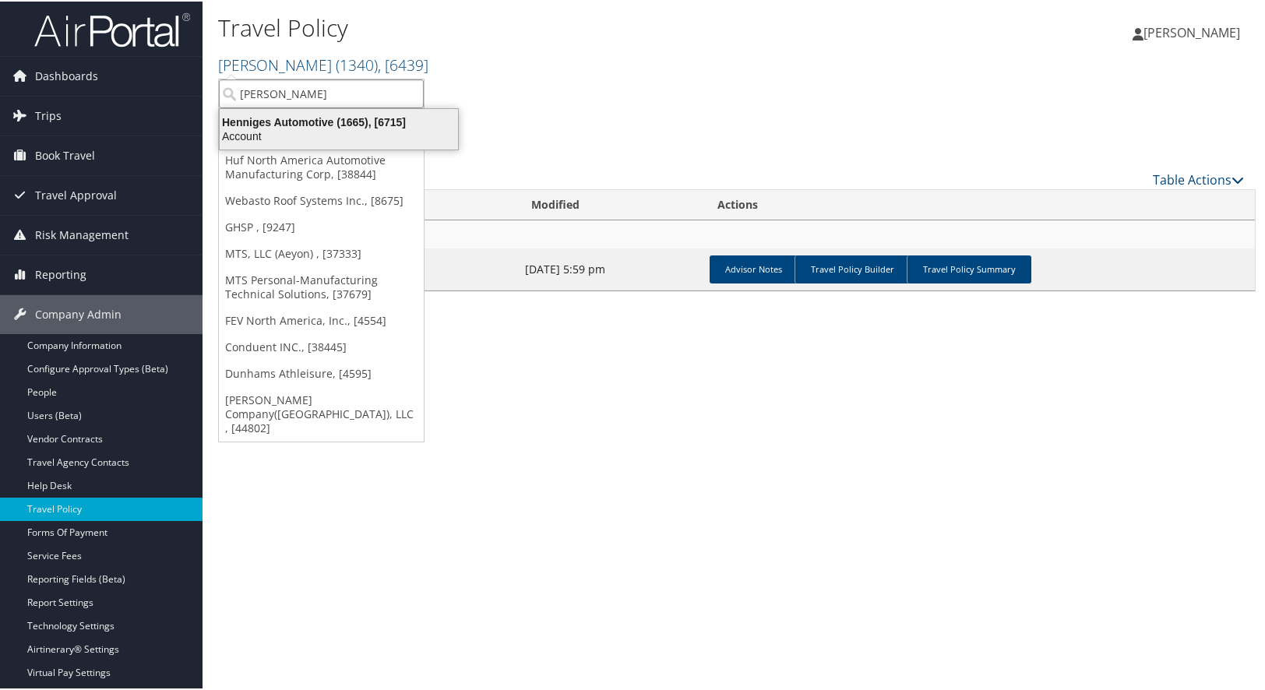
click at [274, 126] on div "Henniges Automotive (1665), [6715]" at bounding box center [338, 121] width 257 height 14
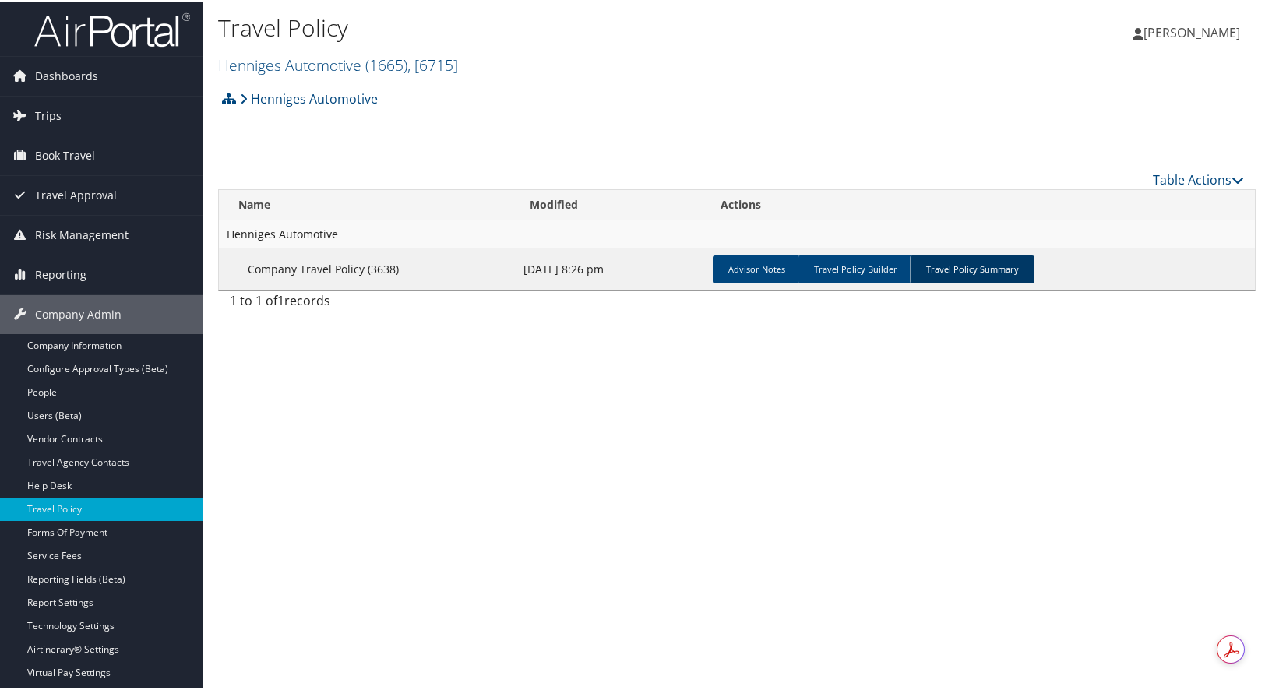
click at [952, 268] on link "Travel Policy Summary" at bounding box center [972, 268] width 125 height 28
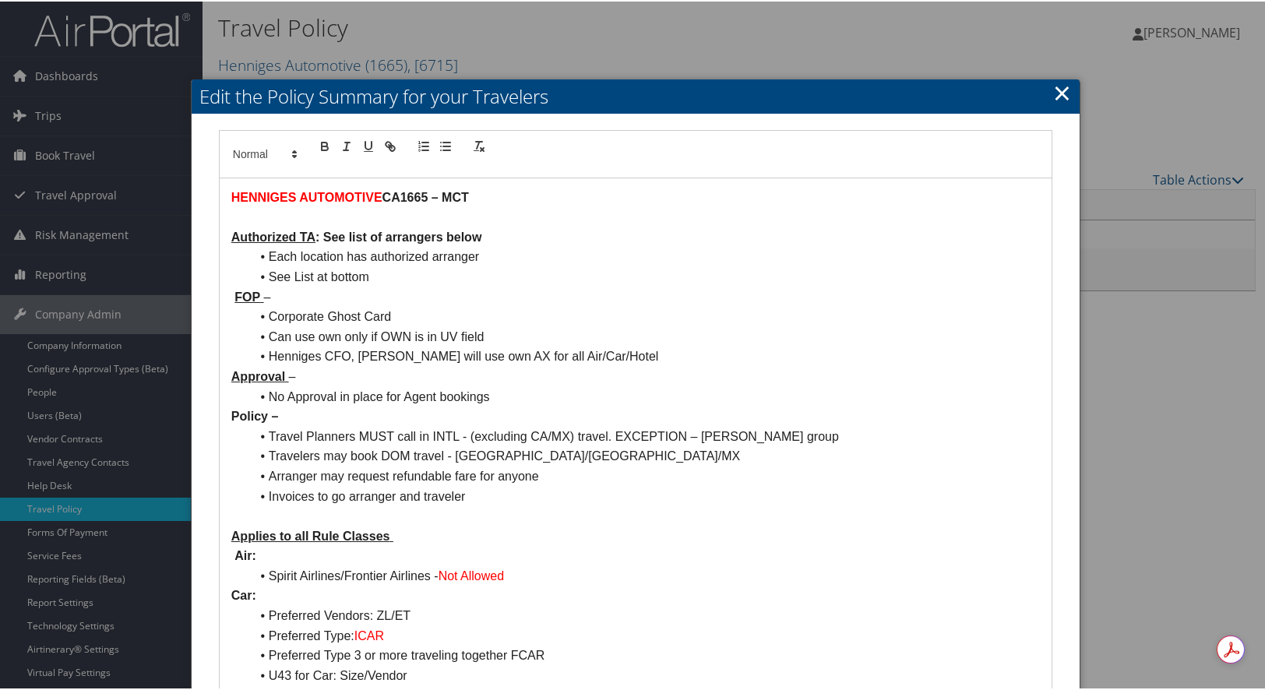
click at [1053, 86] on link "×" at bounding box center [1062, 91] width 18 height 31
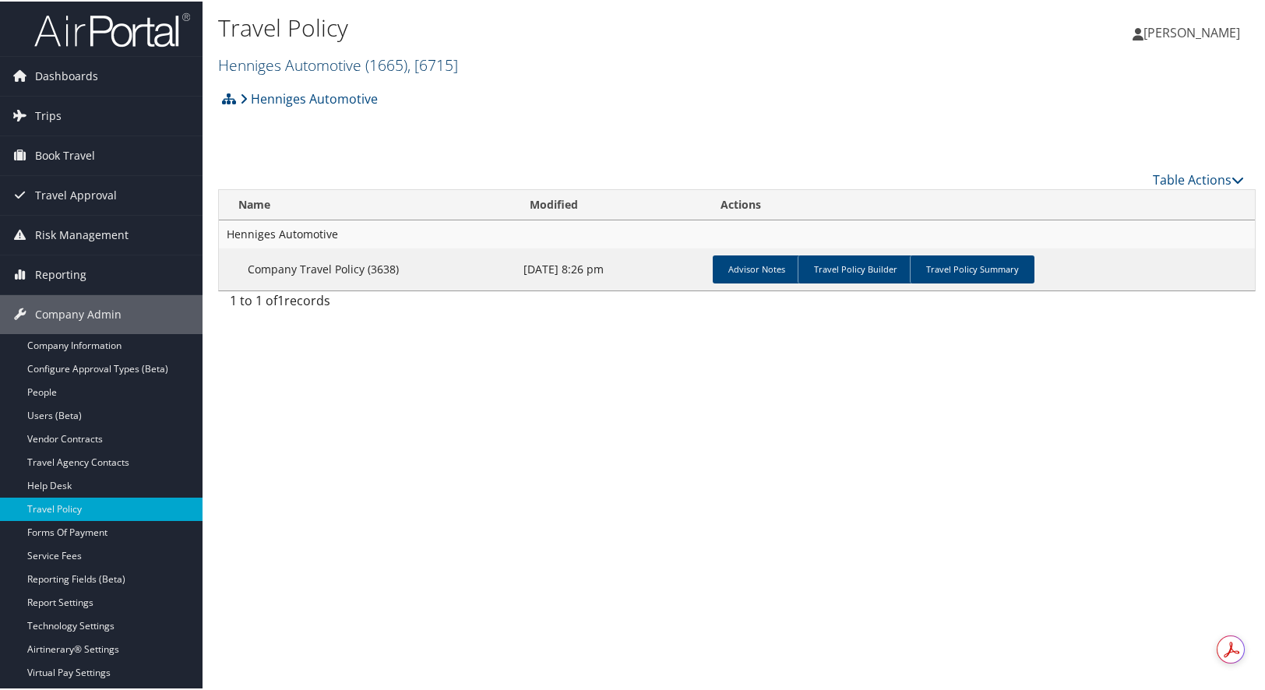
click at [327, 58] on link "Henniges Automotive ( 1665 ) , [ 6715 ]" at bounding box center [338, 63] width 240 height 21
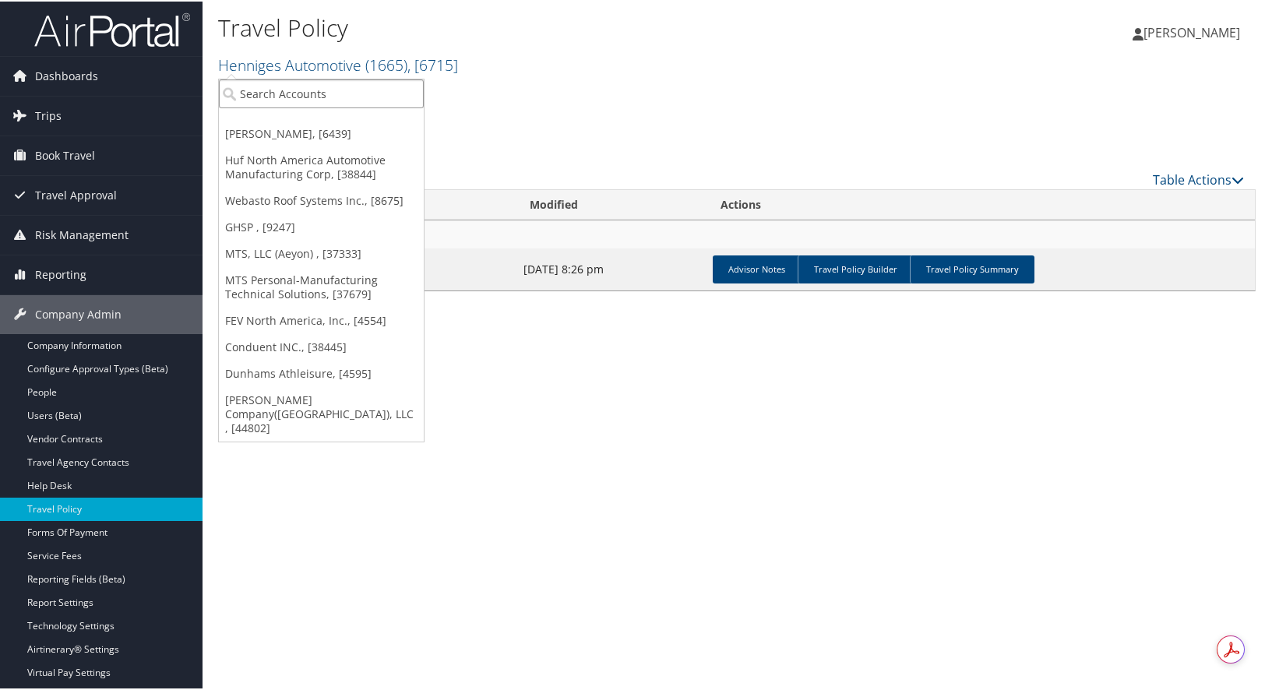
click at [315, 89] on input "search" at bounding box center [321, 92] width 205 height 29
type input "es3"
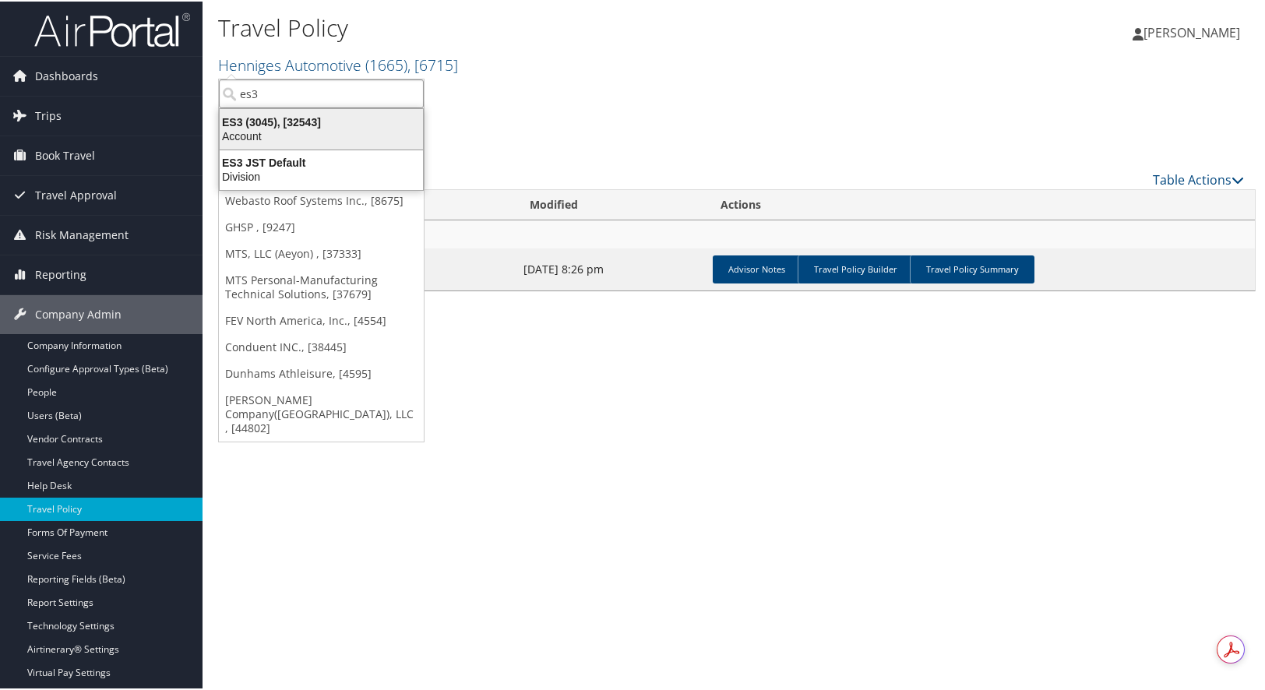
click at [256, 123] on div "ES3 (3045), [32543]" at bounding box center [321, 121] width 222 height 14
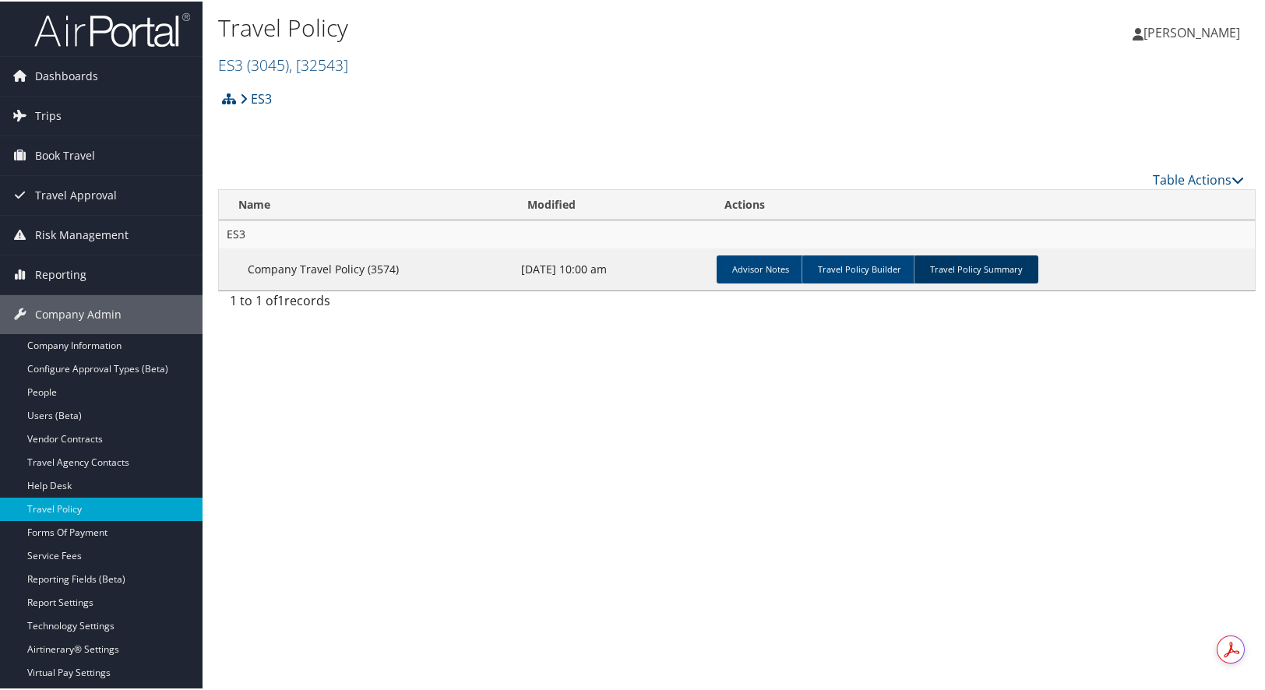
click at [969, 277] on link "Travel Policy Summary" at bounding box center [976, 268] width 125 height 28
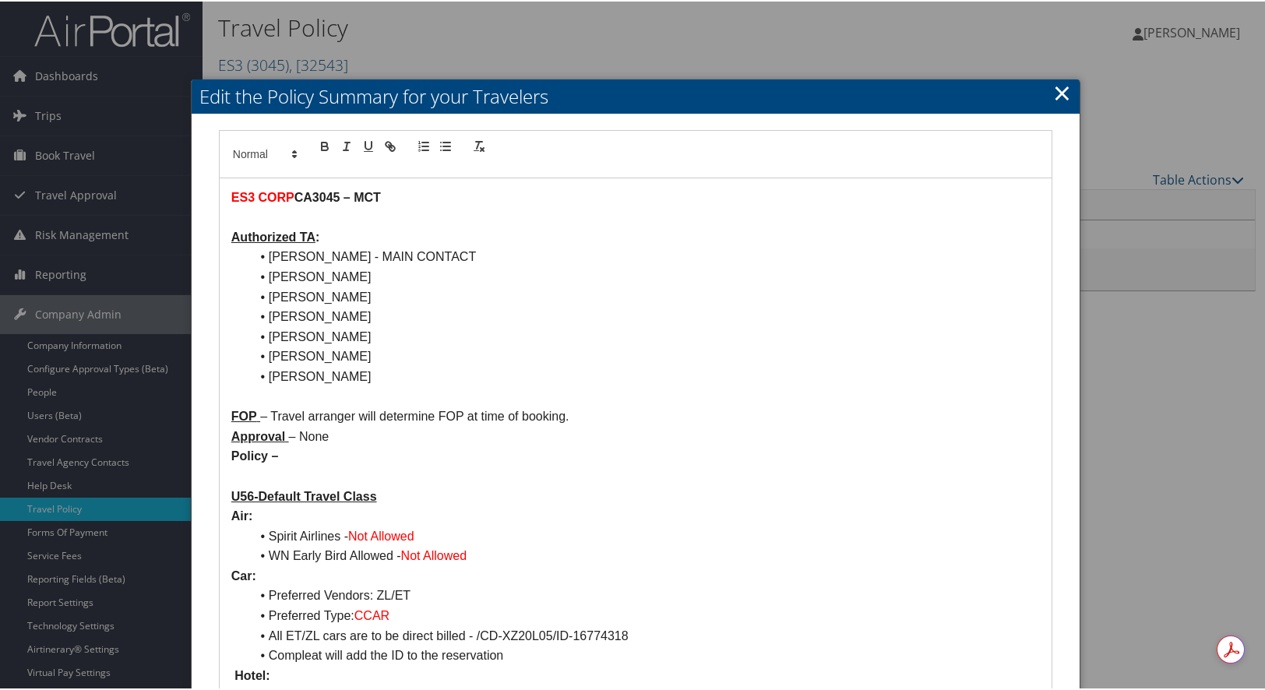
click at [1043, 90] on h2 "Edit the Policy Summary for your Travelers" at bounding box center [636, 95] width 888 height 34
click at [1053, 90] on link "×" at bounding box center [1062, 91] width 18 height 31
